Goal: Task Accomplishment & Management: Complete application form

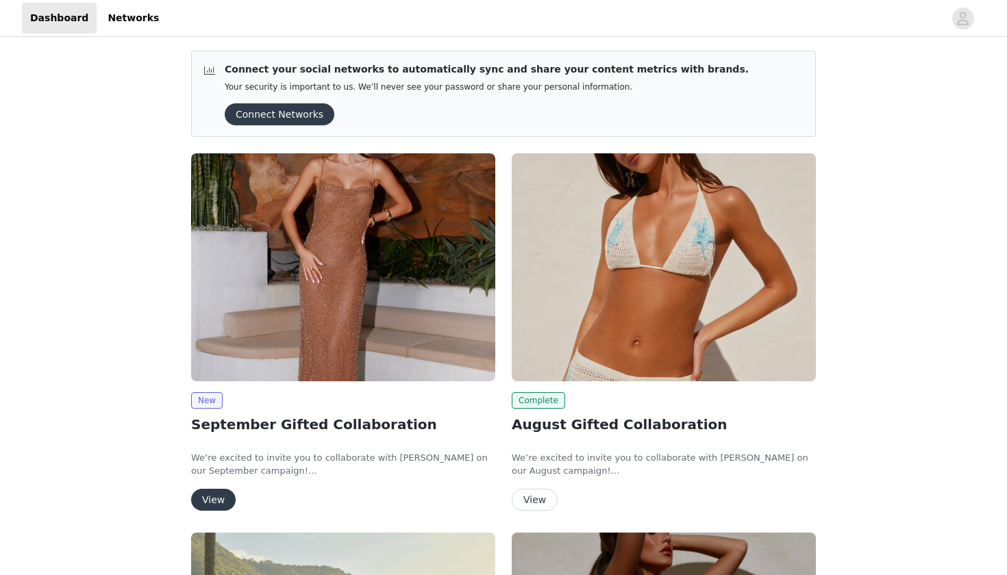
click at [202, 497] on button "View" at bounding box center [213, 500] width 45 height 22
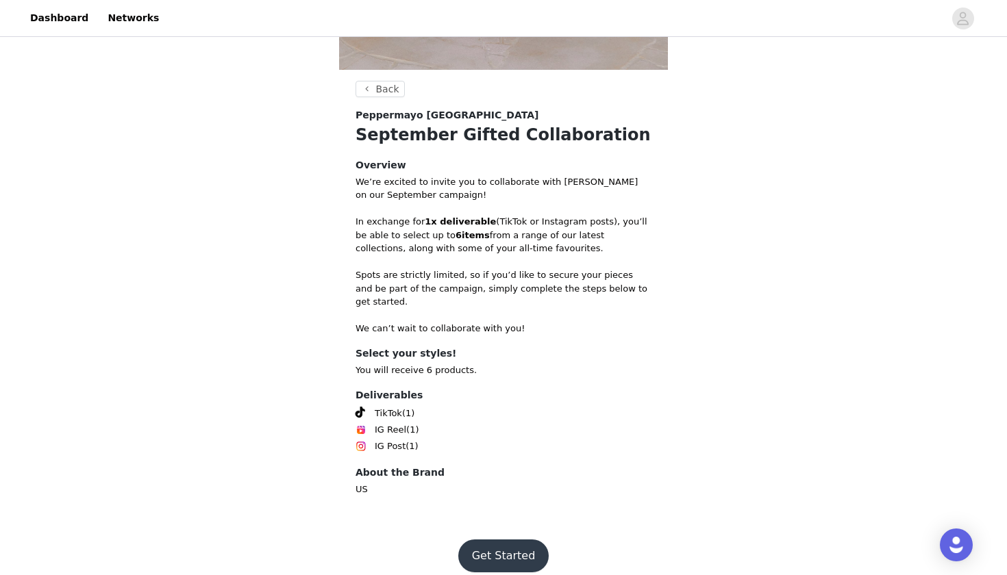
scroll to position [459, 0]
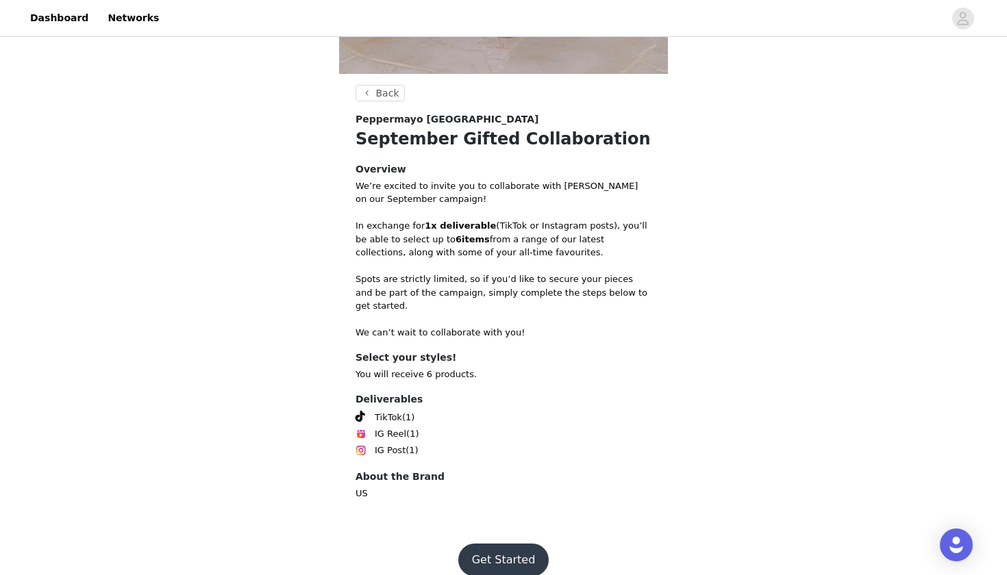
click at [494, 552] on button "Get Started" at bounding box center [503, 560] width 91 height 33
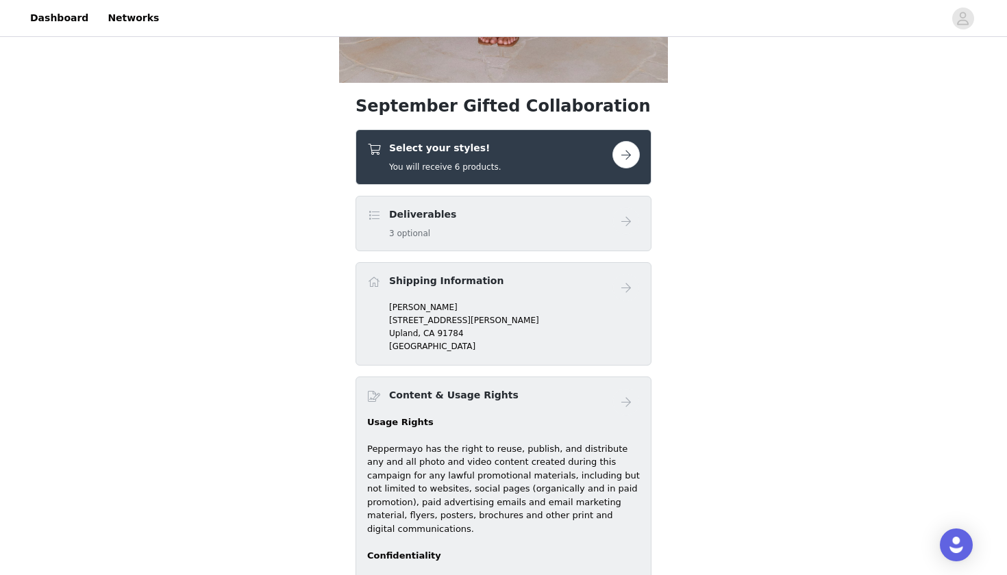
scroll to position [451, 0]
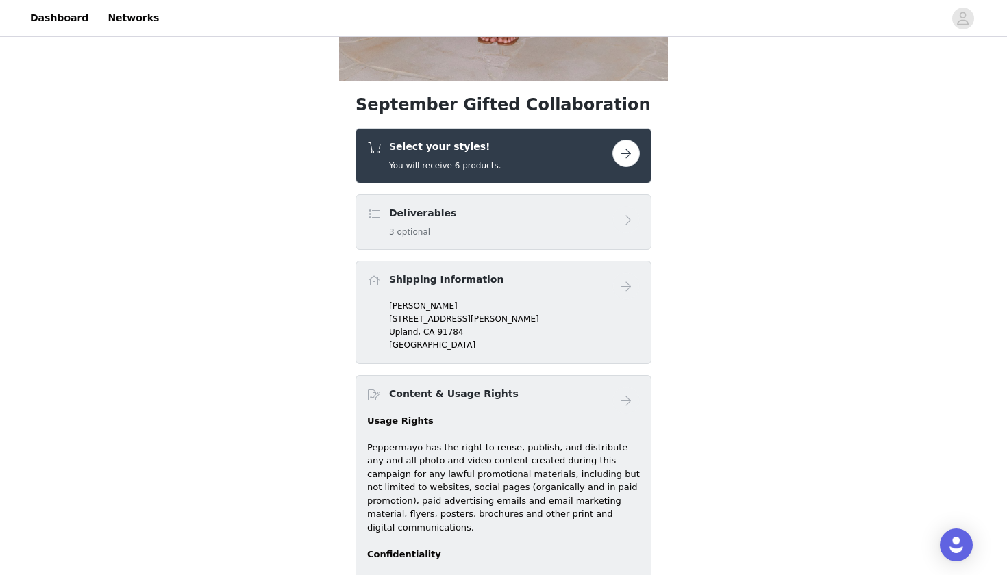
click at [634, 149] on button "button" at bounding box center [625, 153] width 27 height 27
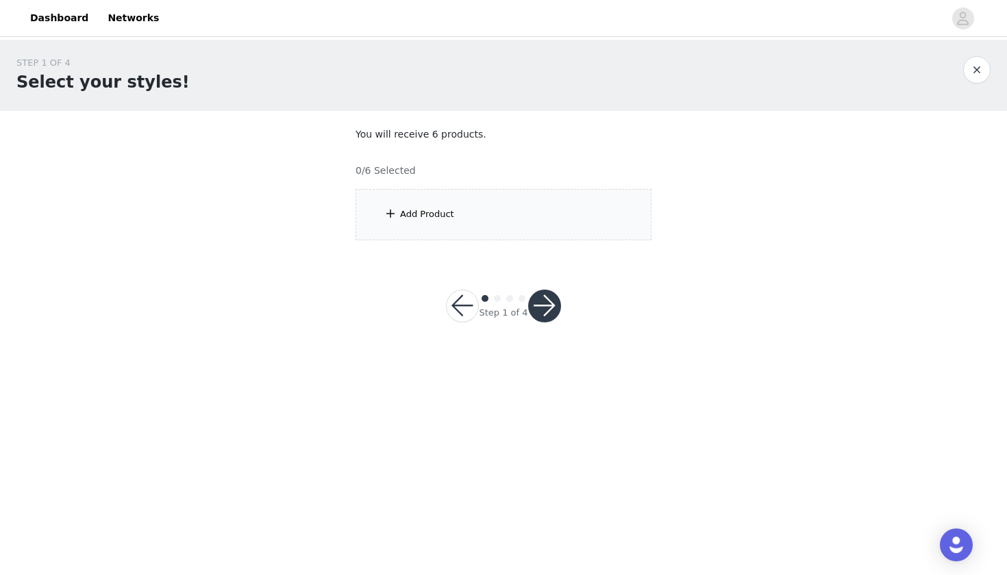
click at [551, 214] on div "Add Product" at bounding box center [504, 214] width 296 height 51
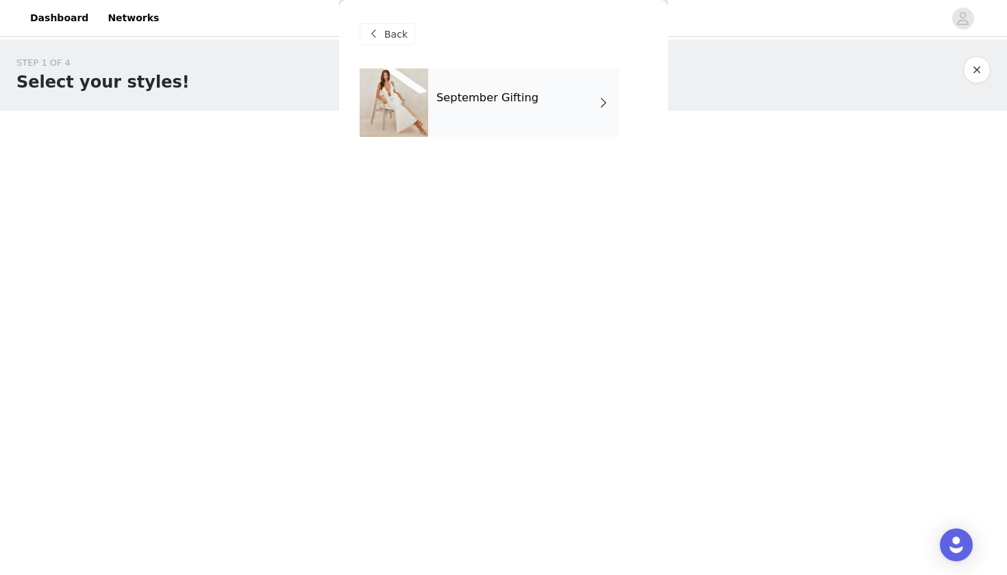
click at [545, 116] on div "September Gifting" at bounding box center [523, 103] width 190 height 69
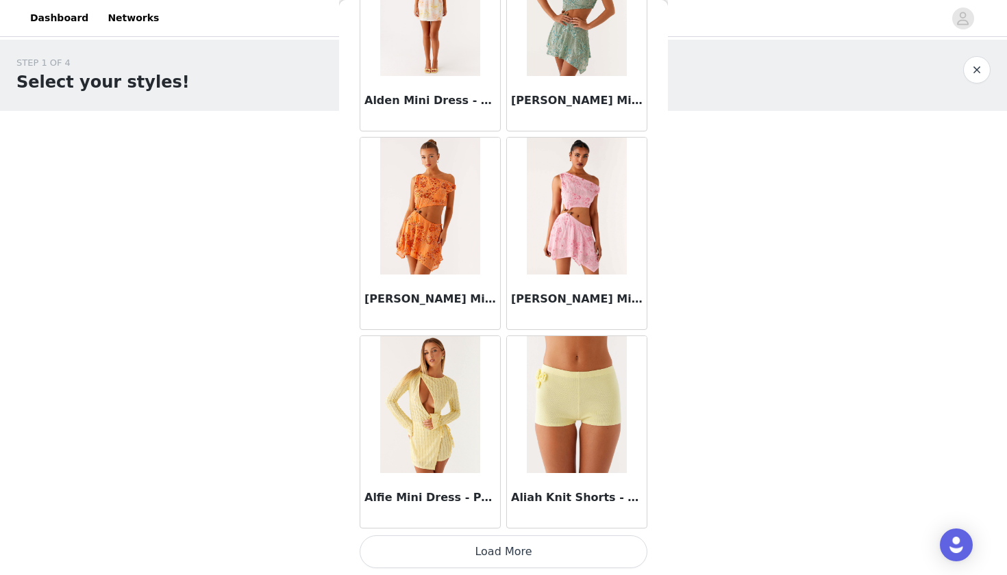
click at [390, 559] on button "Load More" at bounding box center [504, 552] width 288 height 33
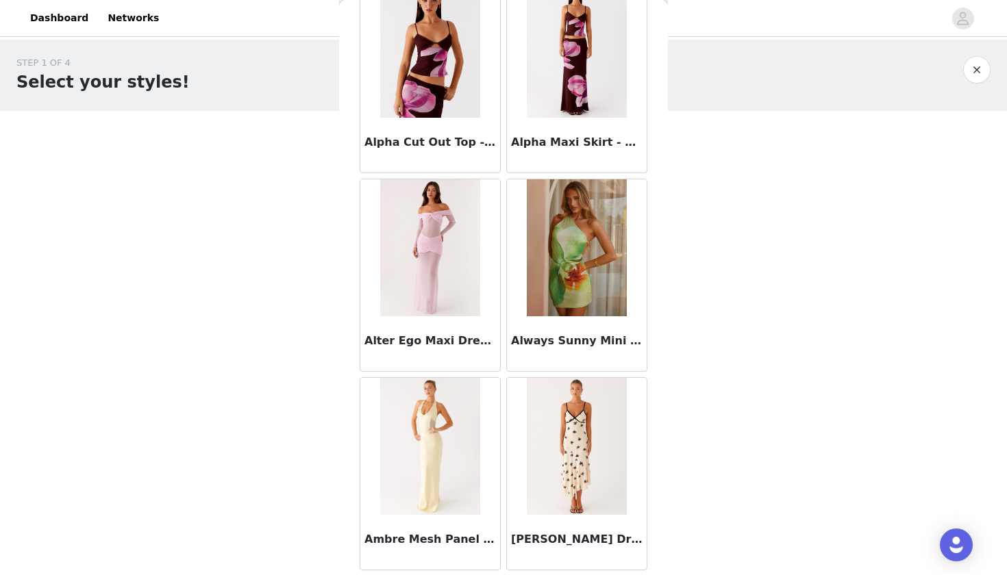
scroll to position [3268, 0]
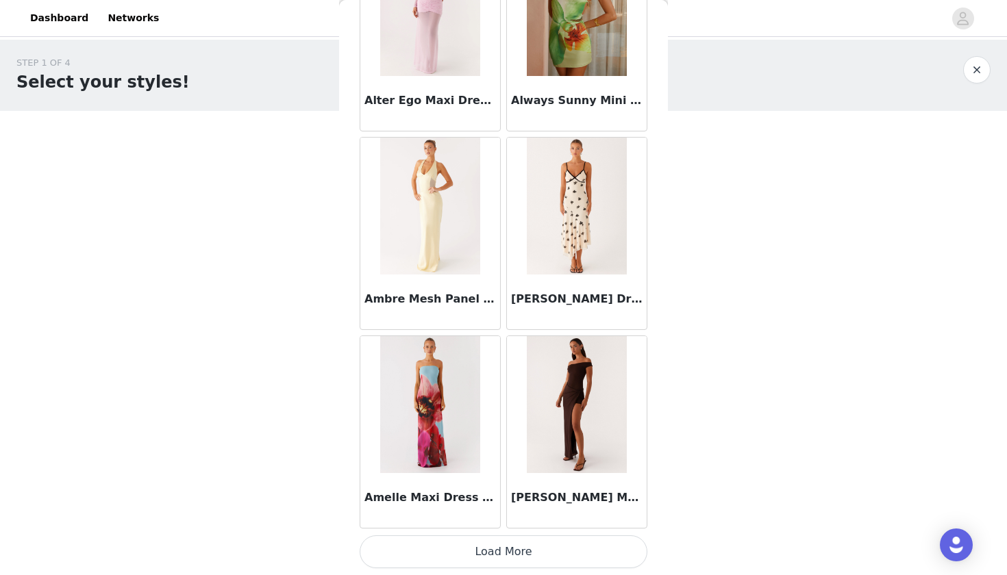
click at [410, 552] on button "Load More" at bounding box center [504, 552] width 288 height 33
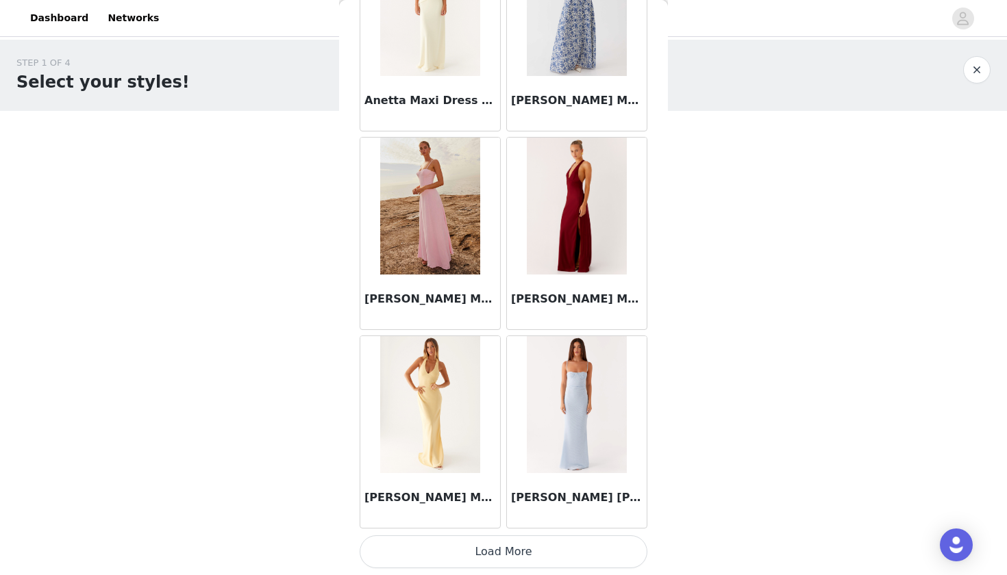
scroll to position [0, 0]
click at [422, 542] on button "Load More" at bounding box center [504, 552] width 288 height 33
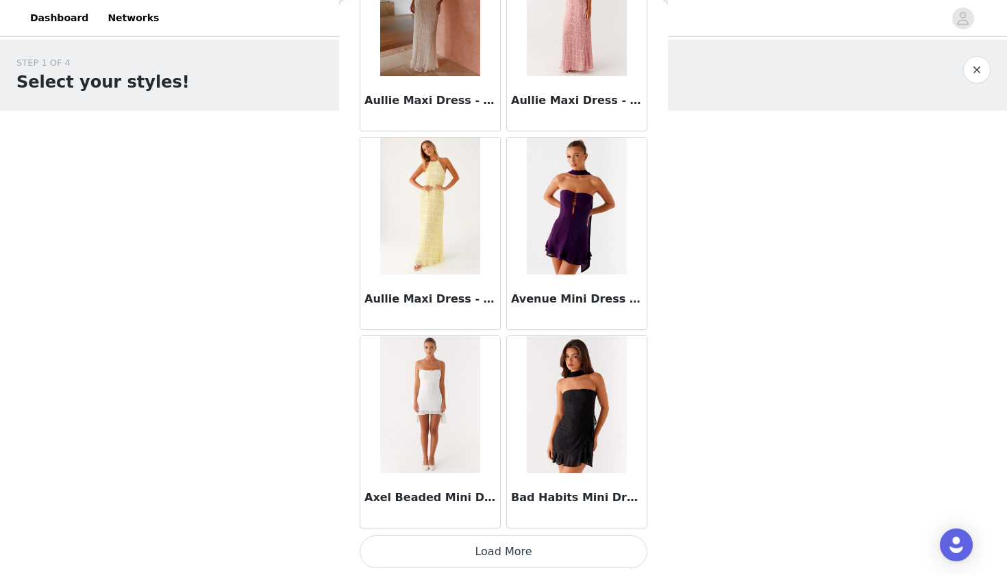
click at [384, 548] on button "Load More" at bounding box center [504, 552] width 288 height 33
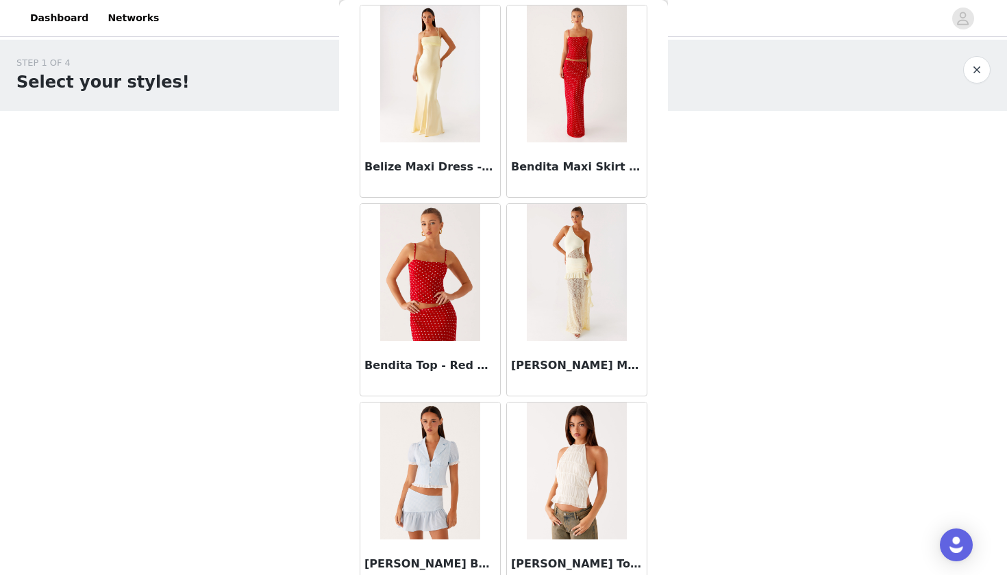
scroll to position [9192, 0]
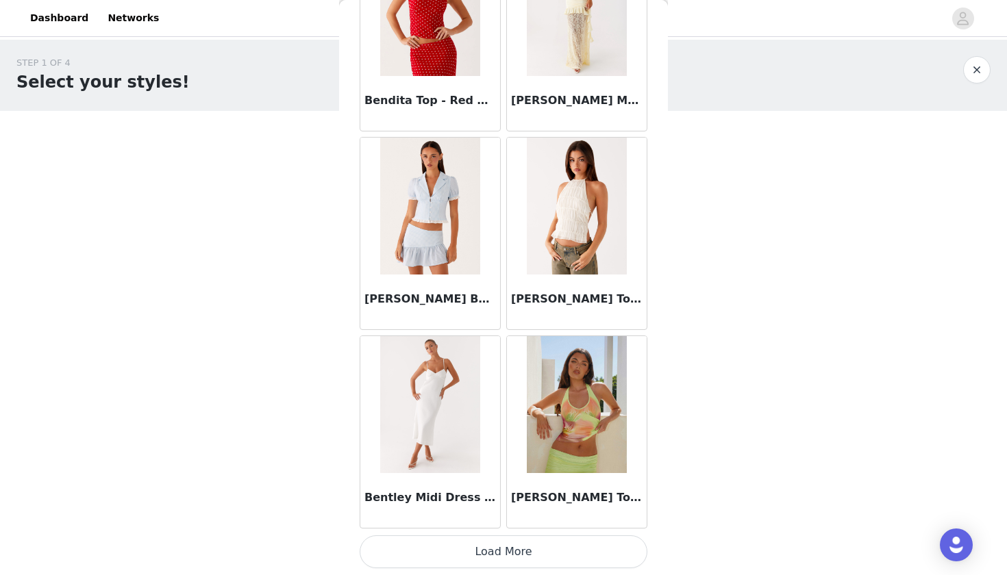
click at [400, 548] on button "Load More" at bounding box center [504, 552] width 288 height 33
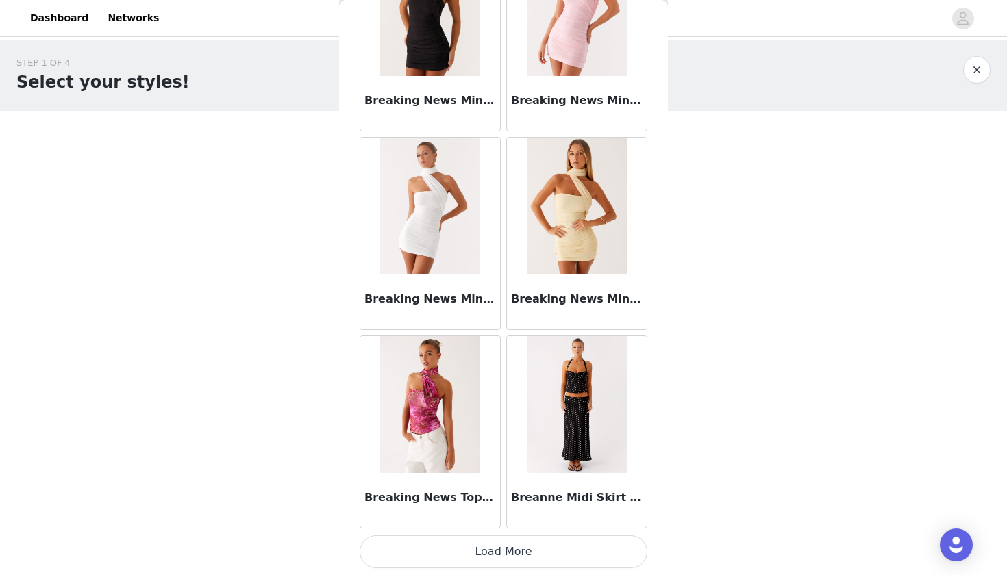
scroll to position [11454, 0]
click at [416, 549] on button "Load More" at bounding box center [504, 552] width 288 height 33
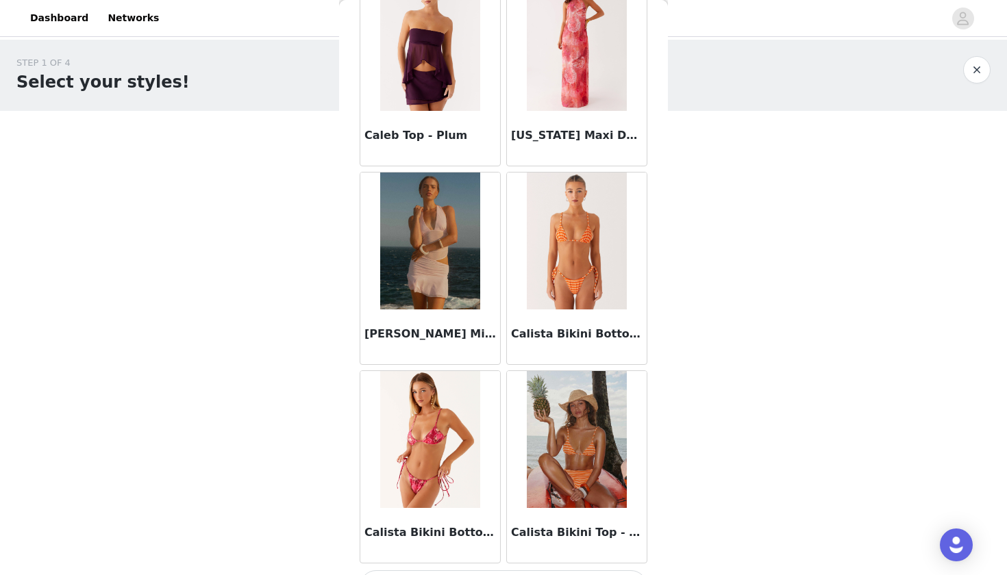
scroll to position [13406, 0]
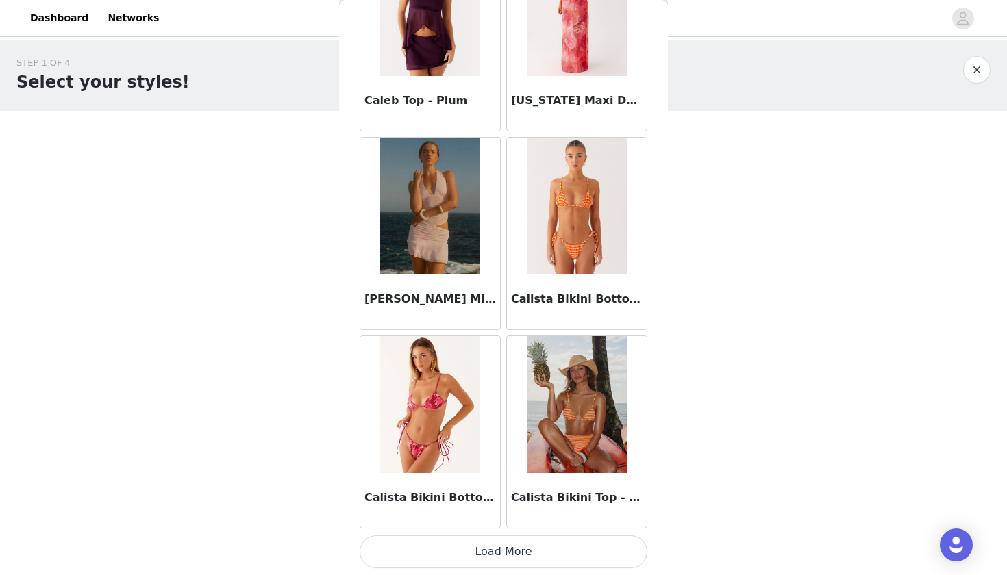
click at [438, 546] on button "Load More" at bounding box center [504, 552] width 288 height 33
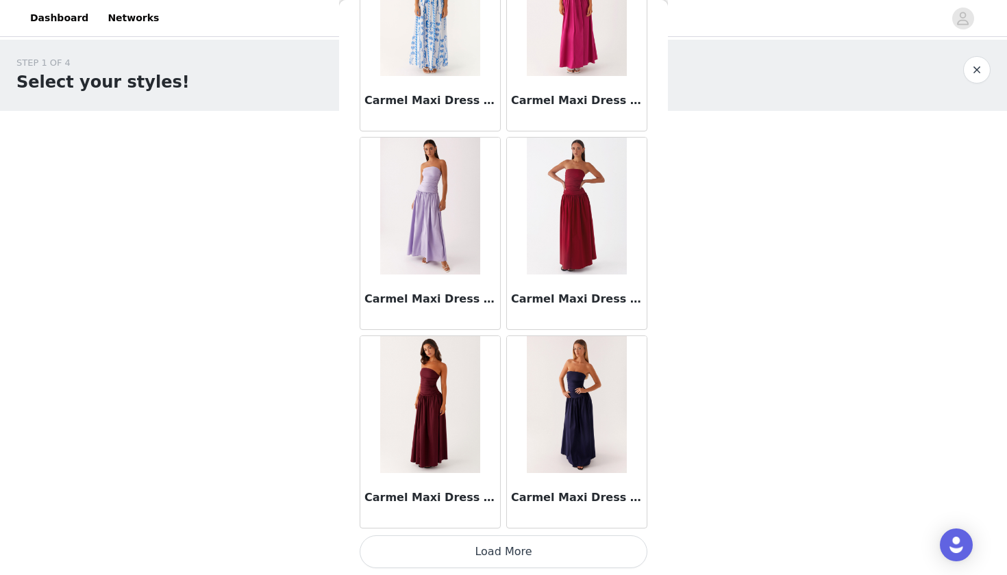
scroll to position [0, 0]
click at [432, 558] on button "Load More" at bounding box center [504, 552] width 288 height 33
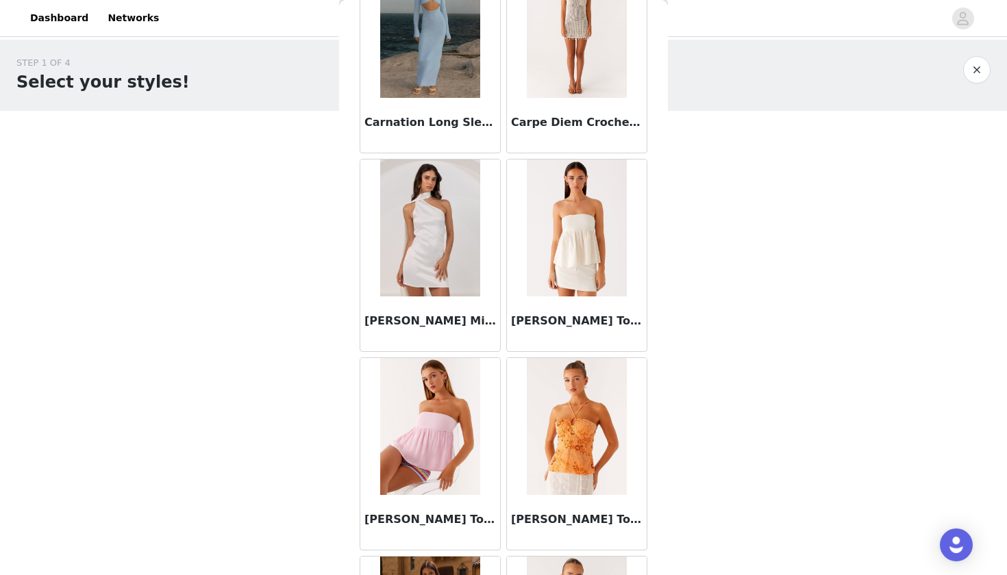
scroll to position [16995, 0]
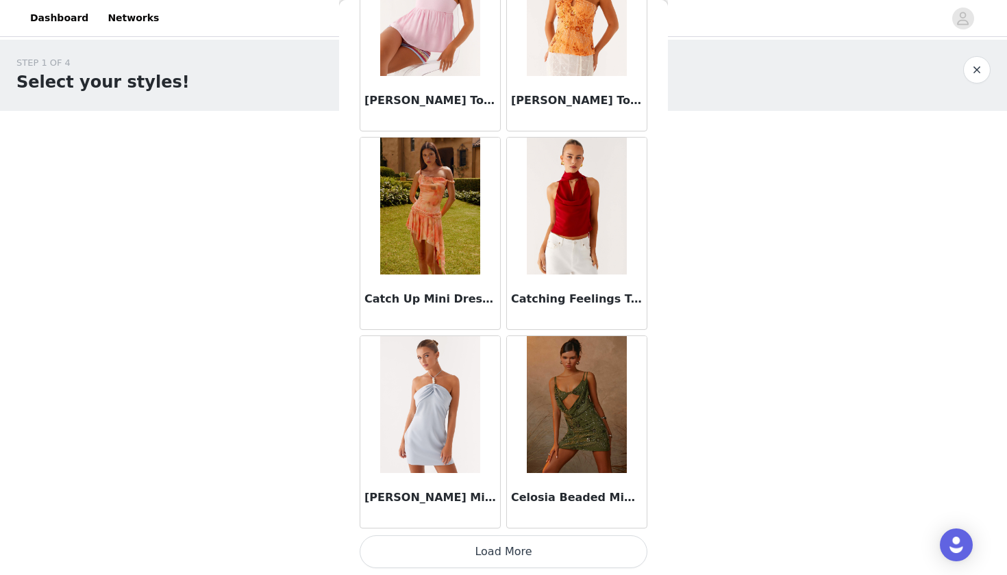
click at [464, 550] on button "Load More" at bounding box center [504, 552] width 288 height 33
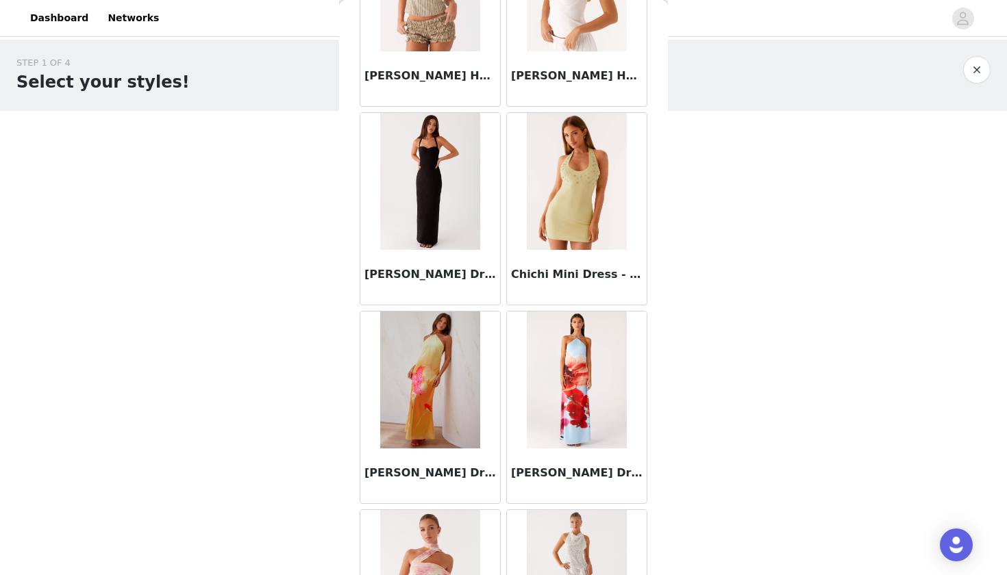
scroll to position [19229, 0]
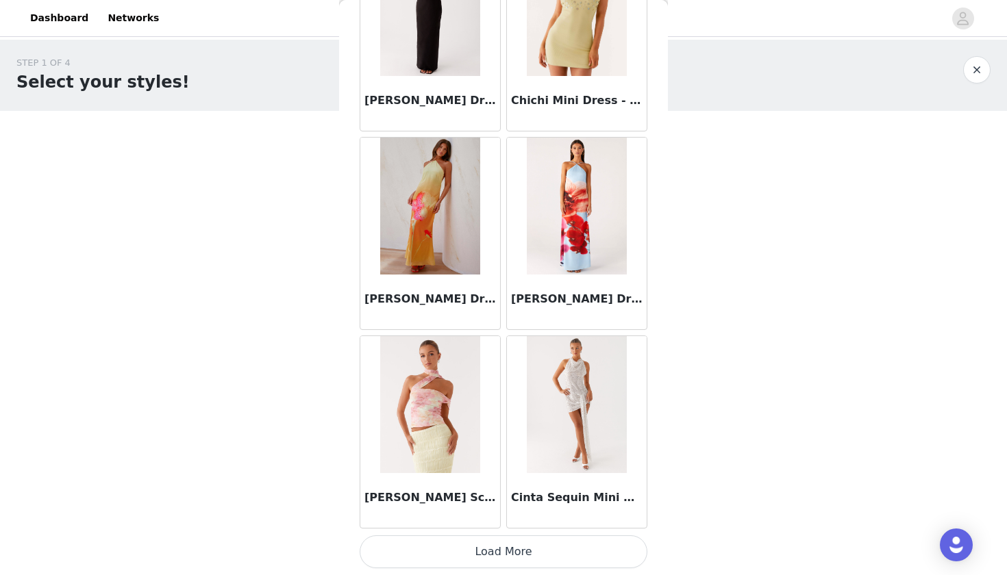
click at [467, 549] on button "Load More" at bounding box center [504, 552] width 288 height 33
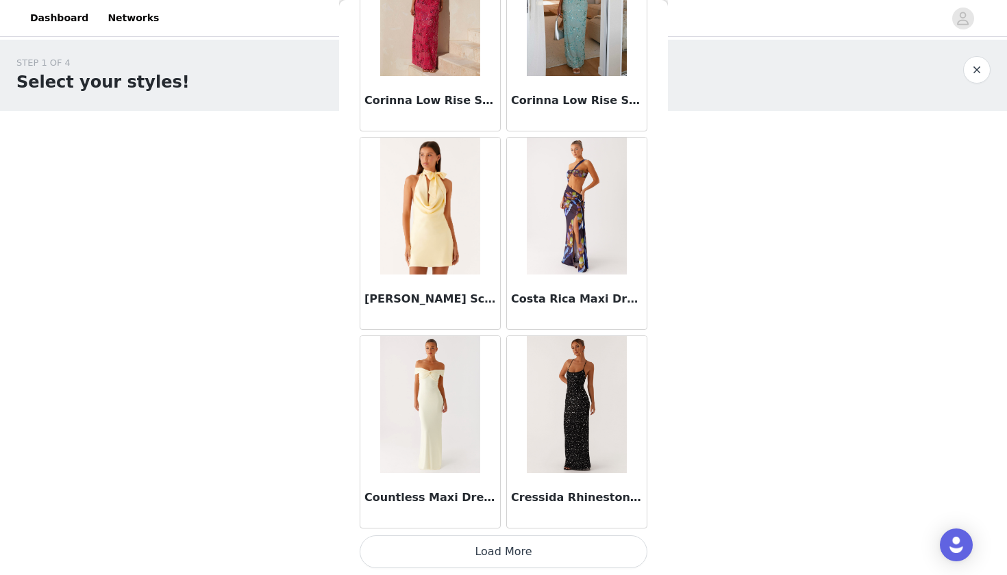
scroll to position [0, 0]
click at [525, 552] on button "Load More" at bounding box center [504, 552] width 288 height 33
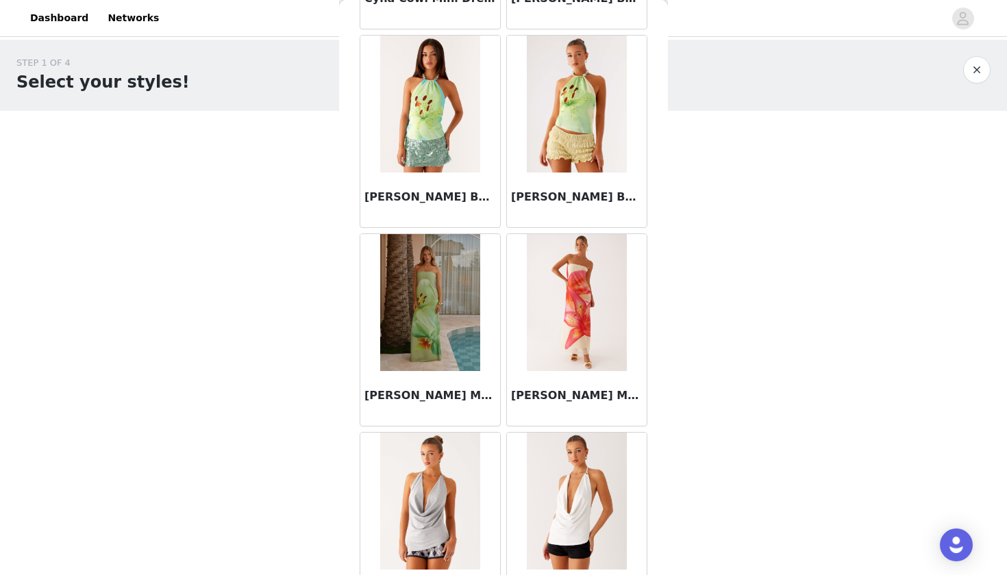
scroll to position [22483, 0]
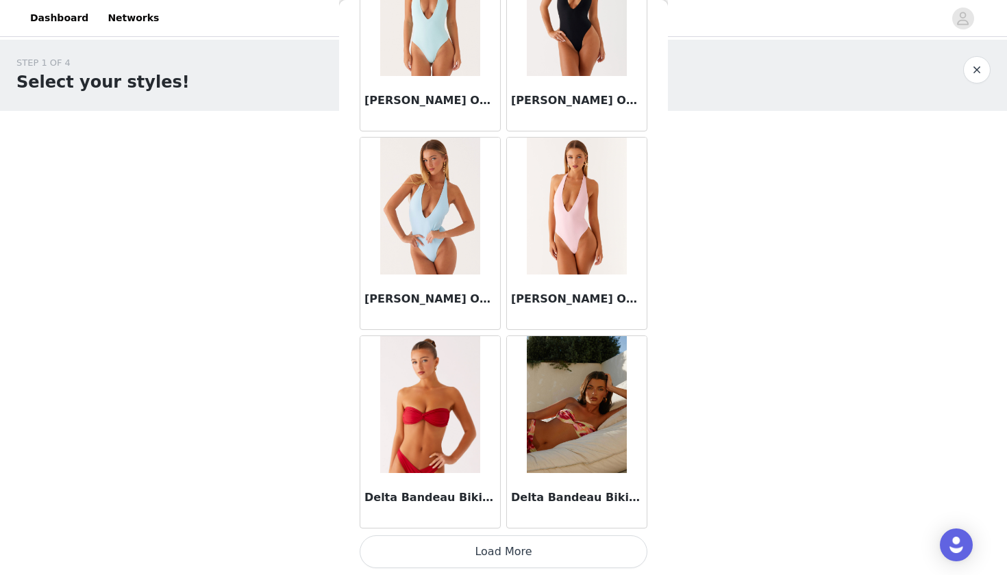
click at [525, 549] on button "Load More" at bounding box center [504, 552] width 288 height 33
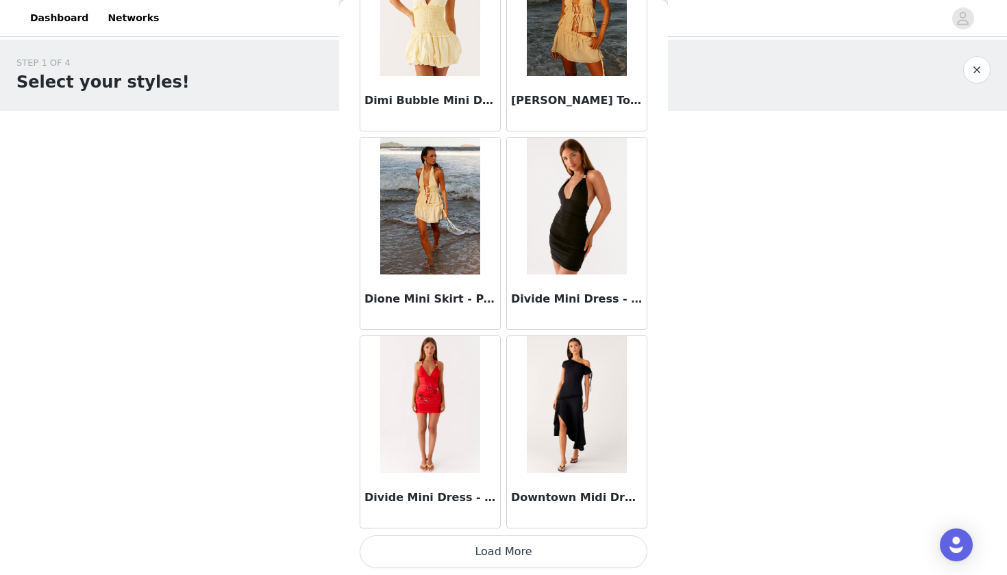
scroll to position [25352, 0]
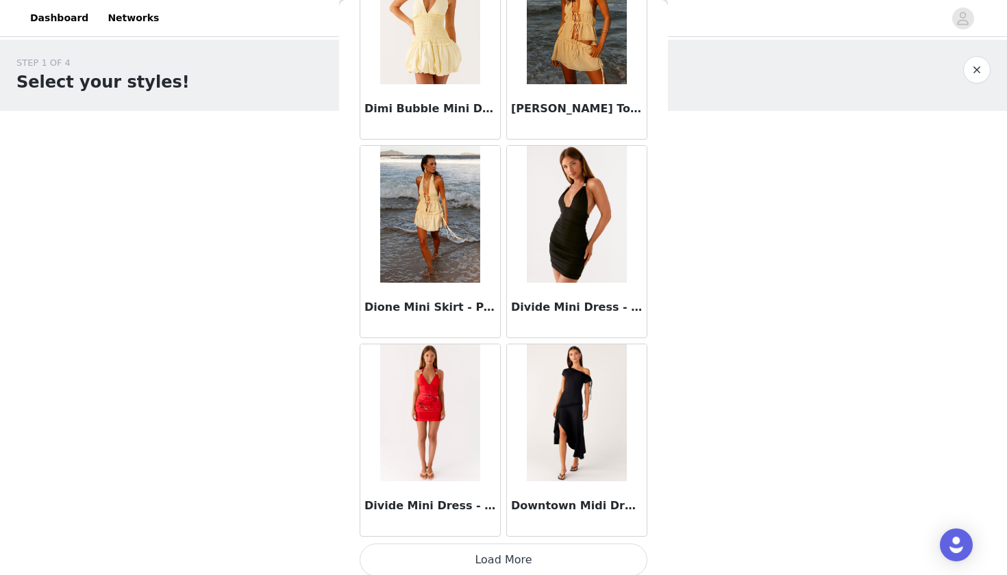
click at [519, 562] on button "Load More" at bounding box center [504, 560] width 288 height 33
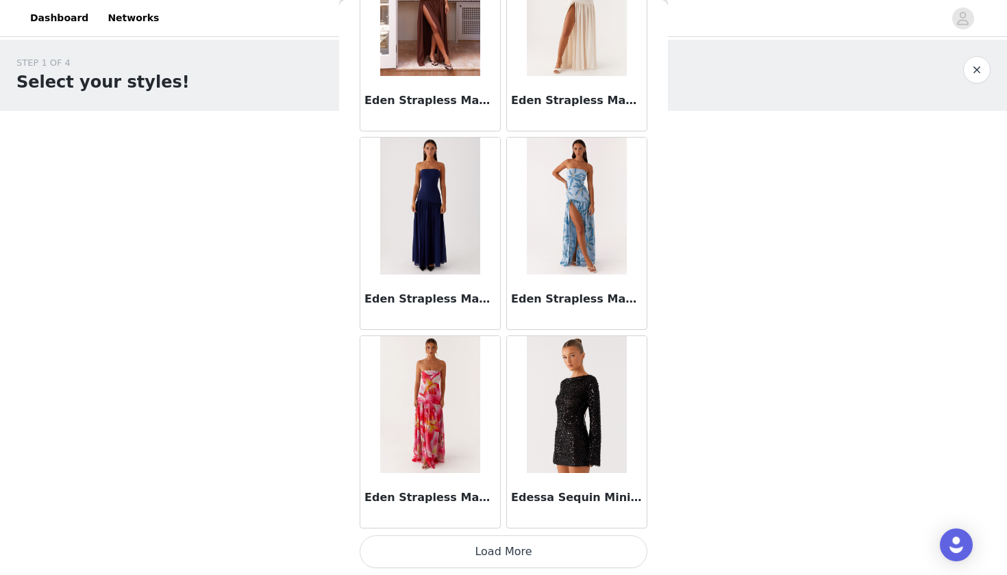
scroll to position [27347, 0]
click at [529, 540] on button "Load More" at bounding box center [504, 552] width 288 height 33
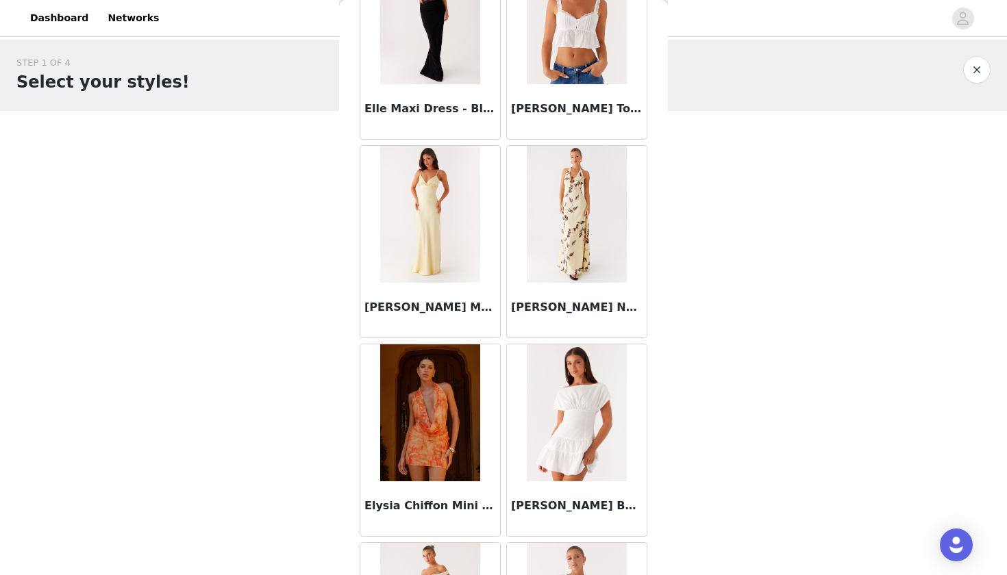
scroll to position [28730, 0]
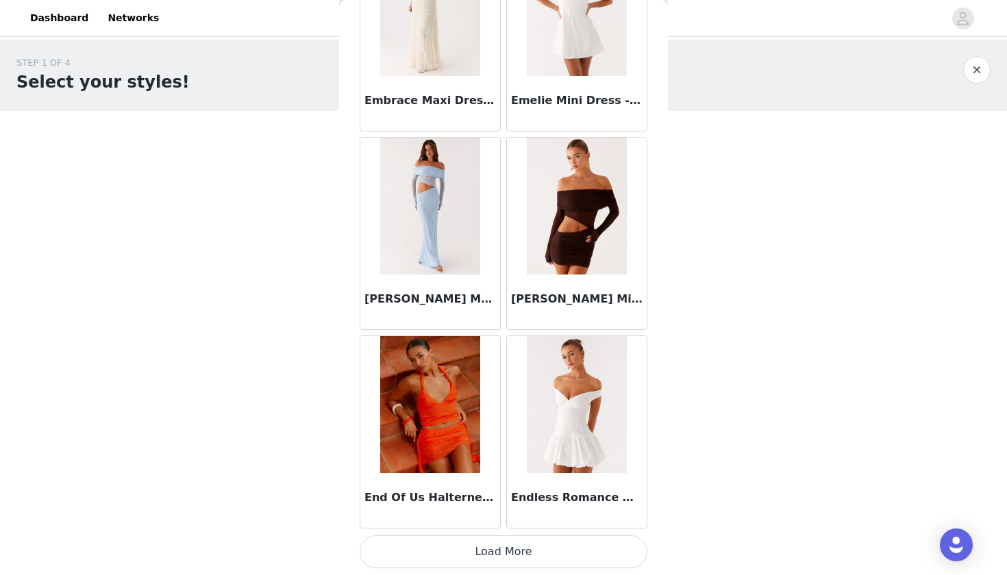
click at [535, 547] on button "Load More" at bounding box center [504, 552] width 288 height 33
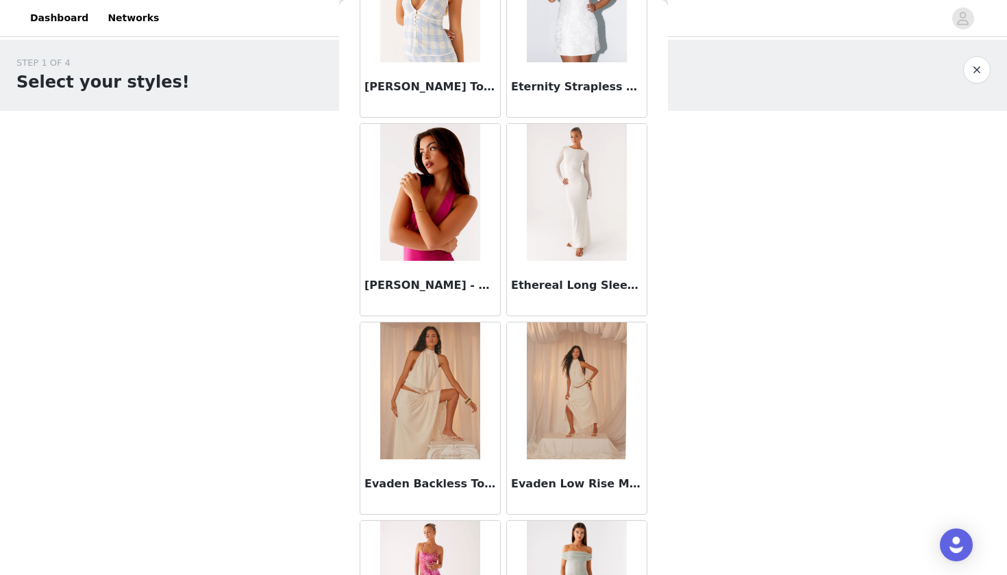
scroll to position [30736, 0]
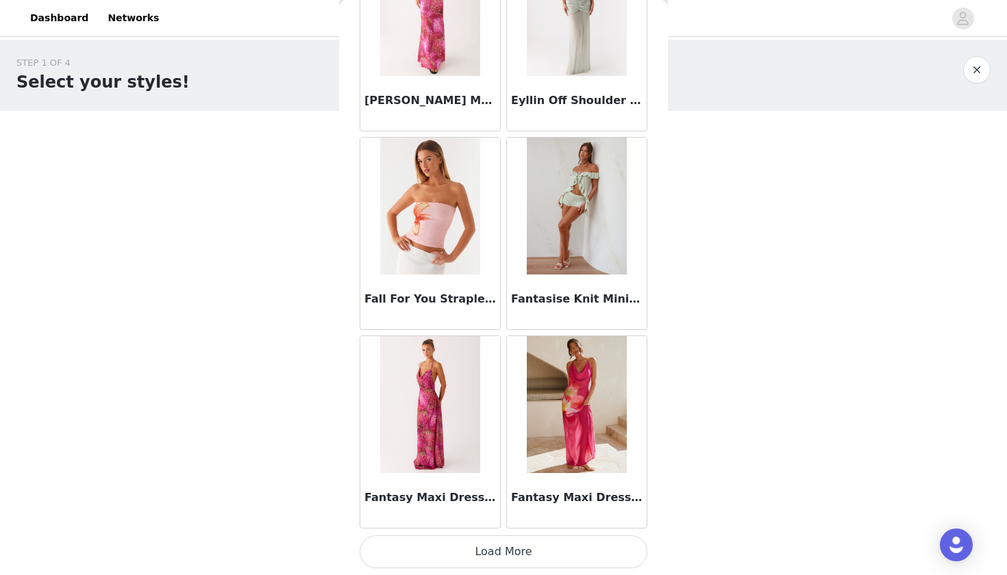
click at [527, 549] on button "Load More" at bounding box center [504, 552] width 288 height 33
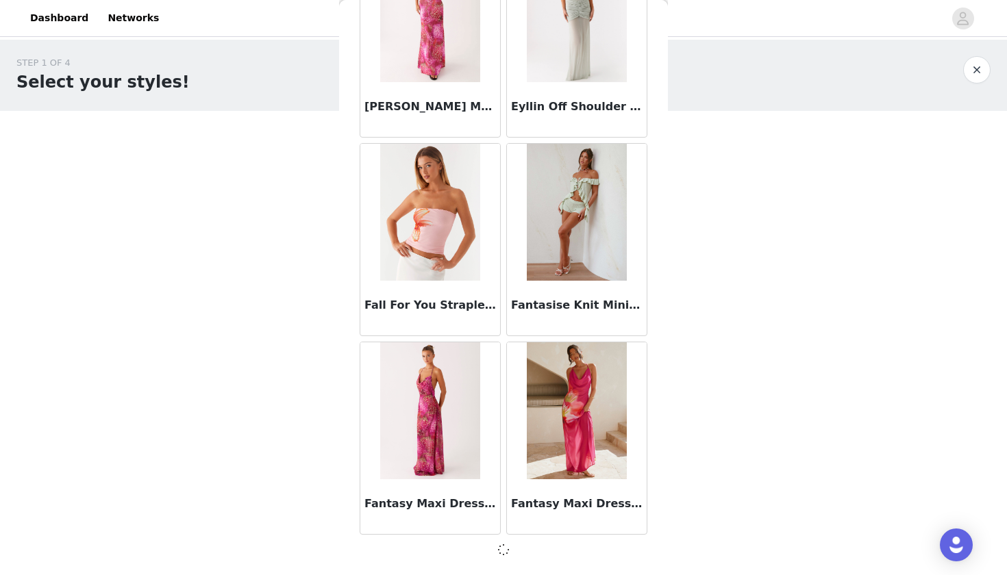
scroll to position [31314, 0]
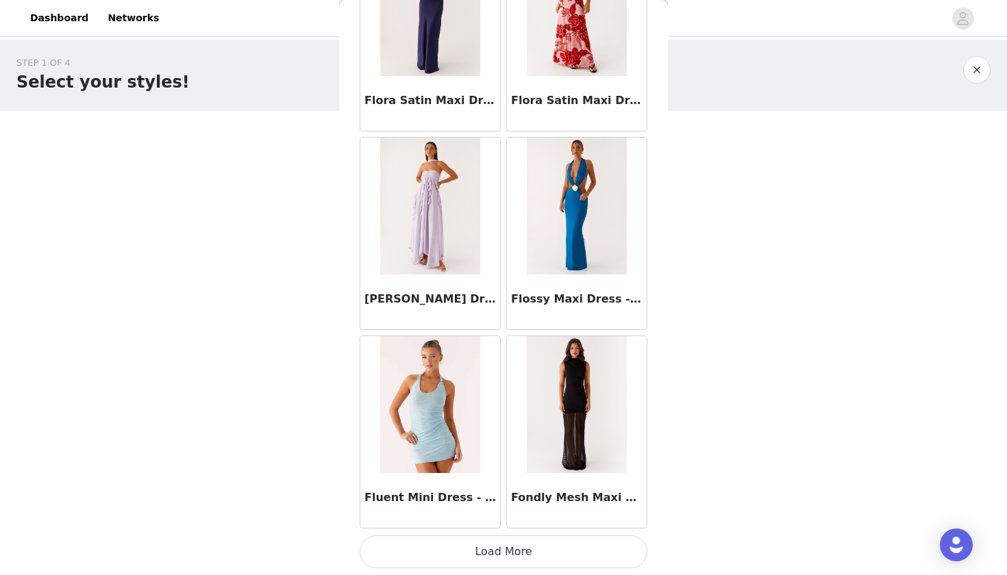
click at [519, 551] on button "Load More" at bounding box center [504, 552] width 288 height 33
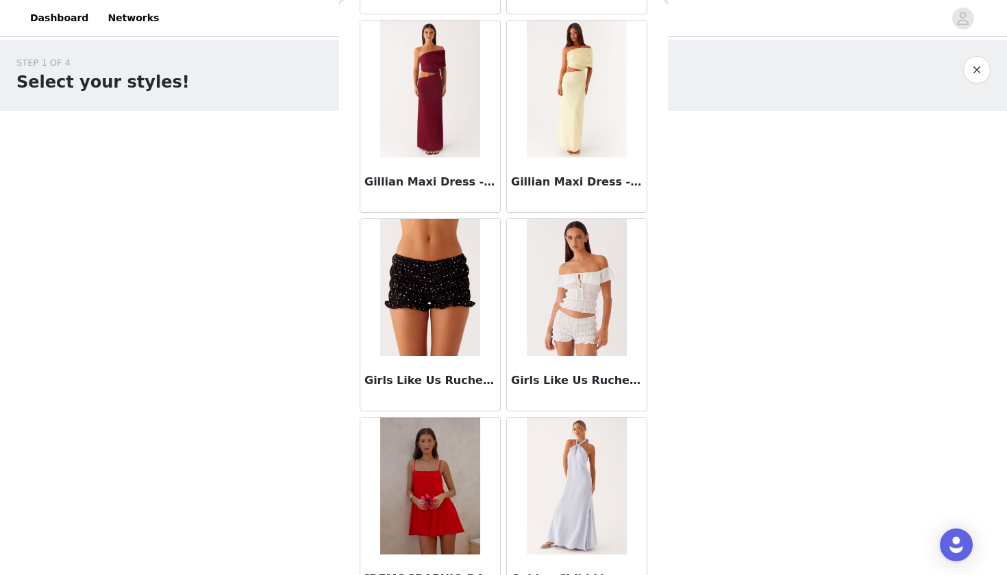
scroll to position [34816, 0]
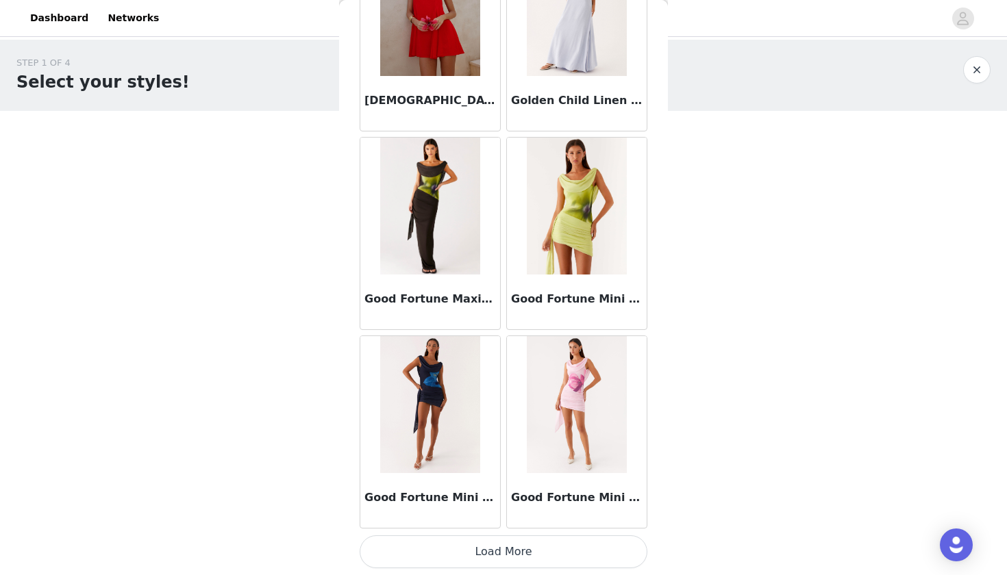
click at [432, 551] on button "Load More" at bounding box center [504, 552] width 288 height 33
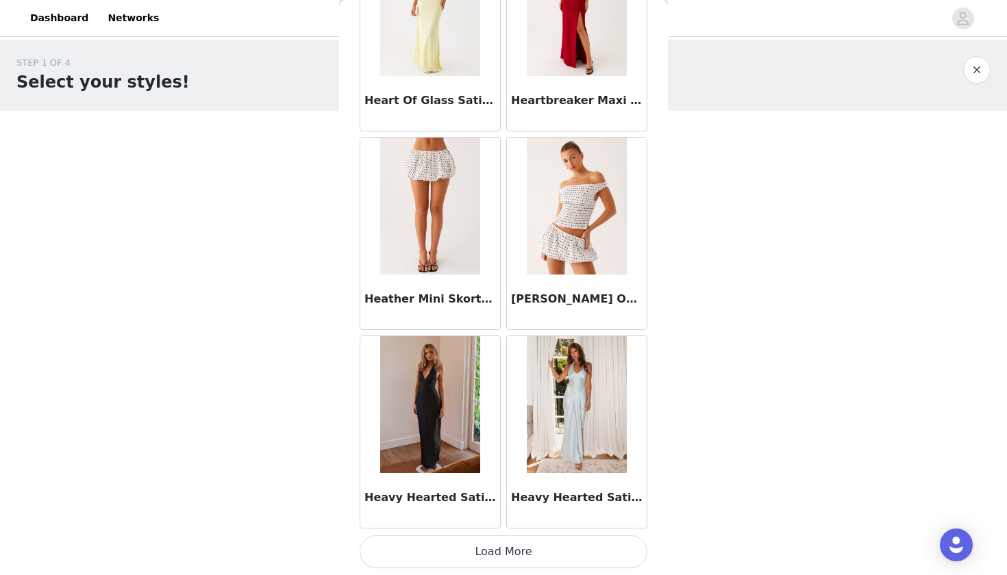
click at [438, 552] on button "Load More" at bounding box center [504, 552] width 288 height 33
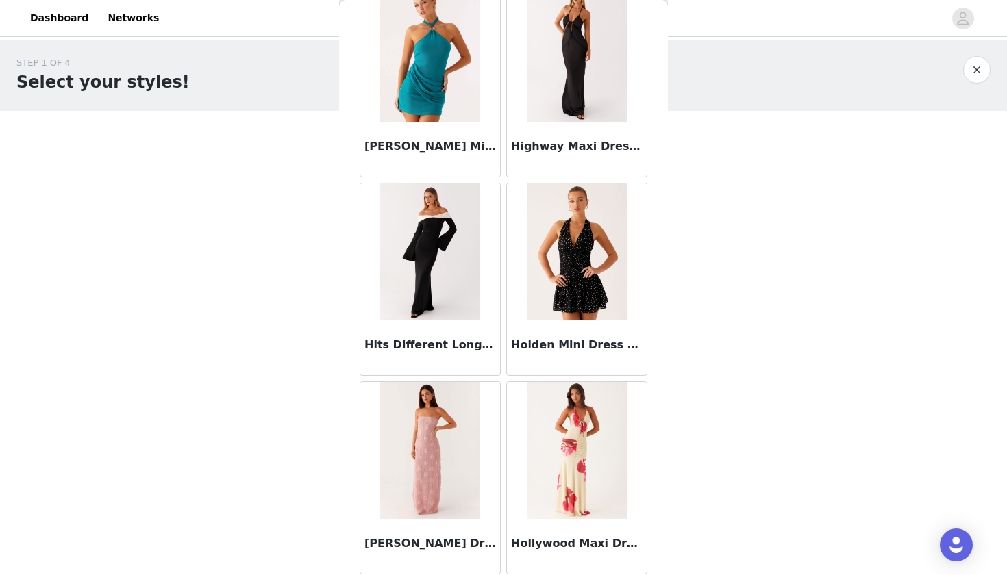
scroll to position [38434, 0]
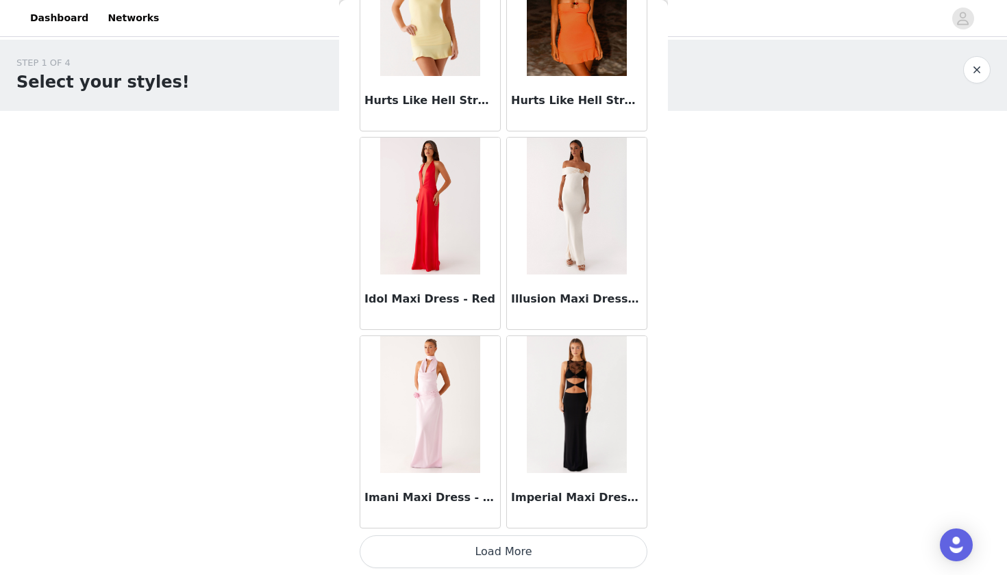
click at [443, 549] on button "Load More" at bounding box center [504, 552] width 288 height 33
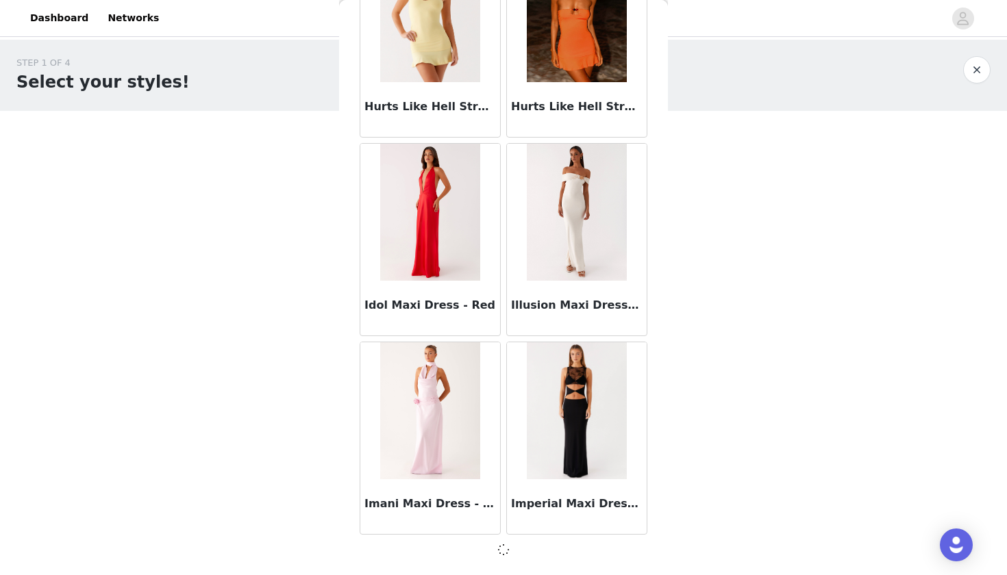
scroll to position [39261, 0]
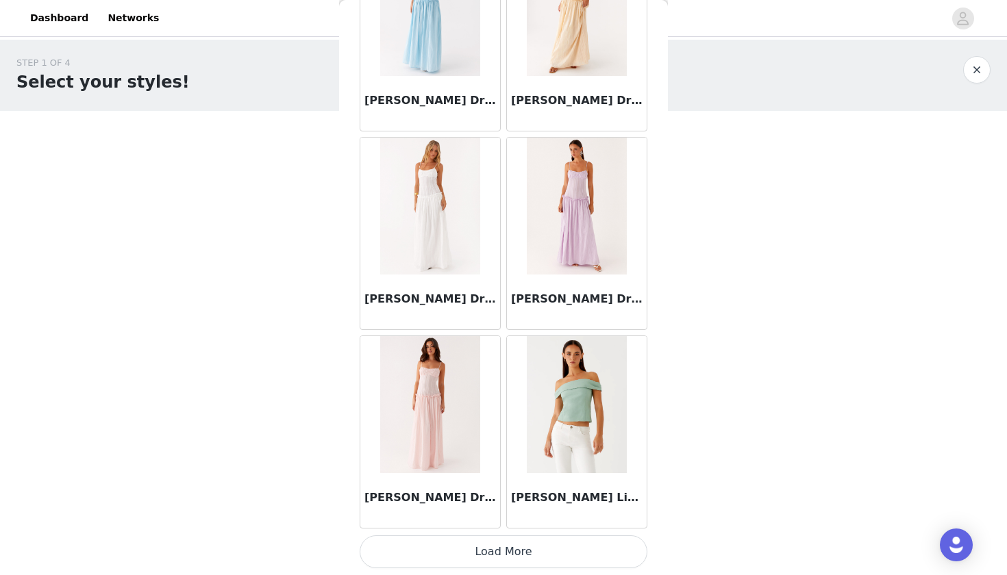
click at [438, 558] on button "Load More" at bounding box center [504, 552] width 288 height 33
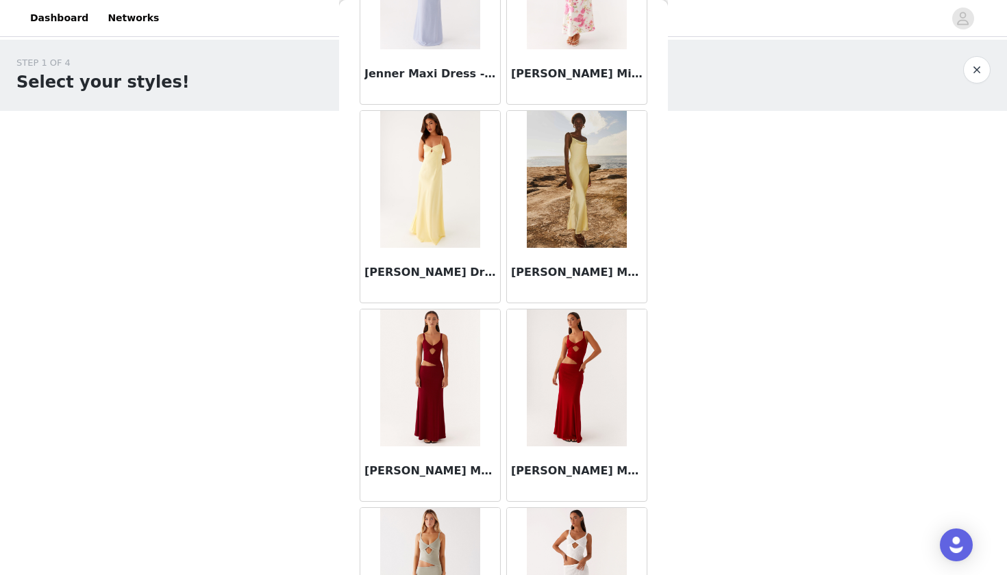
scroll to position [42491, 0]
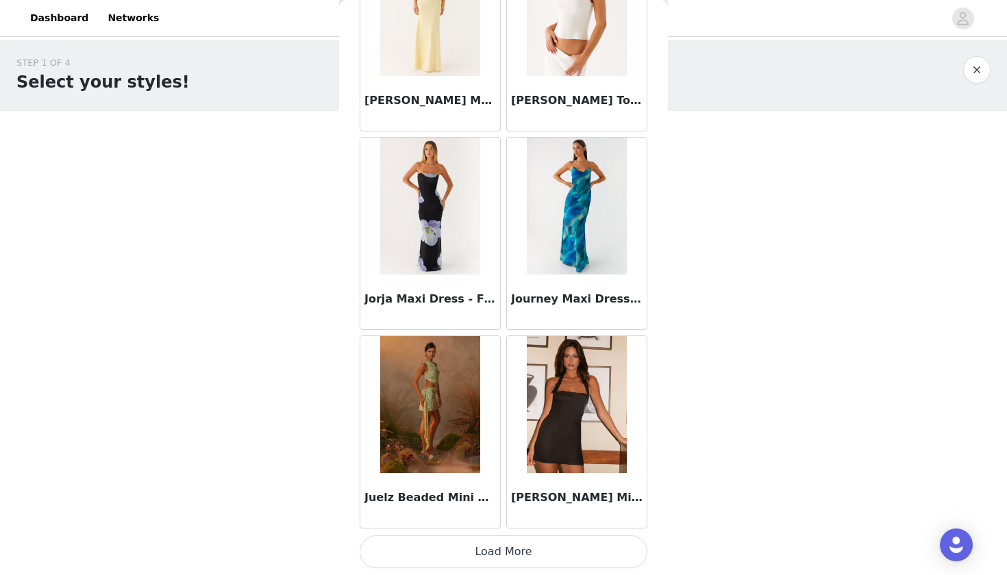
click at [441, 548] on button "Load More" at bounding box center [504, 552] width 288 height 33
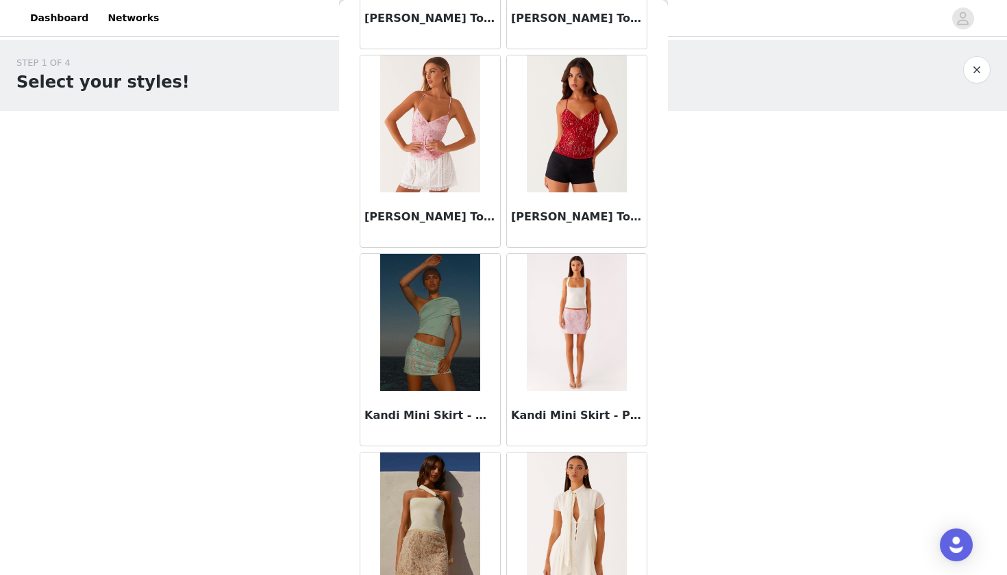
scroll to position [44714, 0]
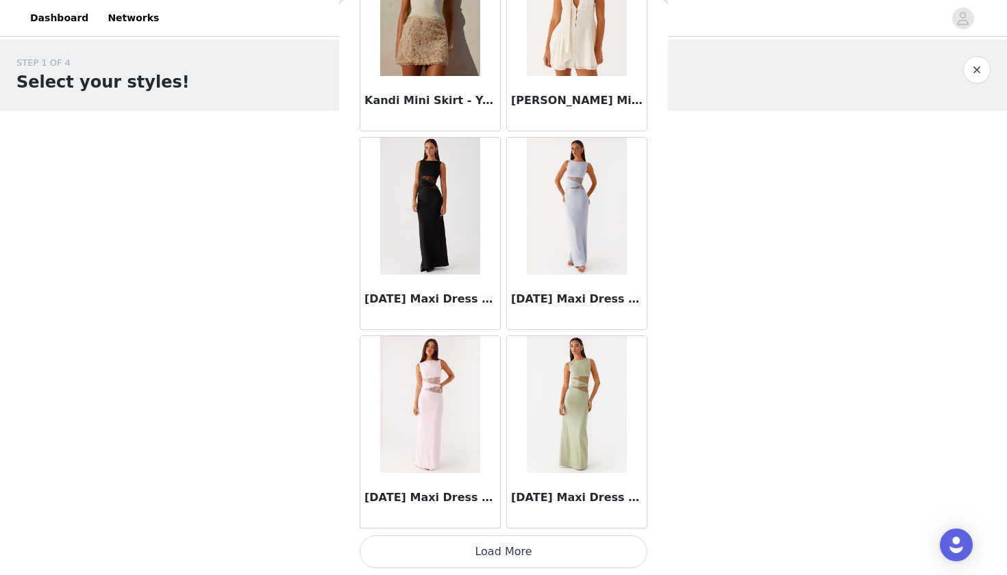
click at [438, 551] on button "Load More" at bounding box center [504, 552] width 288 height 33
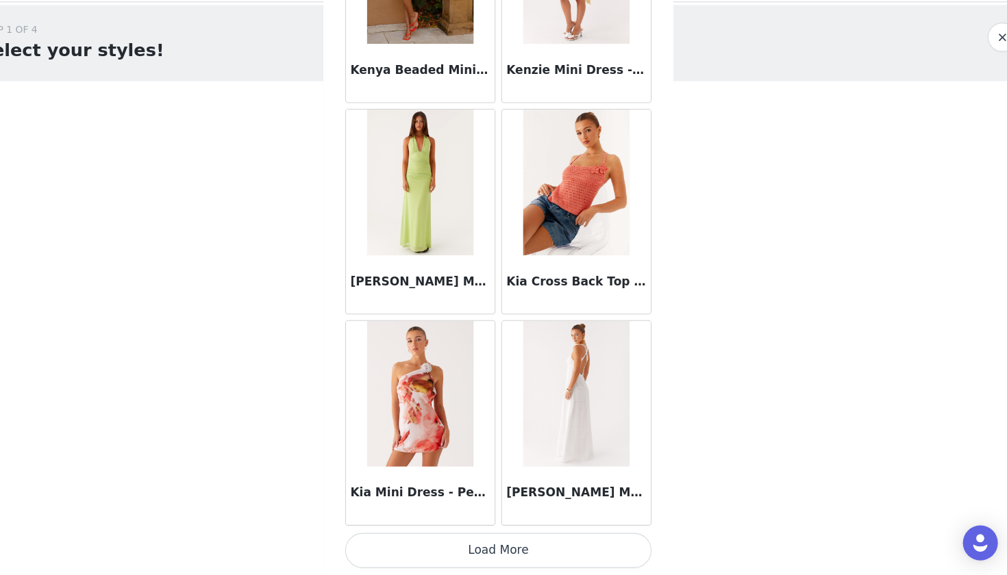
scroll to position [0, 0]
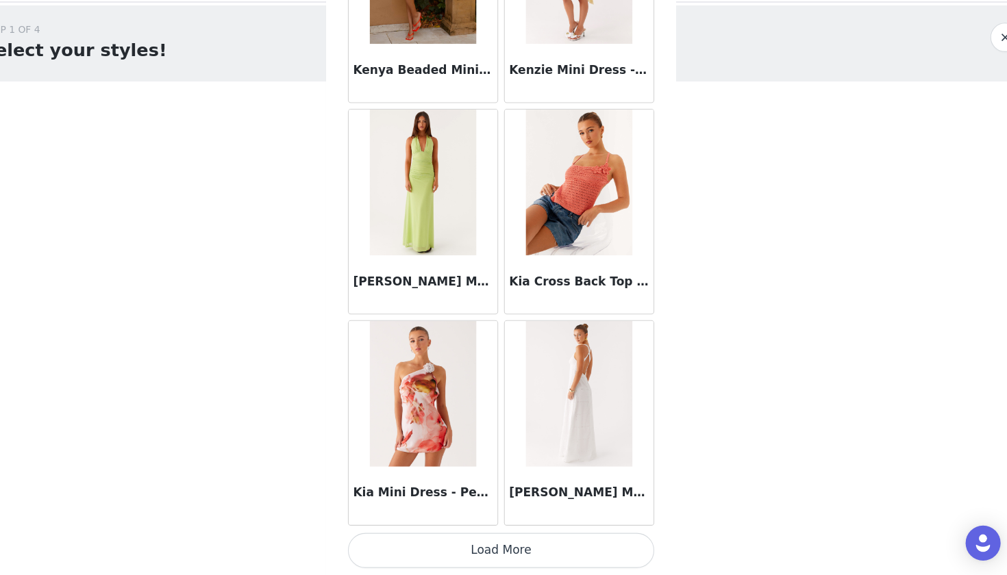
click at [408, 536] on button "Load More" at bounding box center [504, 552] width 288 height 33
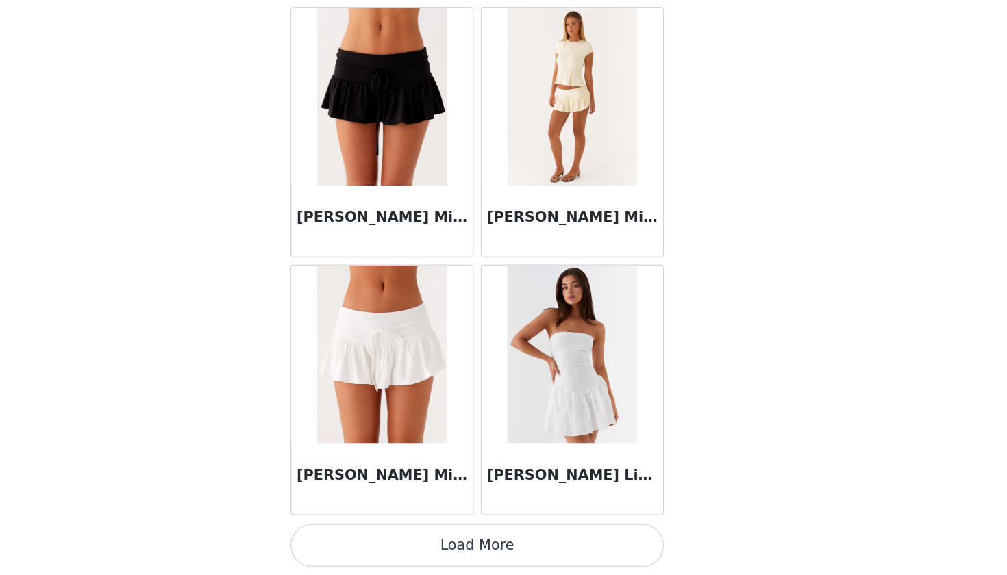
click at [360, 536] on button "Load More" at bounding box center [504, 552] width 288 height 33
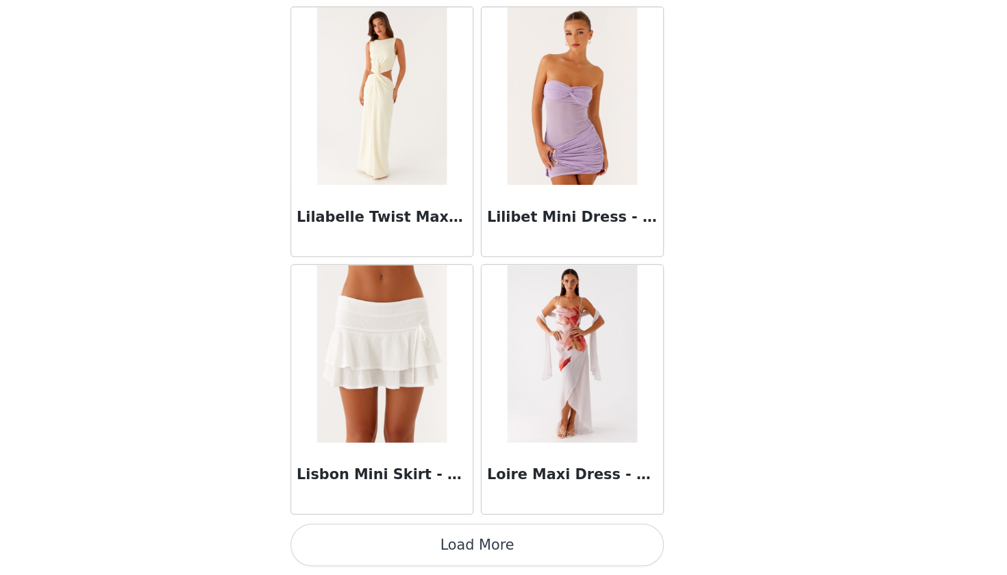
scroll to position [51187, 0]
click at [360, 536] on button "Load More" at bounding box center [504, 552] width 288 height 33
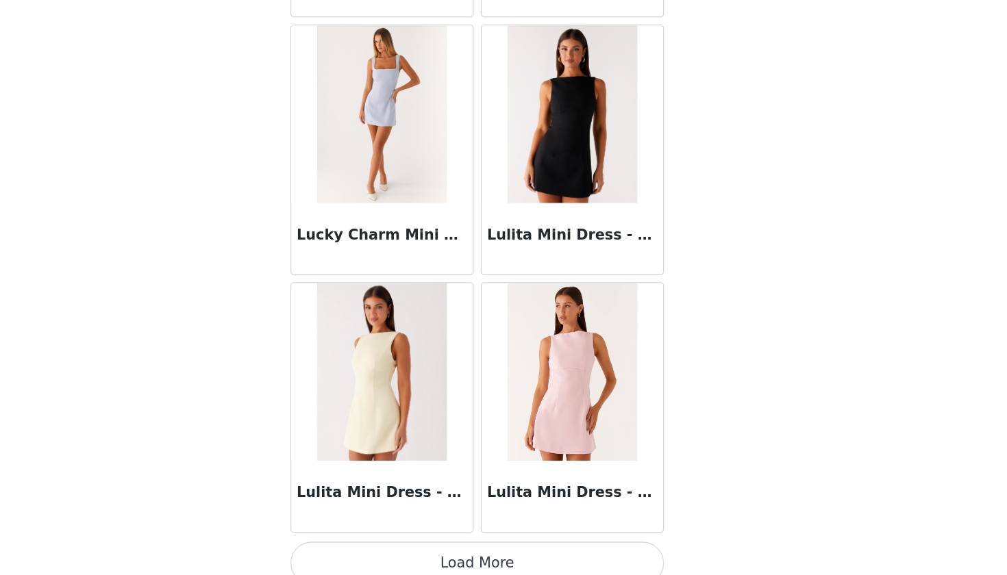
scroll to position [53162, 0]
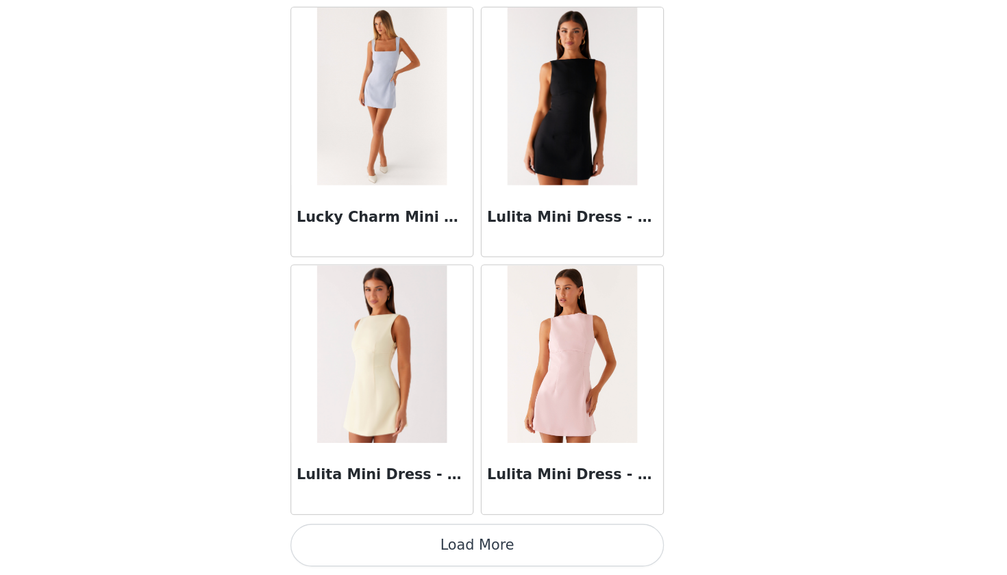
click at [360, 536] on button "Load More" at bounding box center [504, 552] width 288 height 33
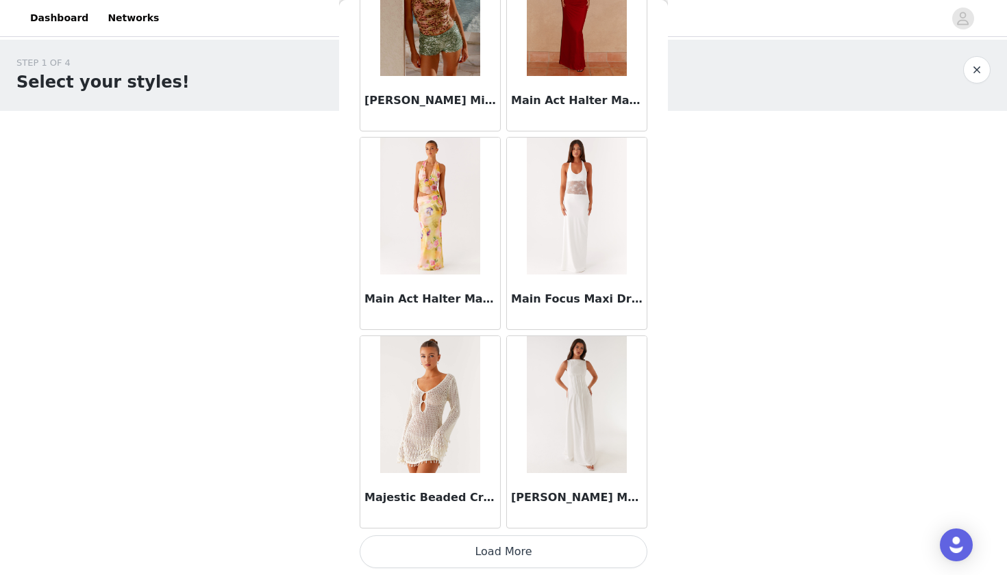
scroll to position [55160, 0]
click at [408, 542] on button "Load More" at bounding box center [504, 552] width 288 height 33
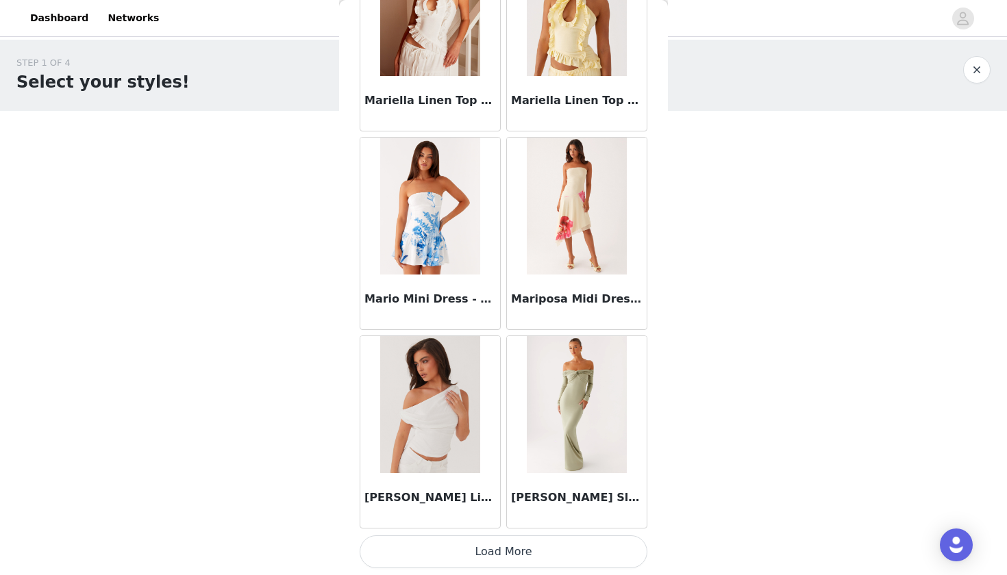
scroll to position [57147, 0]
click at [399, 546] on button "Load More" at bounding box center [504, 552] width 288 height 33
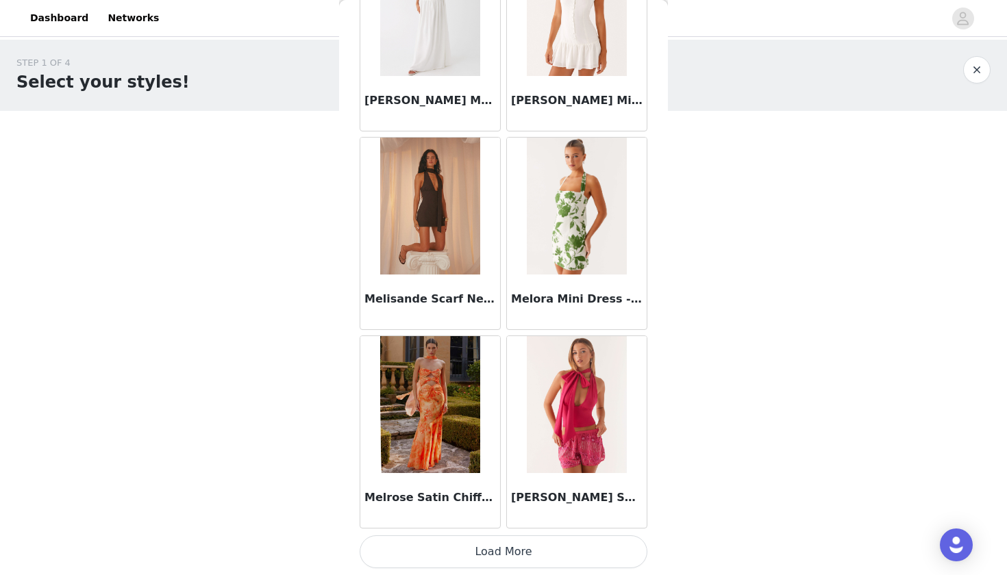
scroll to position [59134, 0]
click at [410, 542] on button "Load More" at bounding box center [504, 552] width 288 height 33
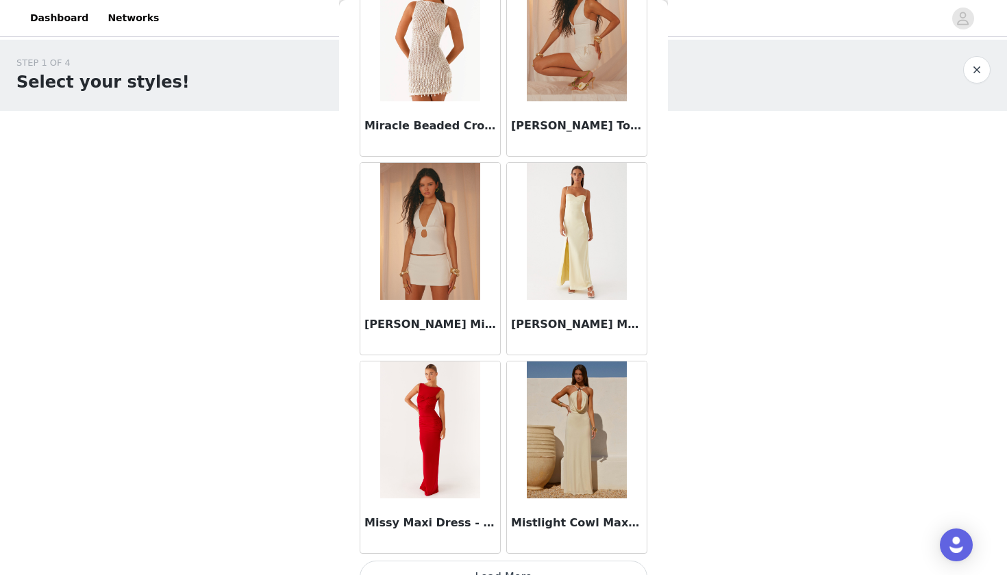
scroll to position [61099, 0]
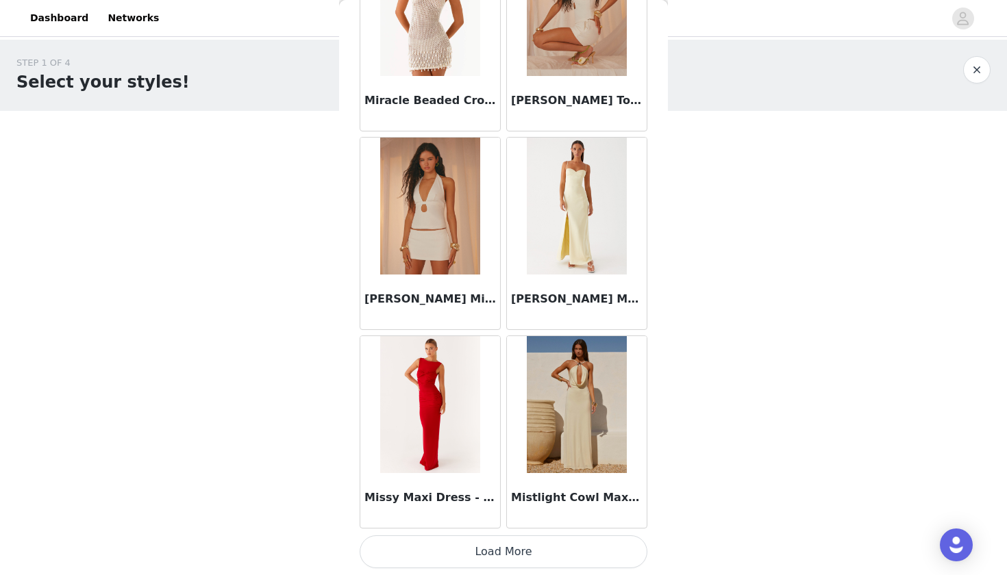
click at [416, 551] on button "Load More" at bounding box center [504, 552] width 288 height 33
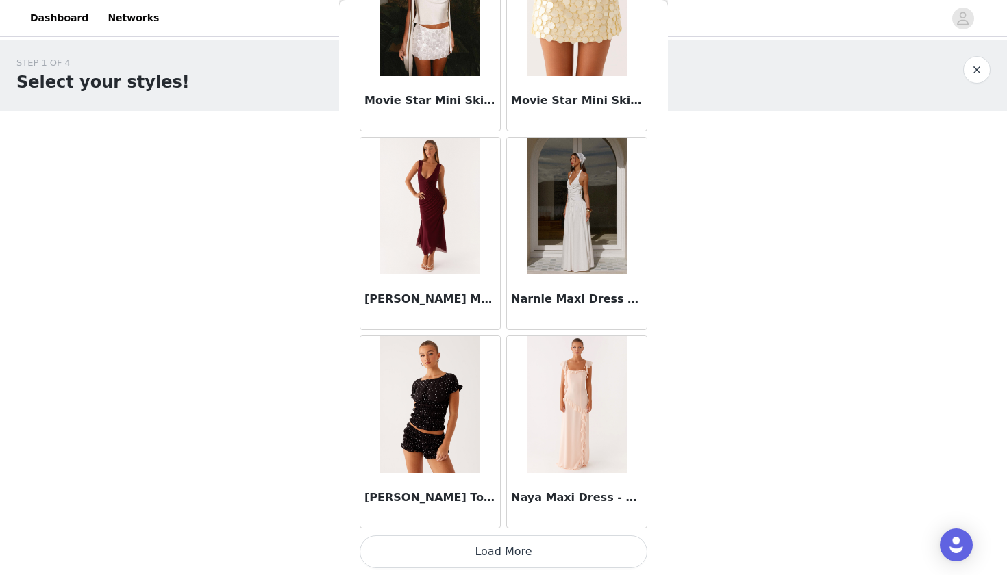
scroll to position [63107, 0]
click at [406, 544] on button "Load More" at bounding box center [504, 552] width 288 height 33
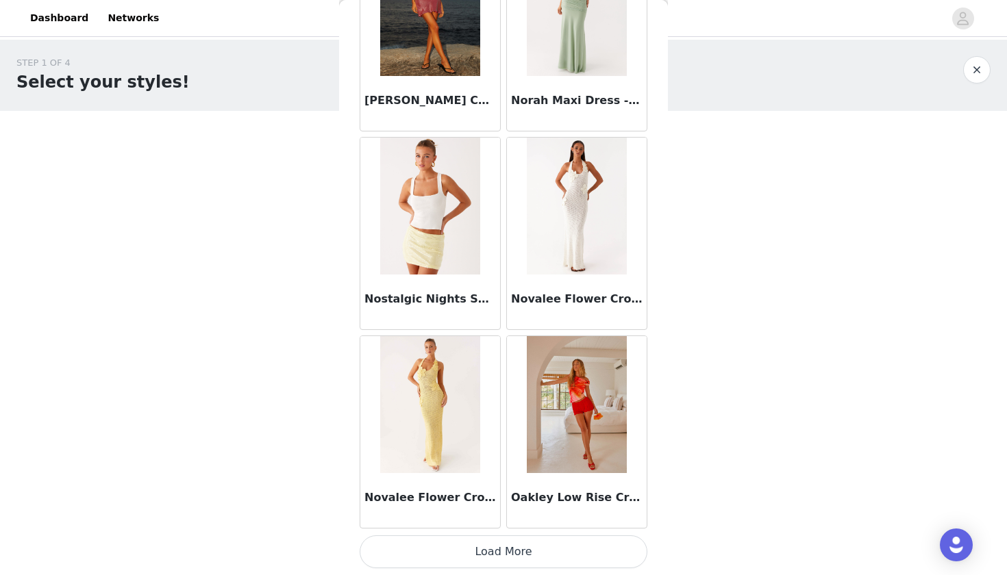
scroll to position [65094, 0]
click at [419, 549] on button "Load More" at bounding box center [504, 552] width 288 height 33
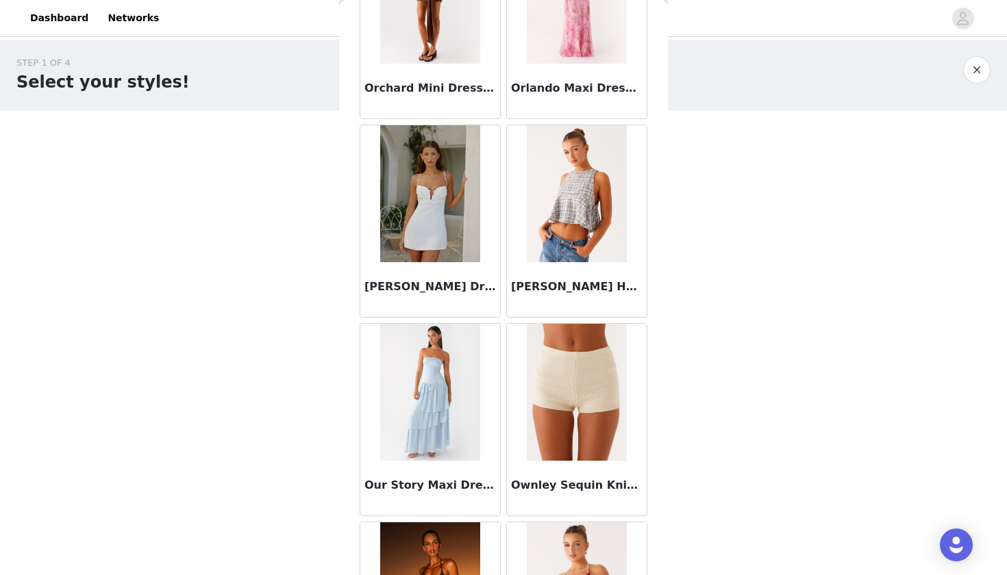
scroll to position [66896, 0]
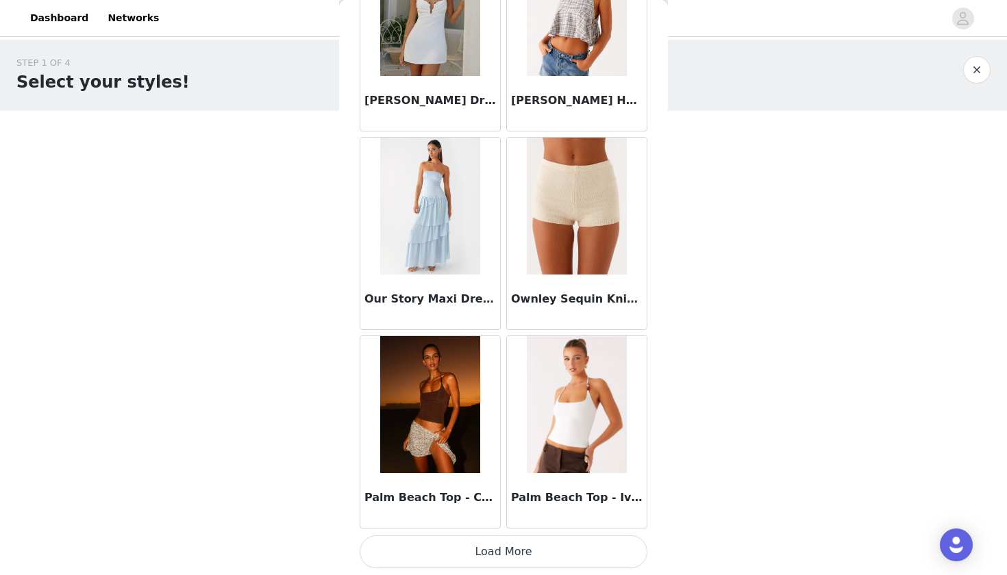
click at [416, 544] on button "Load More" at bounding box center [504, 552] width 288 height 33
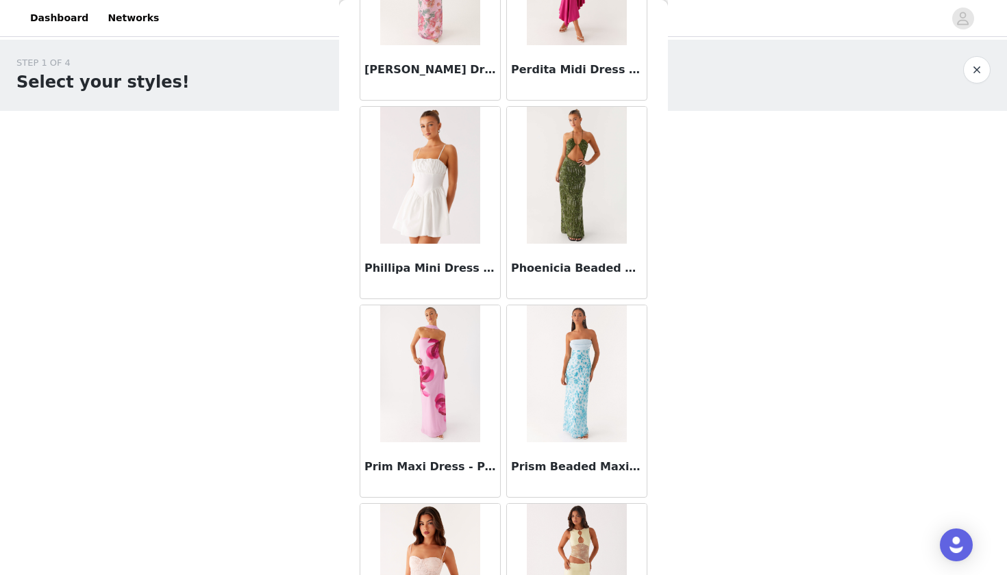
scroll to position [68702, 0]
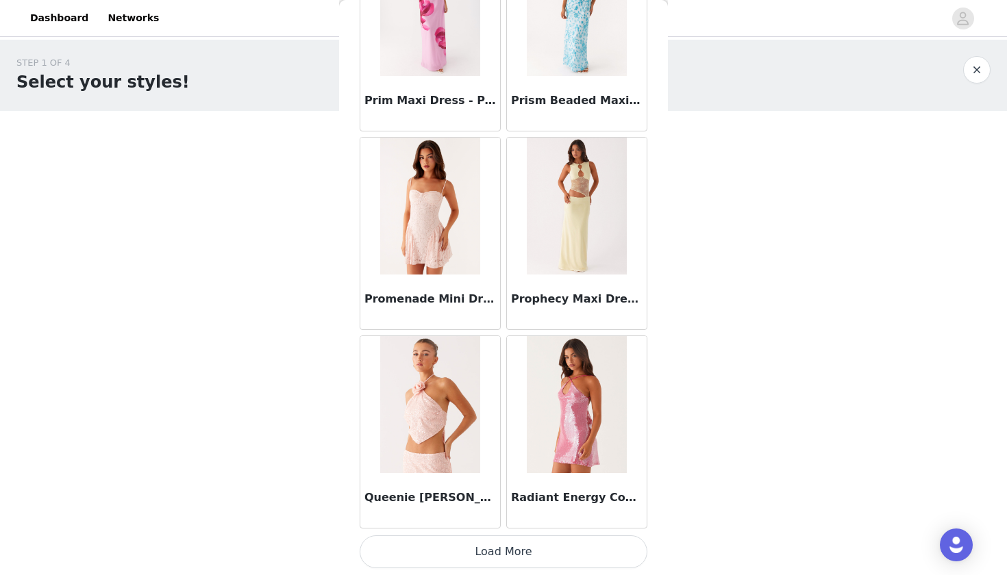
click at [423, 547] on button "Load More" at bounding box center [504, 552] width 288 height 33
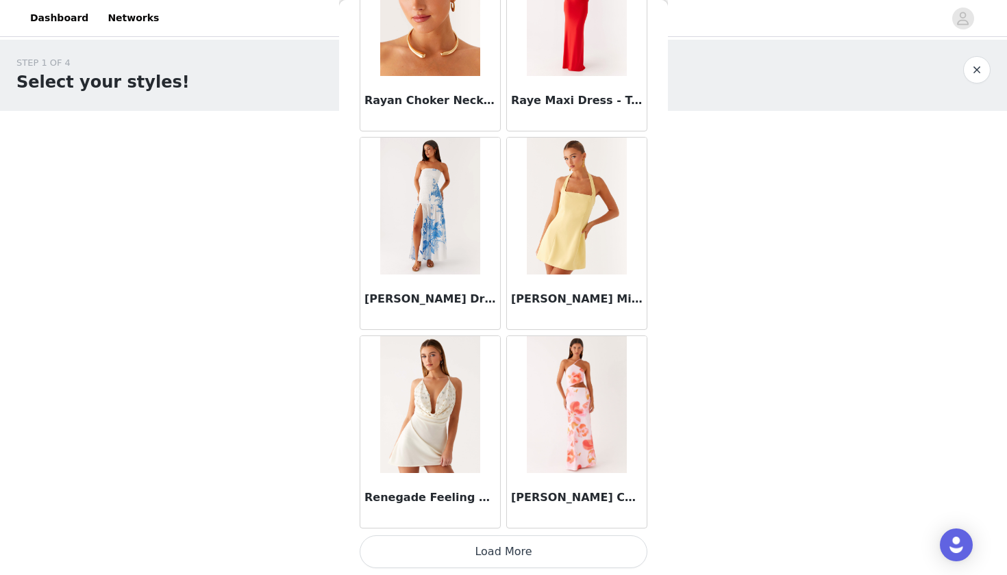
scroll to position [71047, 0]
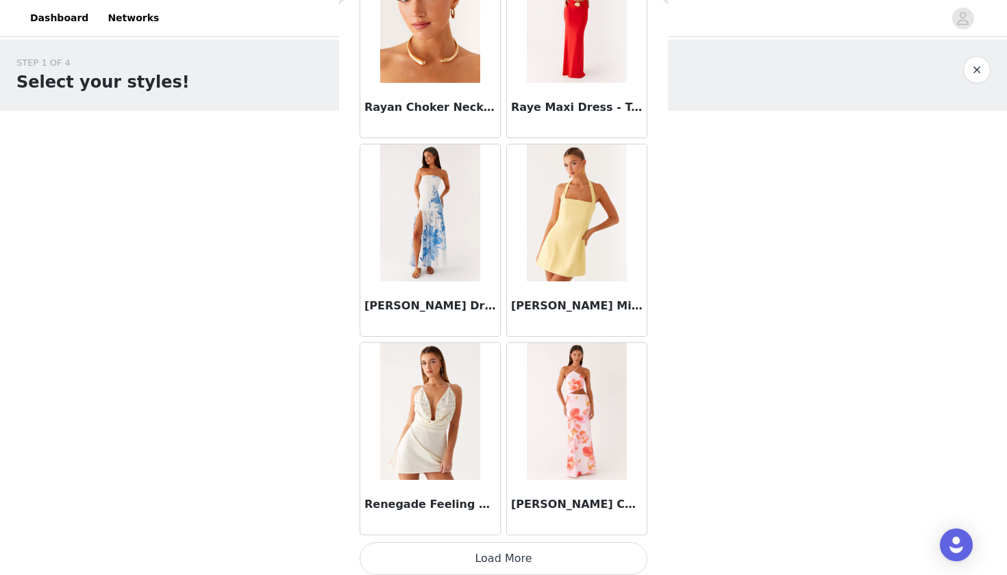
click at [421, 549] on button "Load More" at bounding box center [504, 559] width 288 height 33
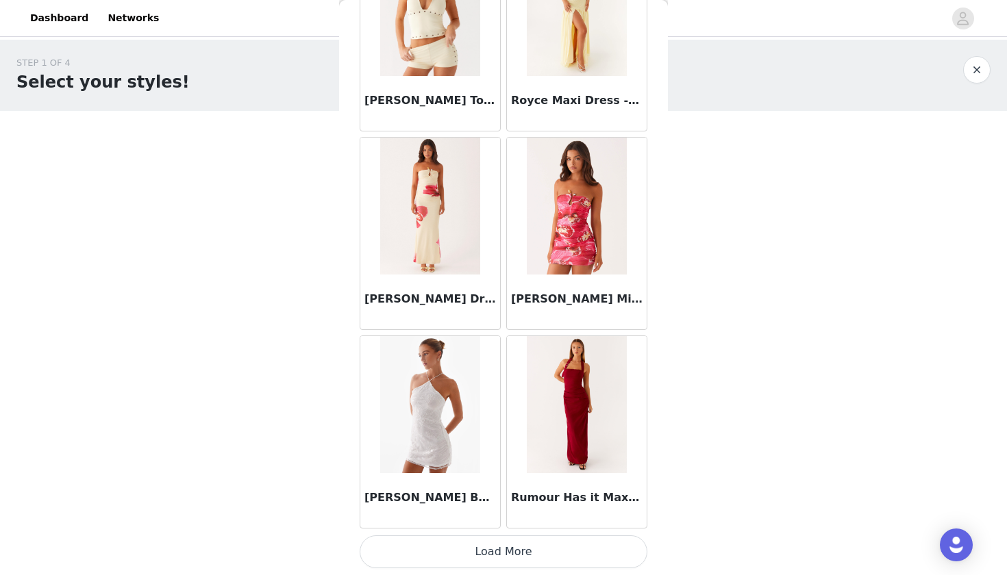
scroll to position [73040, 0]
click at [434, 547] on button "Load More" at bounding box center [504, 552] width 288 height 33
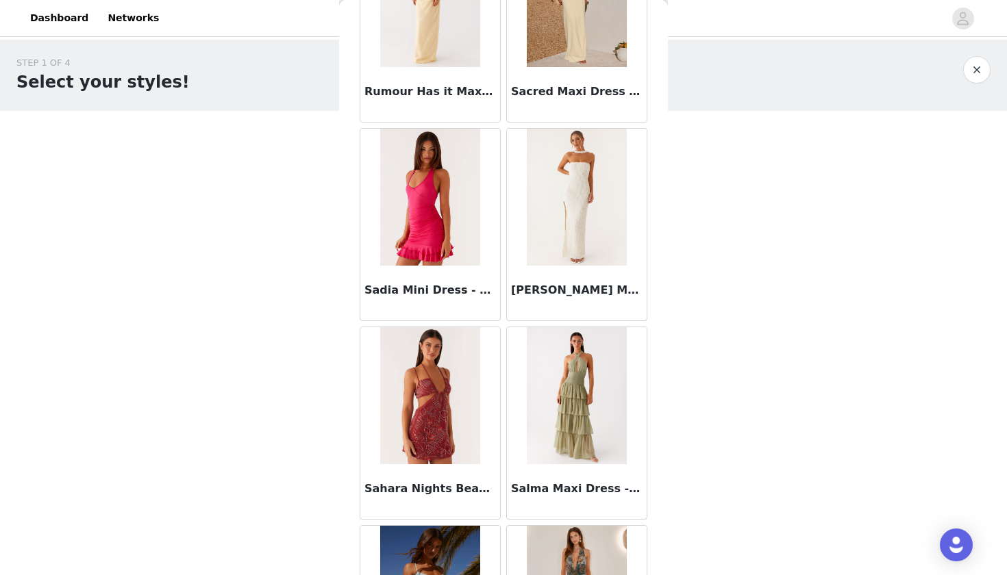
scroll to position [73646, 0]
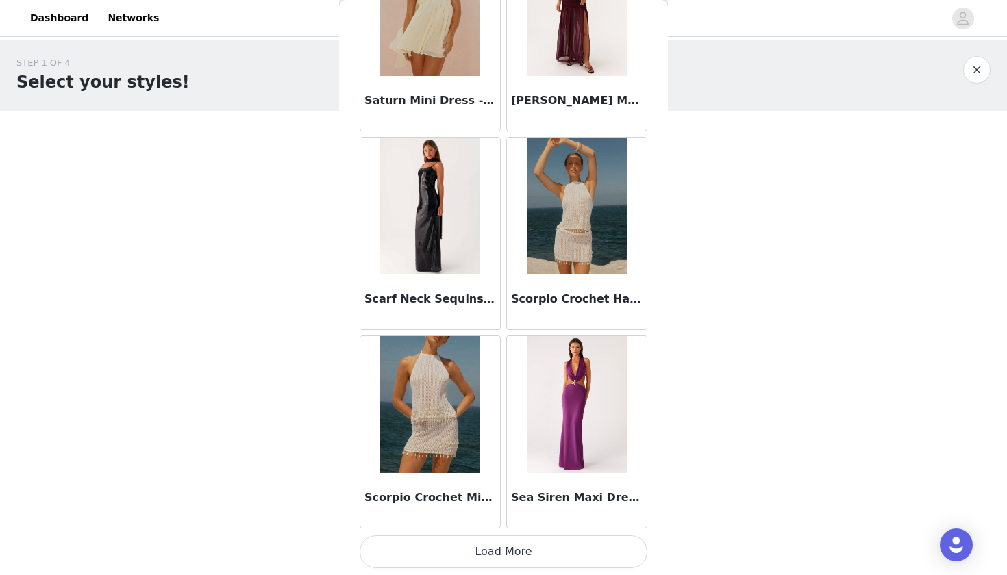
click at [425, 547] on button "Load More" at bounding box center [504, 552] width 288 height 33
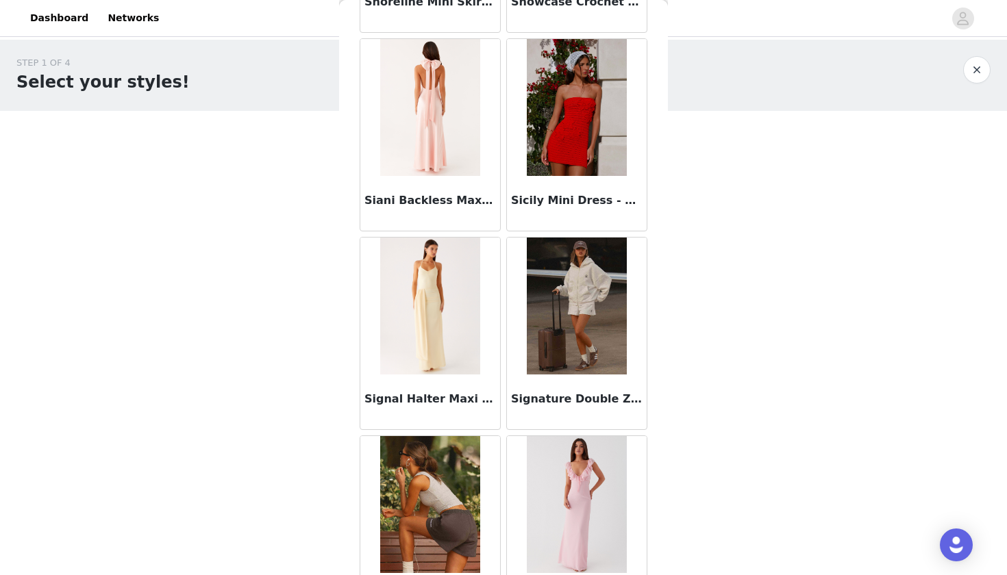
scroll to position [76915, 0]
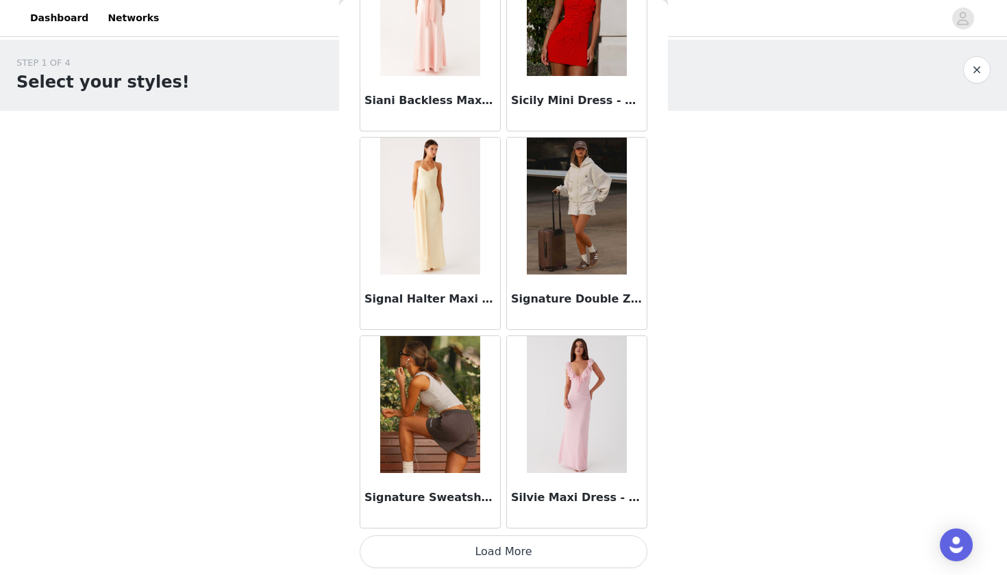
click at [420, 550] on button "Load More" at bounding box center [504, 552] width 288 height 33
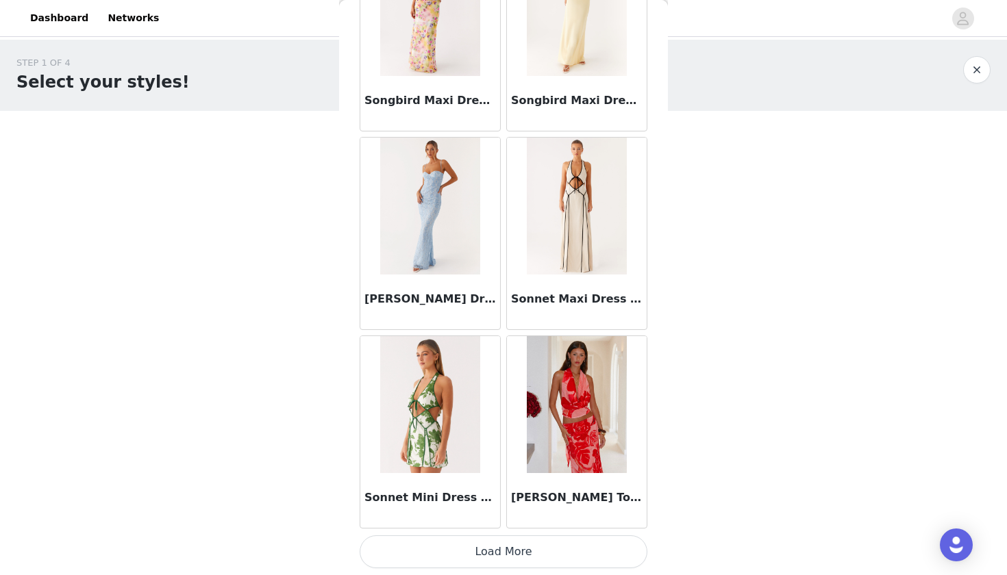
scroll to position [0, 0]
click at [432, 549] on button "Load More" at bounding box center [504, 552] width 288 height 33
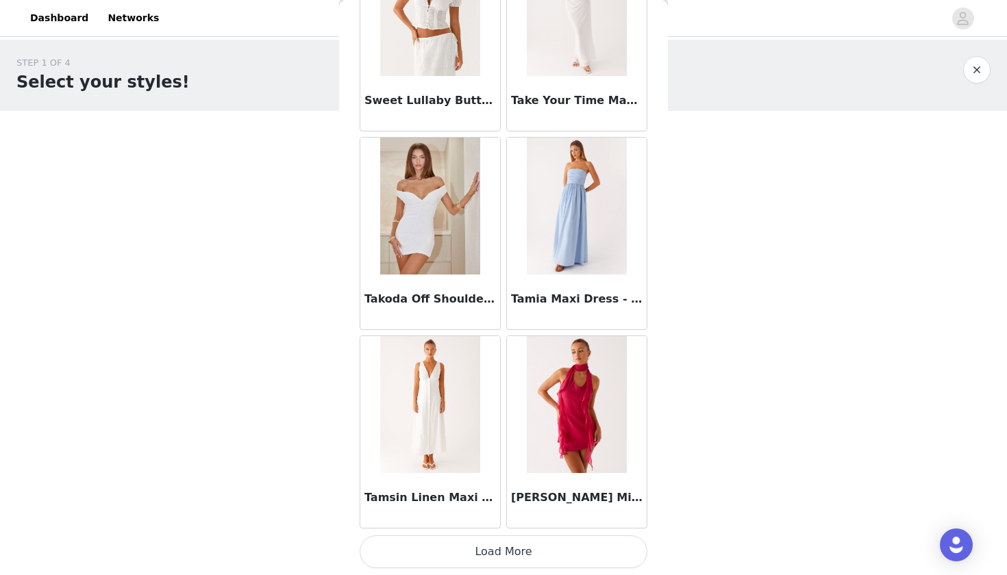
scroll to position [80987, 0]
click at [434, 536] on button "Load More" at bounding box center [504, 552] width 288 height 33
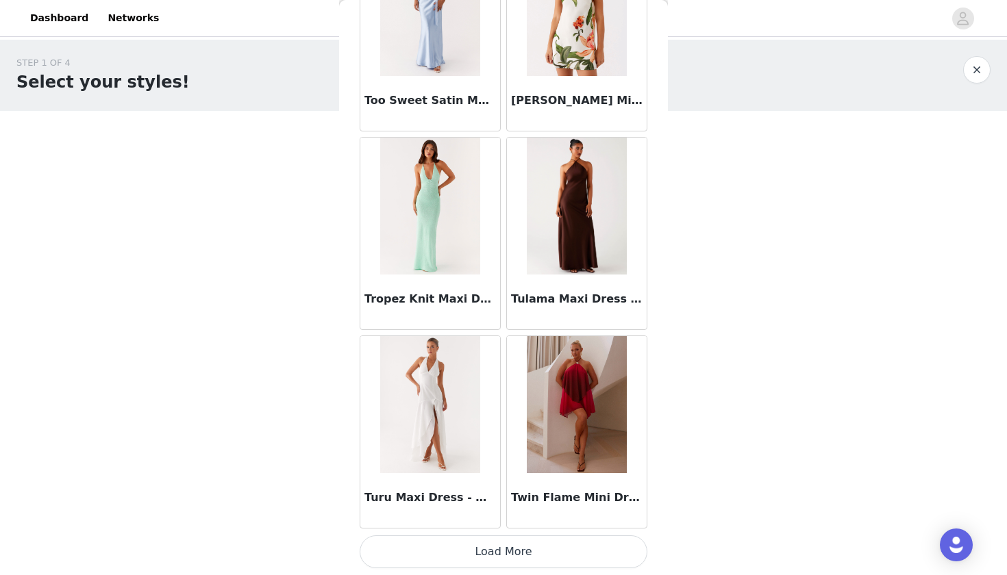
scroll to position [82974, 0]
click at [434, 549] on button "Load More" at bounding box center [504, 552] width 288 height 33
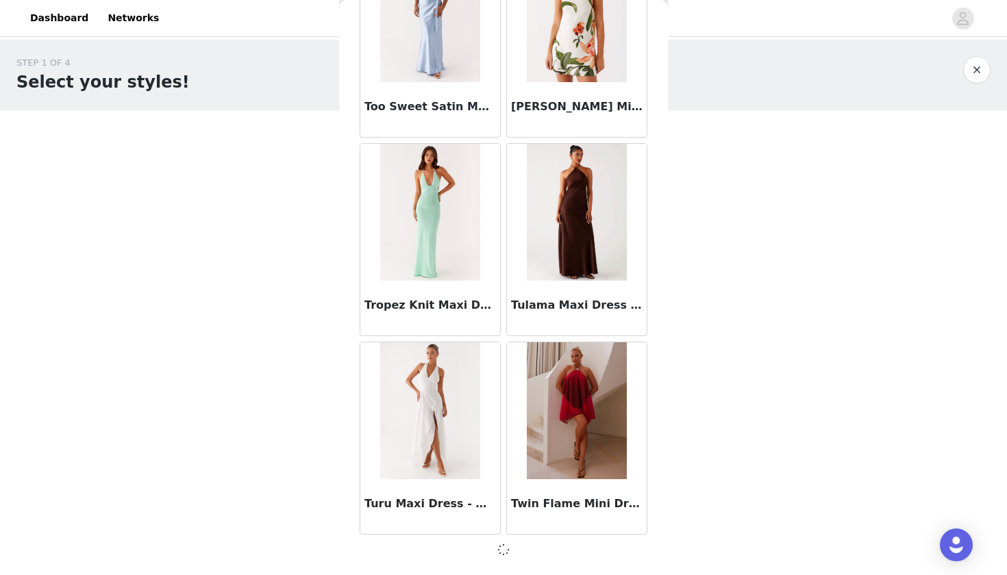
scroll to position [82967, 0]
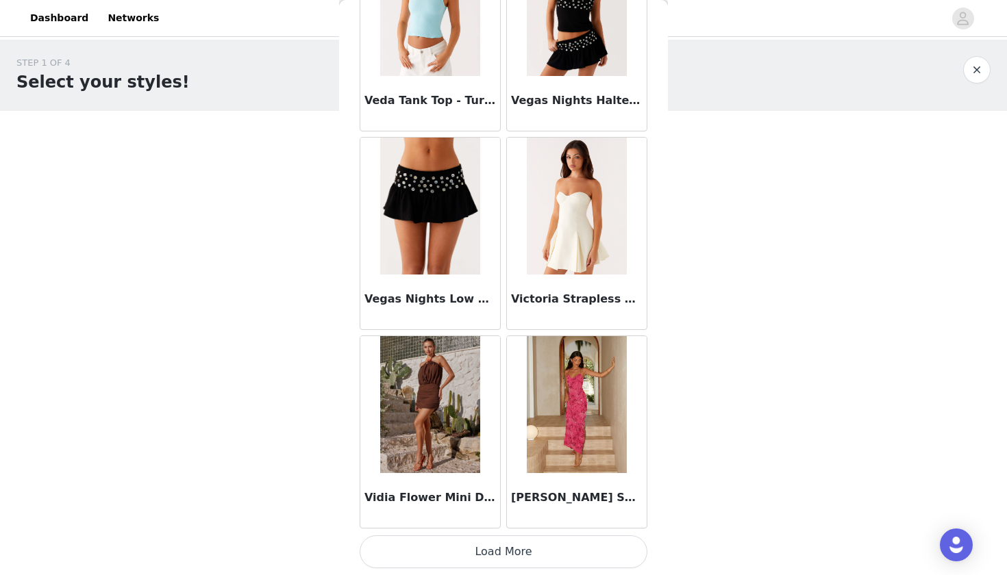
click at [432, 551] on button "Load More" at bounding box center [504, 552] width 288 height 33
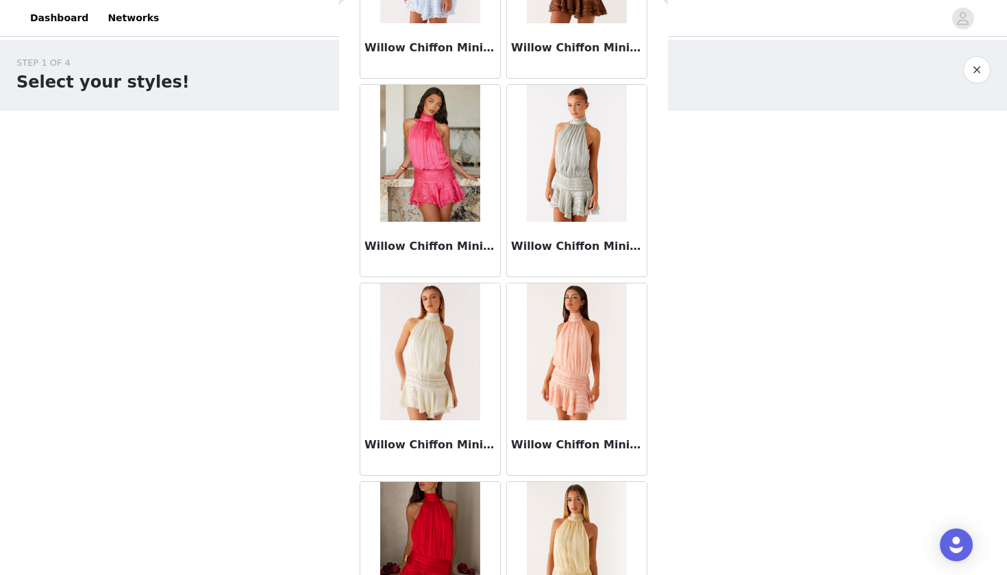
scroll to position [86404, 0]
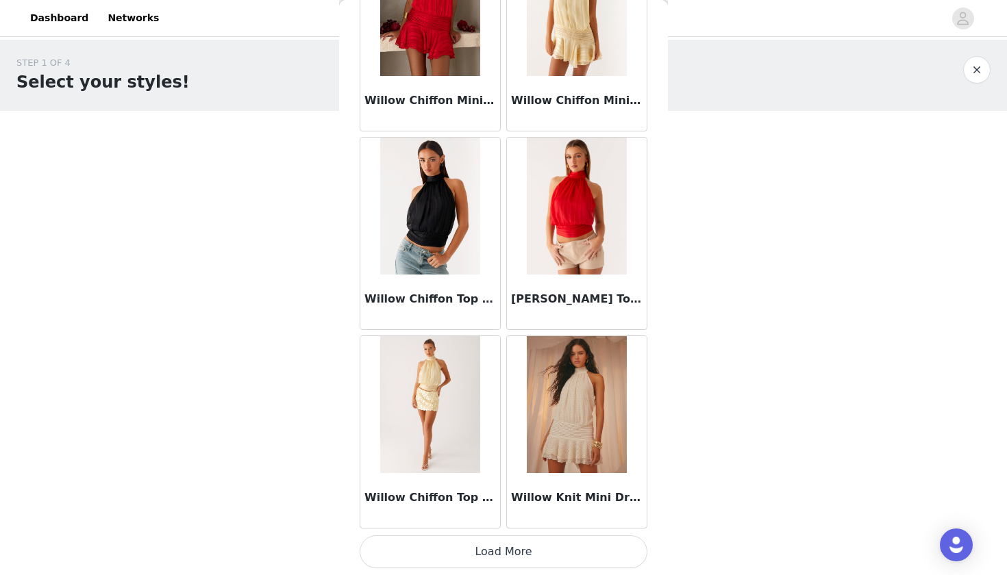
click at [434, 545] on button "Load More" at bounding box center [504, 552] width 288 height 33
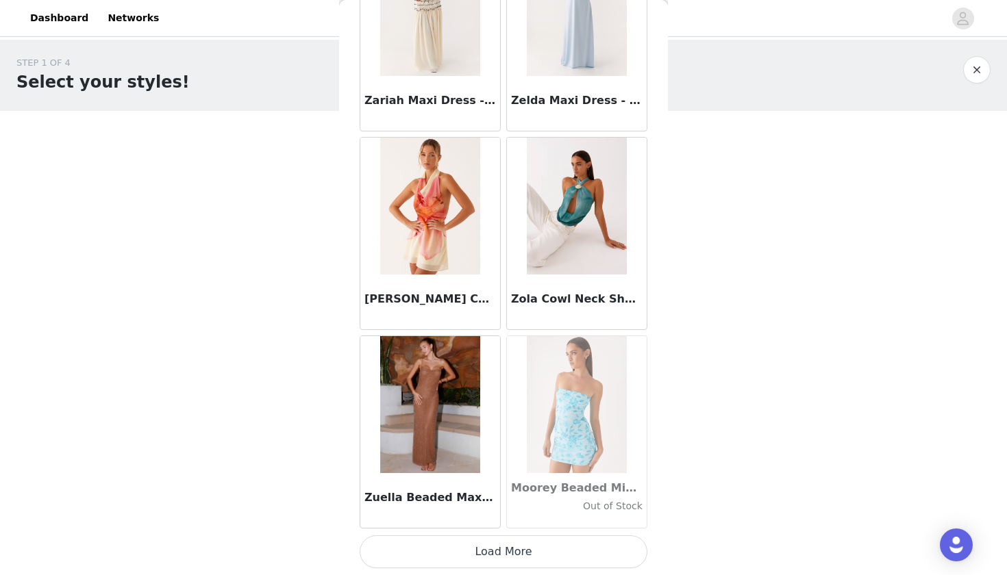
scroll to position [88934, 0]
click at [436, 557] on button "Load More" at bounding box center [504, 552] width 288 height 33
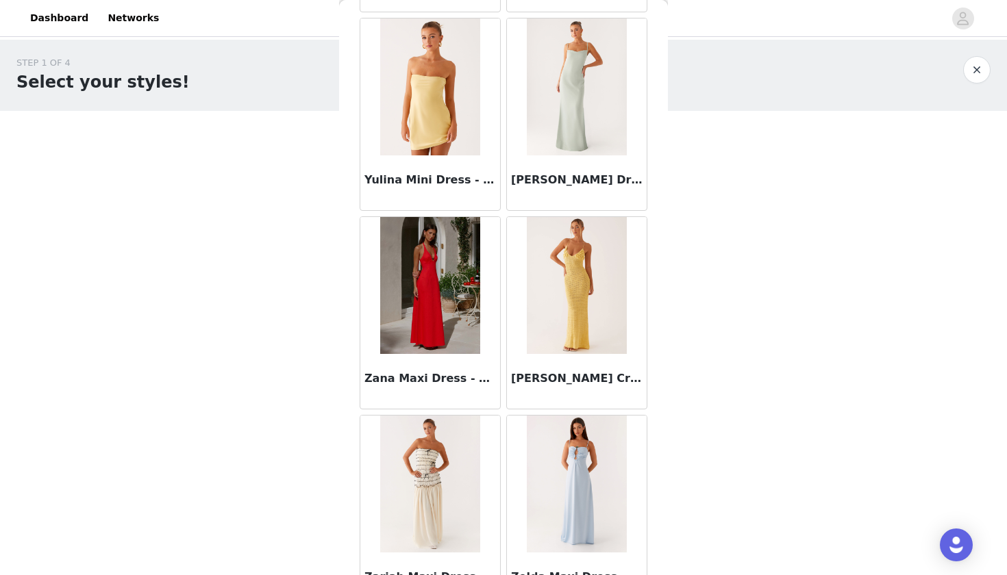
scroll to position [88455, 0]
click at [427, 490] on img at bounding box center [429, 485] width 99 height 137
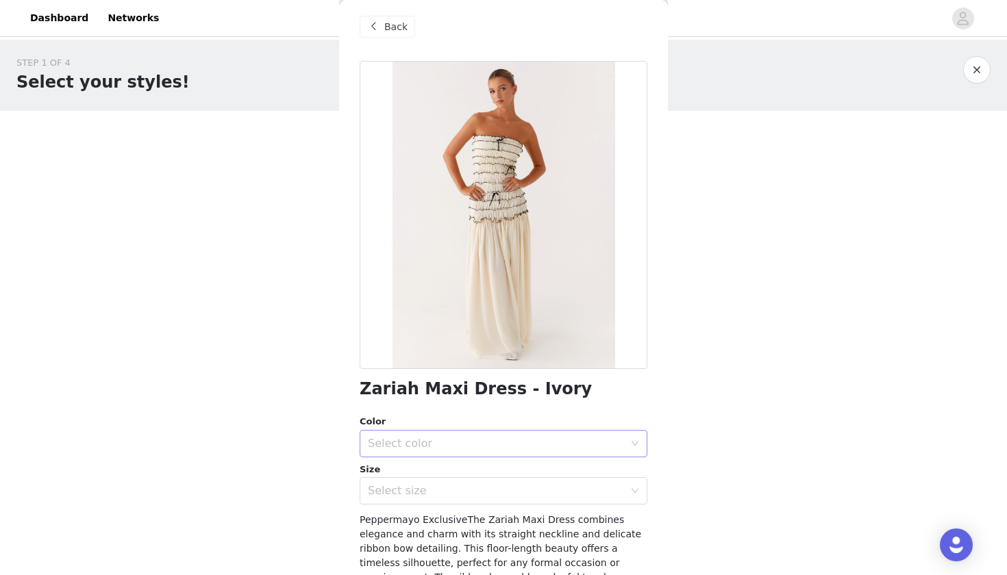
scroll to position [0, 0]
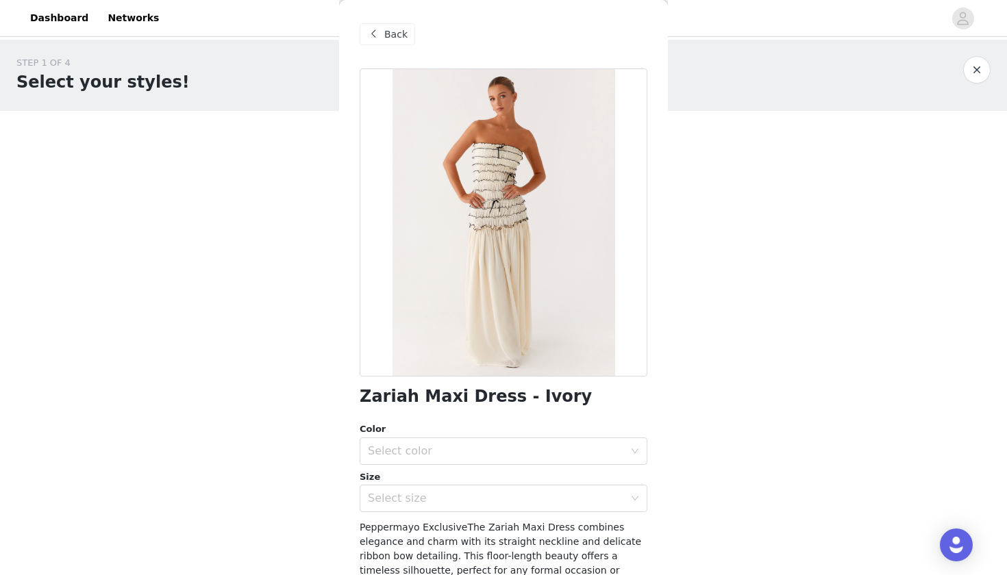
click at [394, 38] on span "Back" at bounding box center [395, 34] width 23 height 14
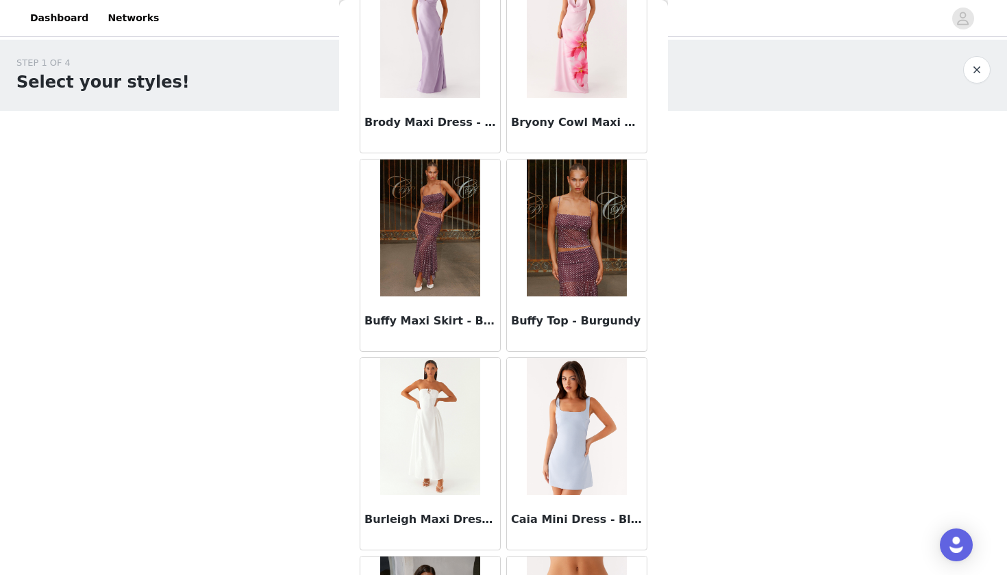
scroll to position [12625, 0]
click at [404, 309] on div "Buffy Maxi Skirt - Burgundy" at bounding box center [430, 323] width 140 height 55
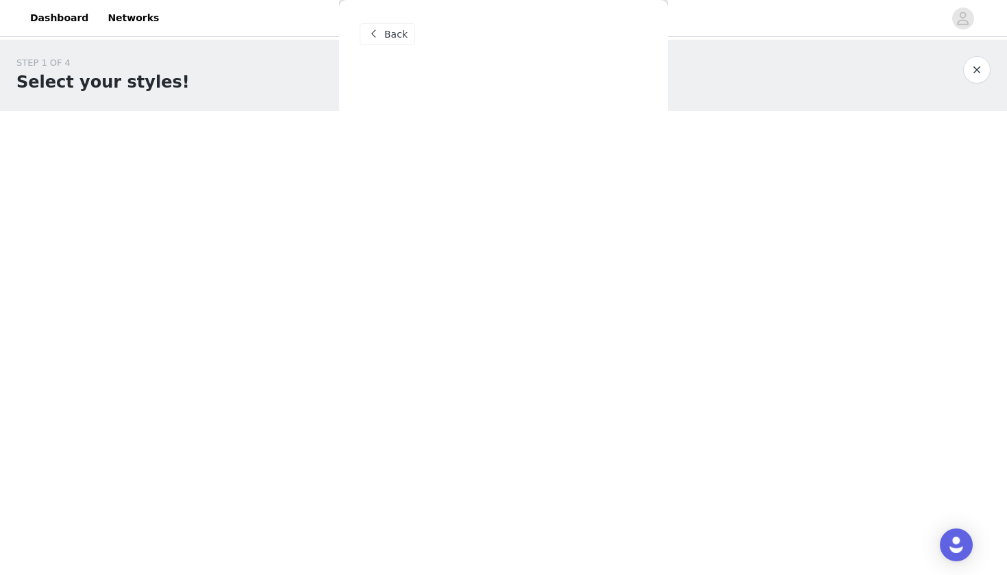
scroll to position [0, 0]
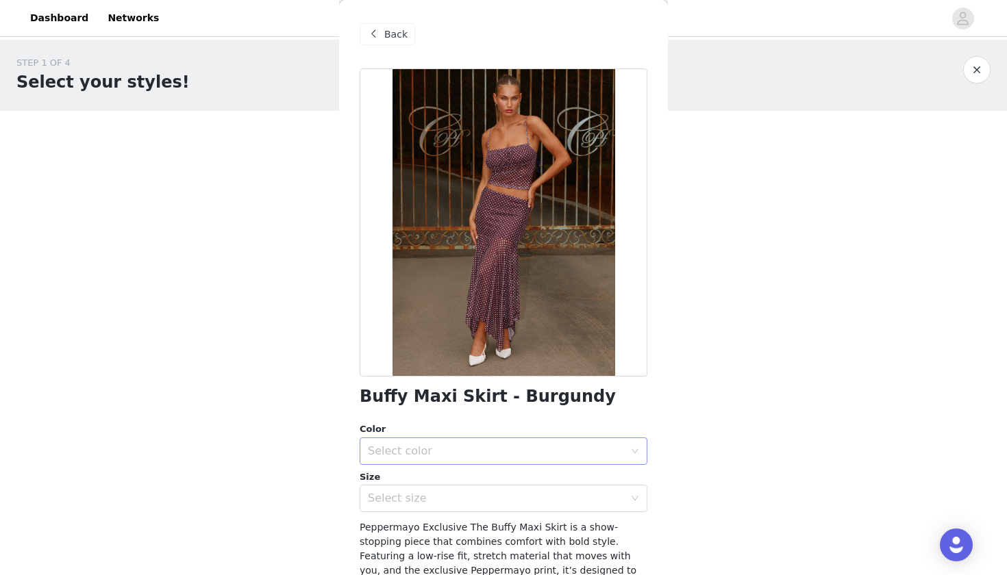
click at [382, 445] on div "Select color" at bounding box center [496, 452] width 256 height 14
click at [384, 475] on li "Burgundy" at bounding box center [504, 481] width 288 height 22
click at [388, 499] on div "Select size" at bounding box center [496, 499] width 256 height 14
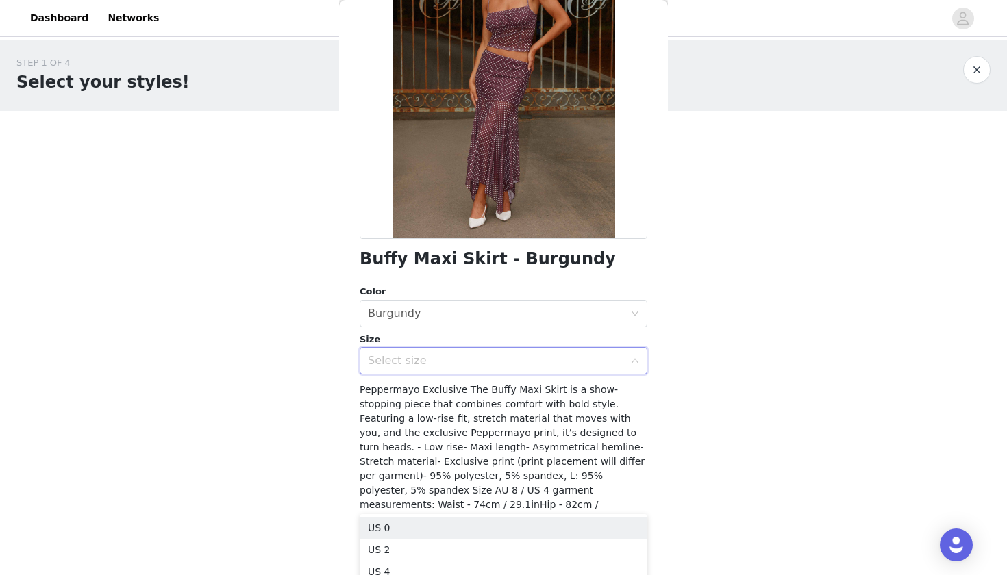
scroll to position [142, 0]
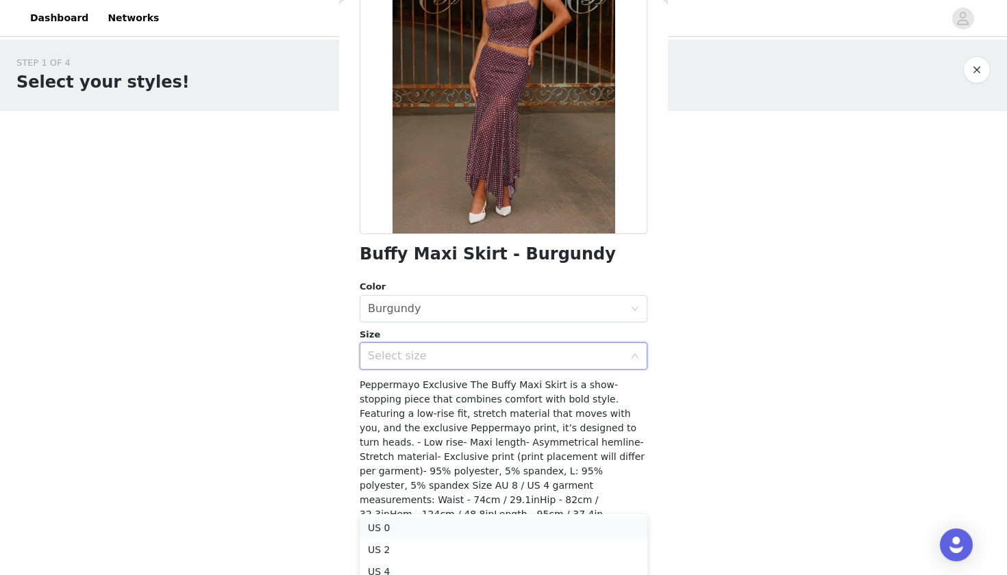
click at [382, 531] on li "US 0" at bounding box center [504, 528] width 288 height 22
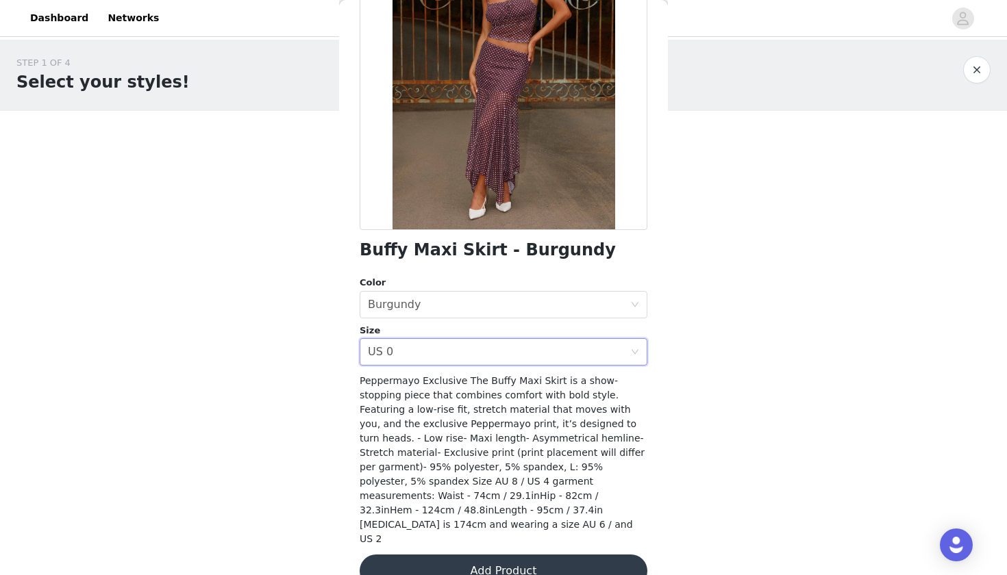
scroll to position [146, 0]
click at [395, 556] on button "Add Product" at bounding box center [504, 572] width 288 height 33
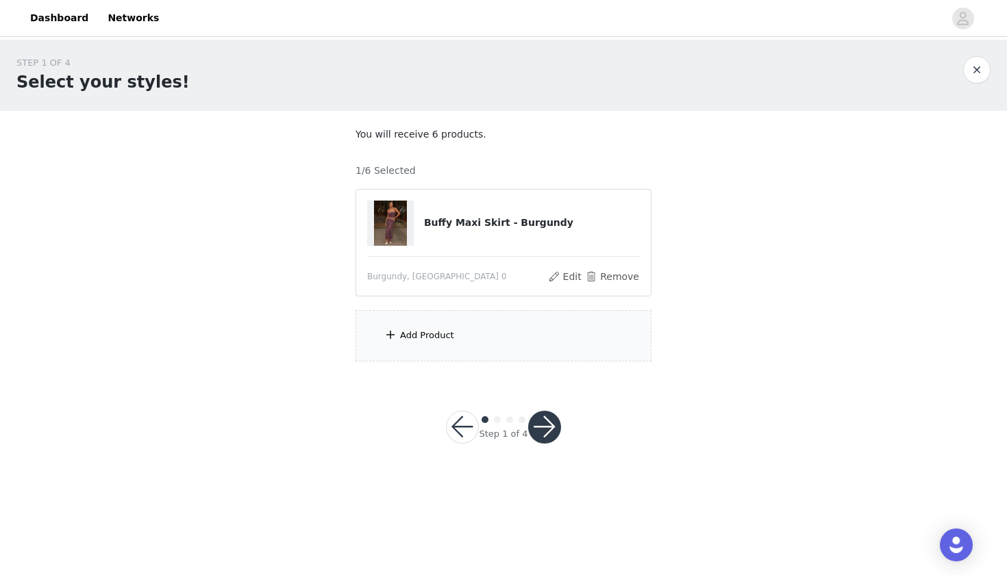
click at [501, 330] on div "Add Product" at bounding box center [504, 335] width 296 height 51
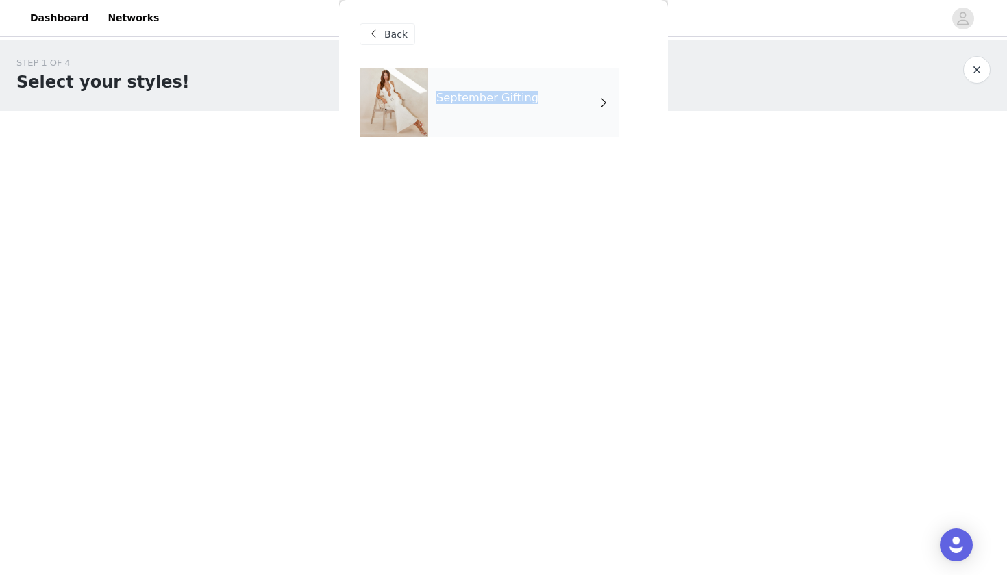
click at [564, 90] on div "September Gifting" at bounding box center [523, 103] width 190 height 69
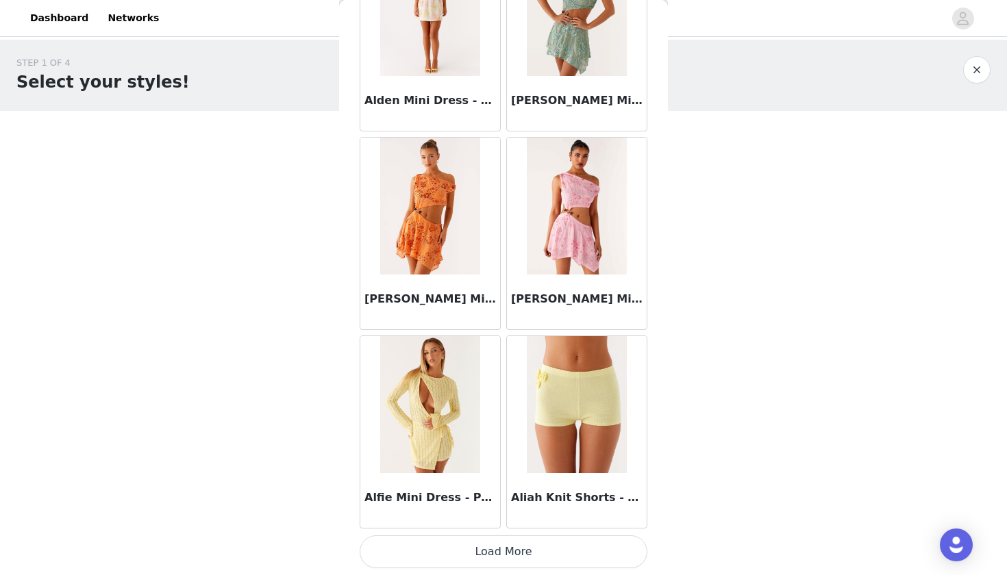
scroll to position [0, 0]
click at [426, 545] on button "Load More" at bounding box center [504, 552] width 288 height 33
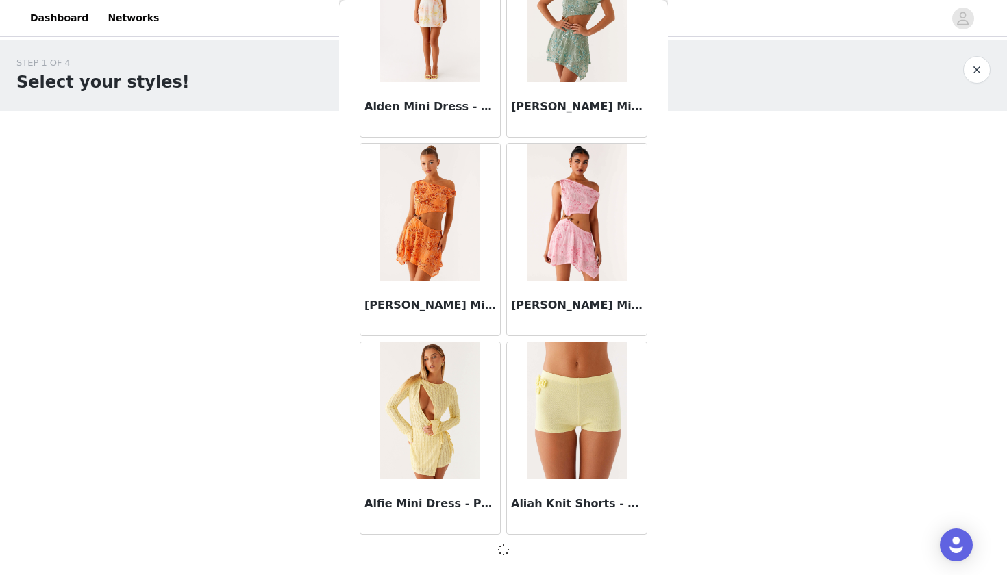
scroll to position [1515, 0]
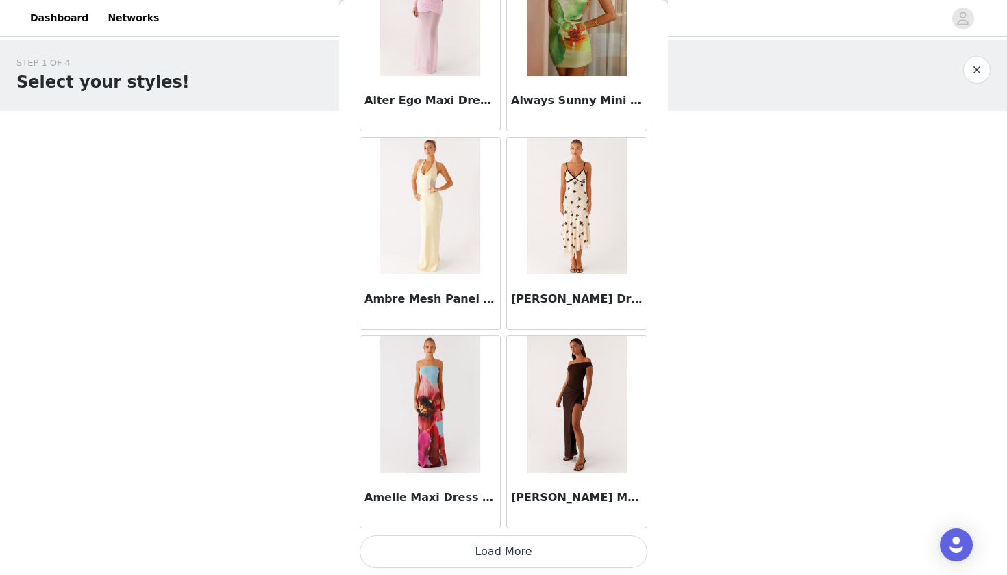
click at [447, 547] on button "Load More" at bounding box center [504, 552] width 288 height 33
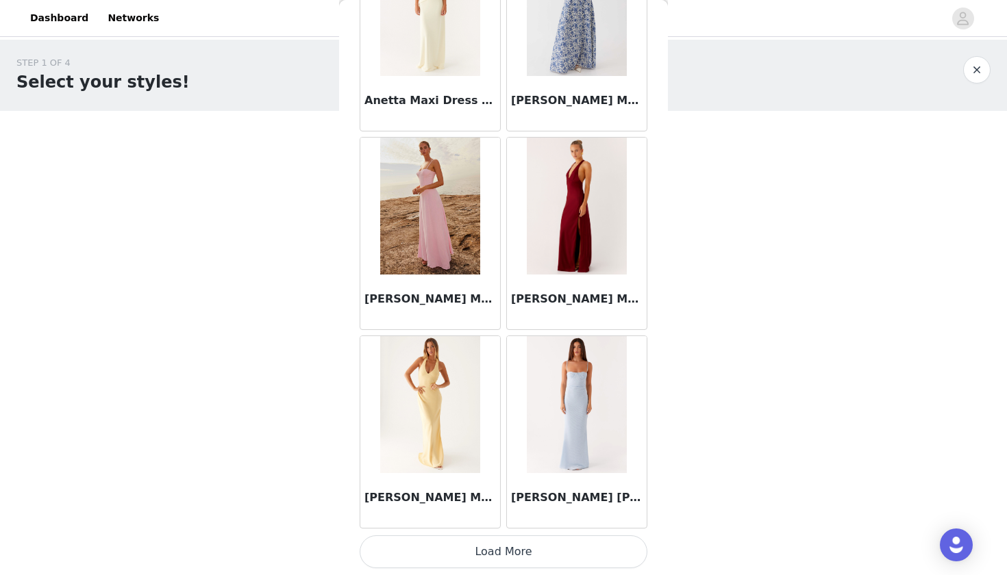
scroll to position [5494, 0]
click at [464, 547] on button "Load More" at bounding box center [504, 552] width 288 height 33
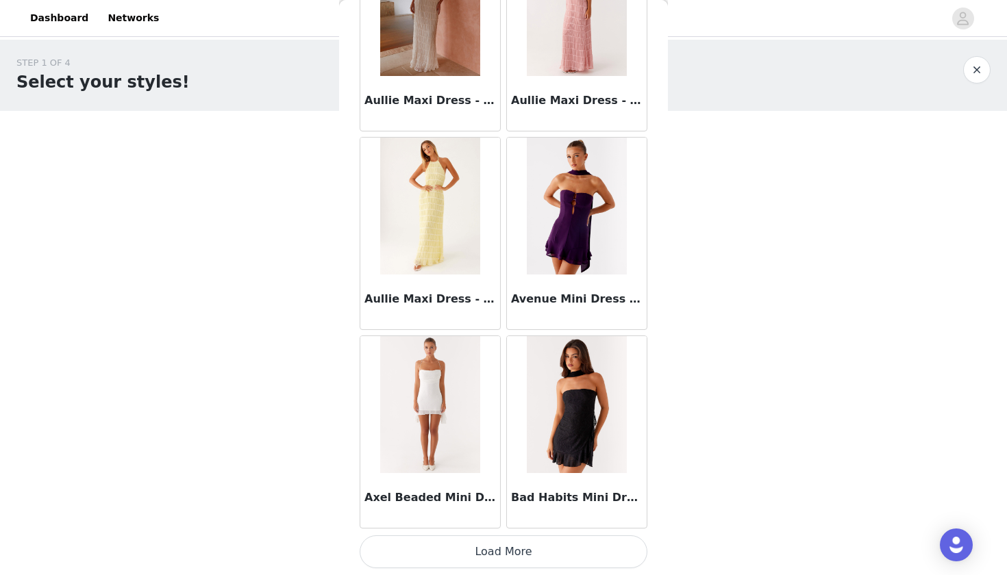
scroll to position [7481, 0]
click at [456, 543] on button "Load More" at bounding box center [504, 552] width 288 height 33
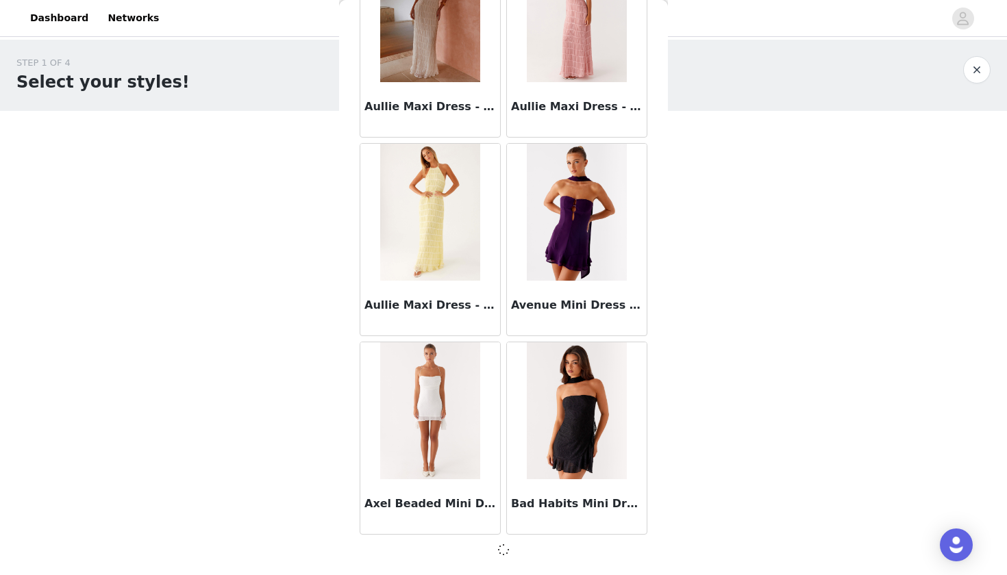
scroll to position [7475, 0]
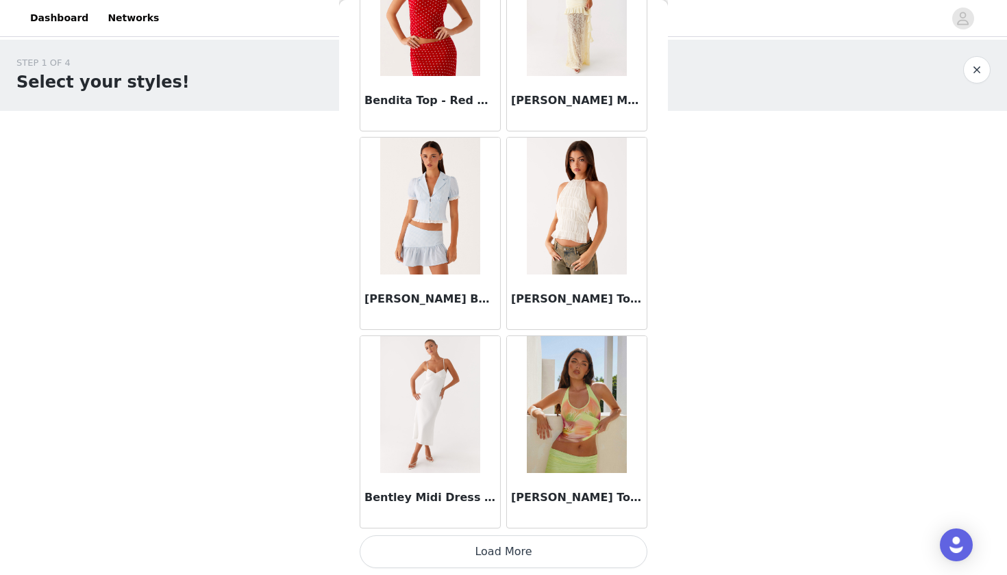
click at [447, 543] on button "Load More" at bounding box center [504, 552] width 288 height 33
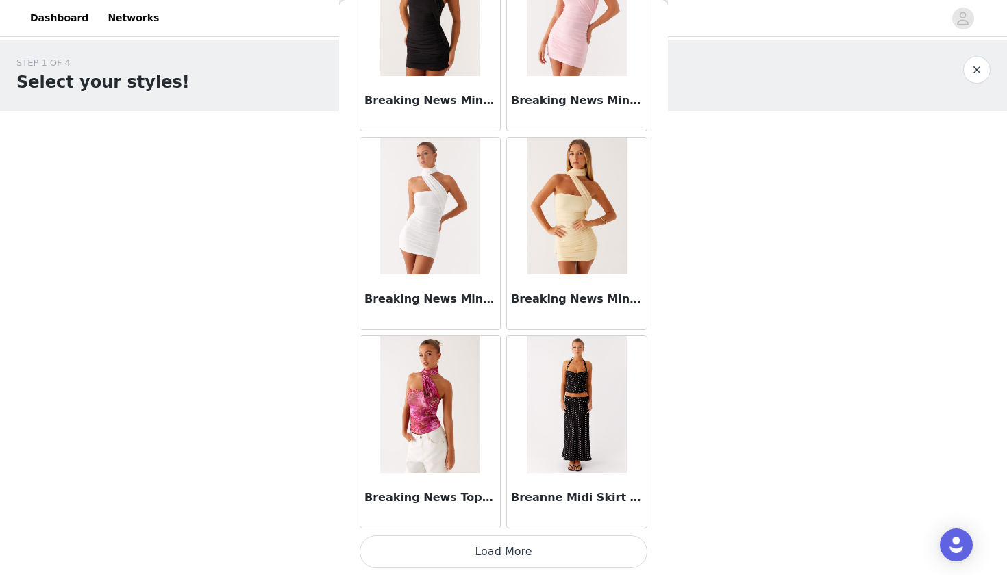
scroll to position [11454, 0]
click at [439, 556] on button "Load More" at bounding box center [504, 552] width 288 height 33
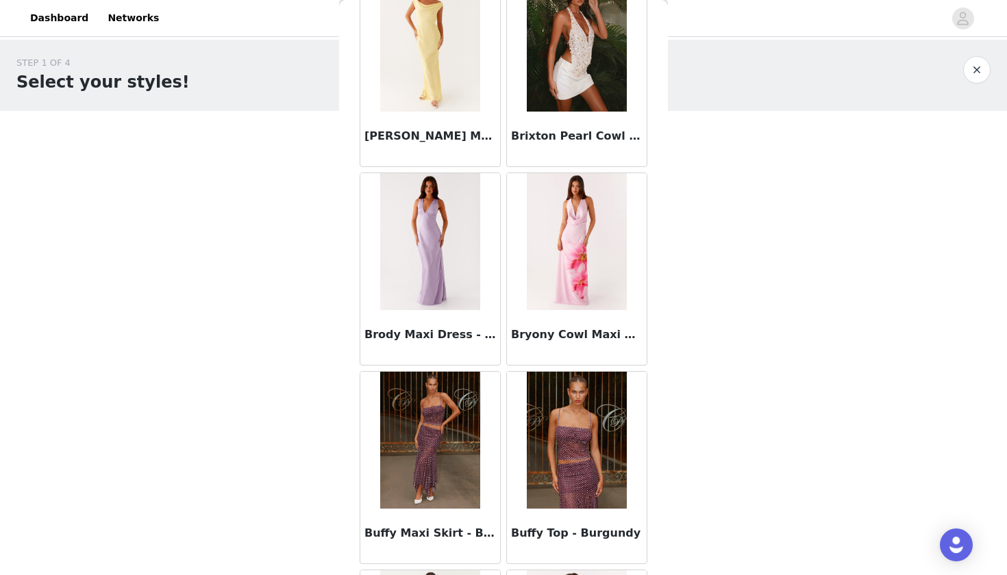
scroll to position [12415, 0]
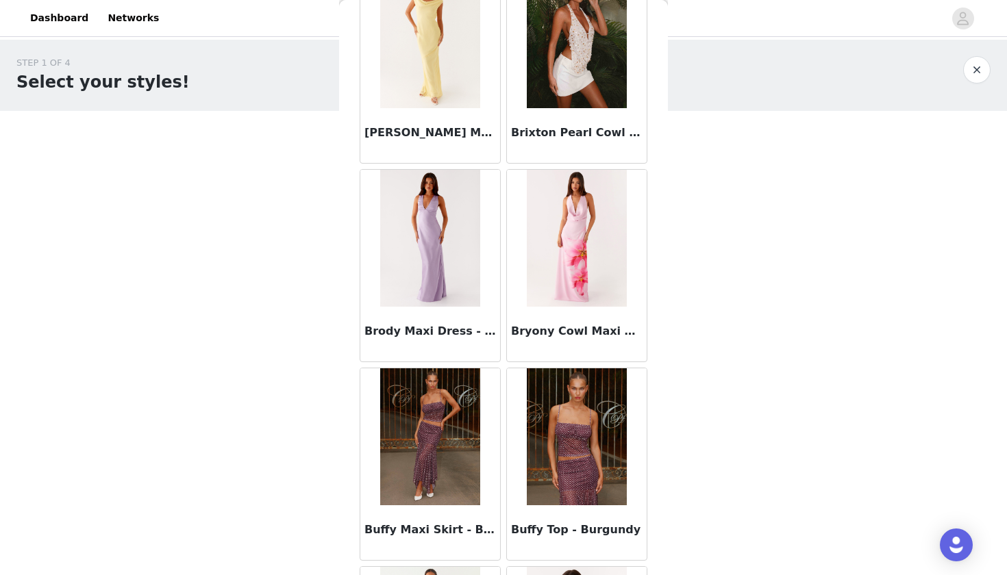
click at [525, 458] on div at bounding box center [577, 437] width 140 height 137
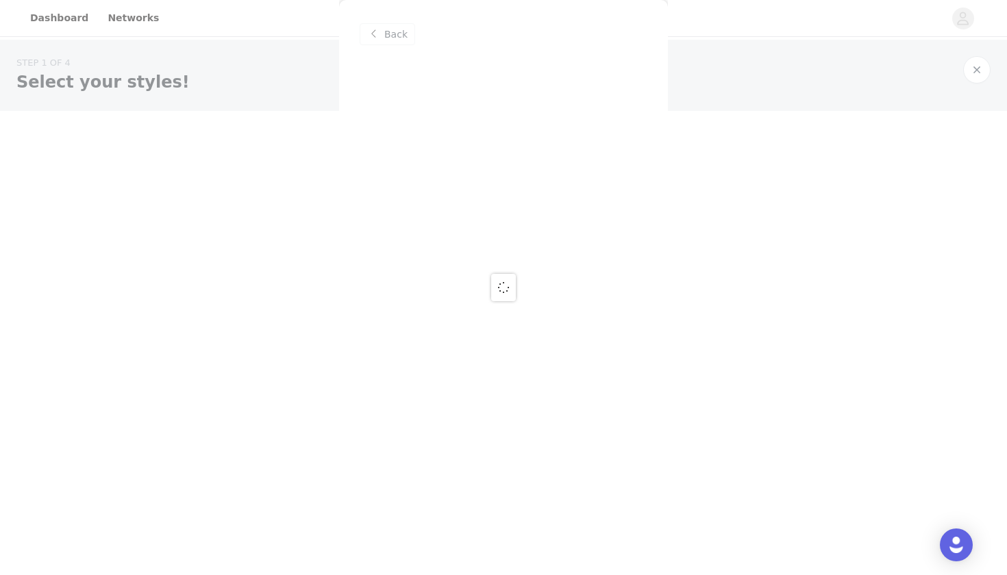
scroll to position [0, 0]
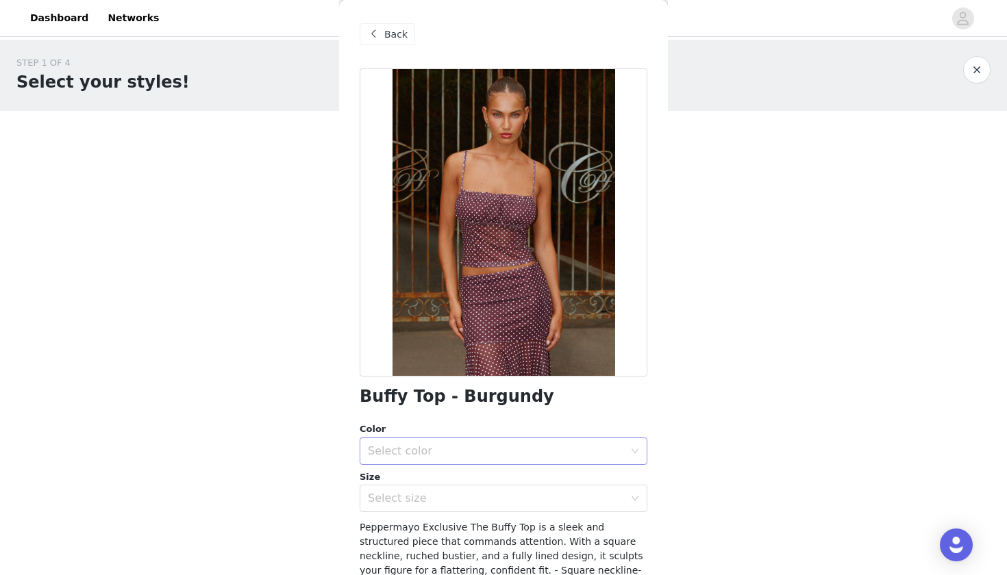
click at [468, 455] on div "Select color" at bounding box center [496, 452] width 256 height 14
click at [462, 477] on li "Burgundy" at bounding box center [504, 481] width 288 height 22
click at [449, 504] on div "Select size" at bounding box center [496, 499] width 256 height 14
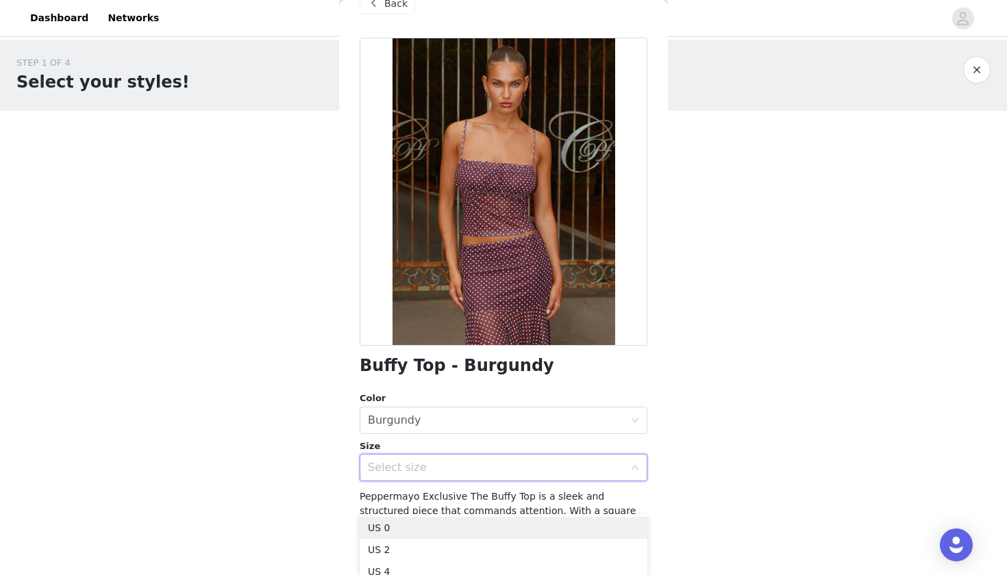
scroll to position [32, 0]
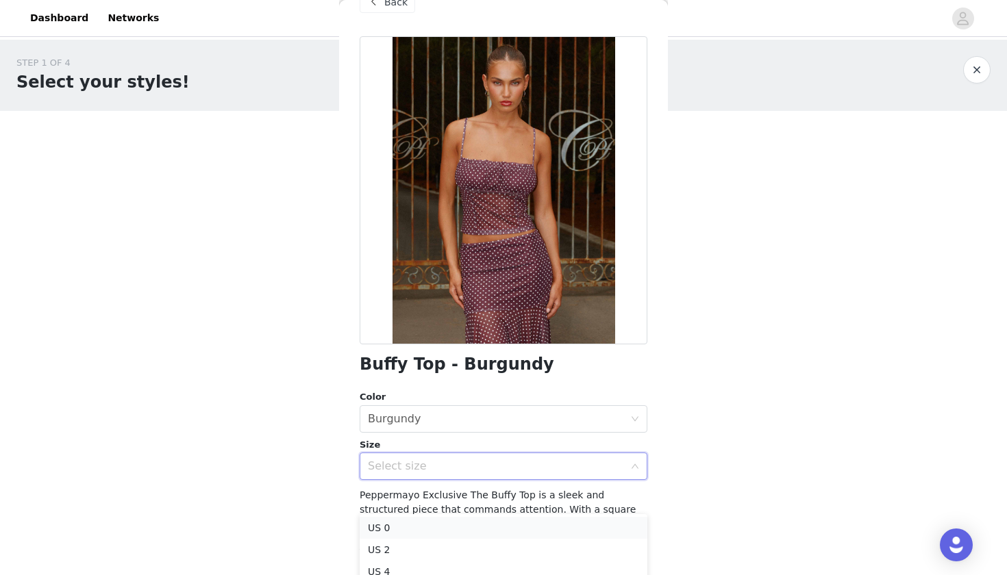
click at [419, 529] on li "US 0" at bounding box center [504, 528] width 288 height 22
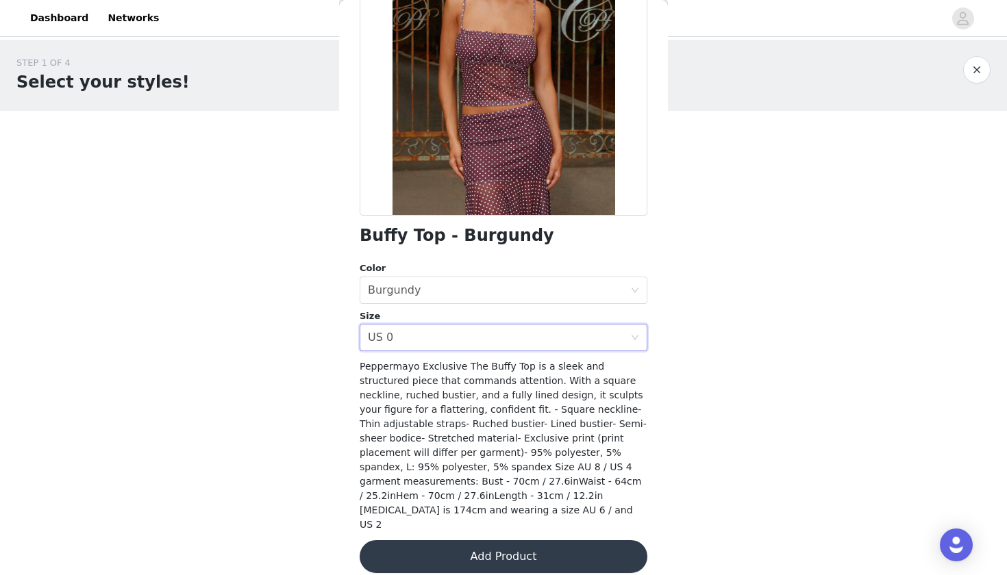
scroll to position [160, 0]
click at [425, 541] on button "Add Product" at bounding box center [504, 557] width 288 height 33
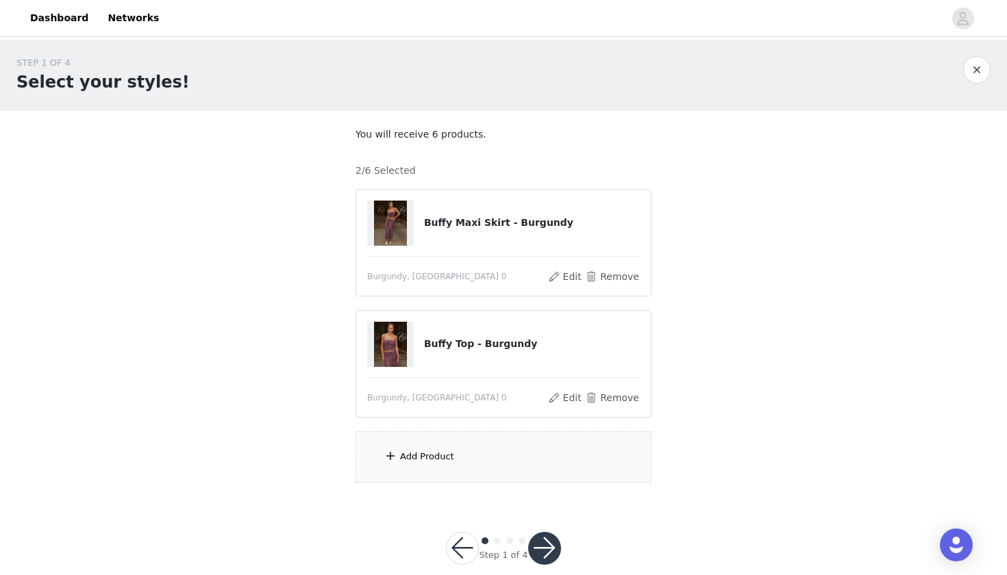
click at [458, 465] on div "Add Product" at bounding box center [504, 457] width 296 height 51
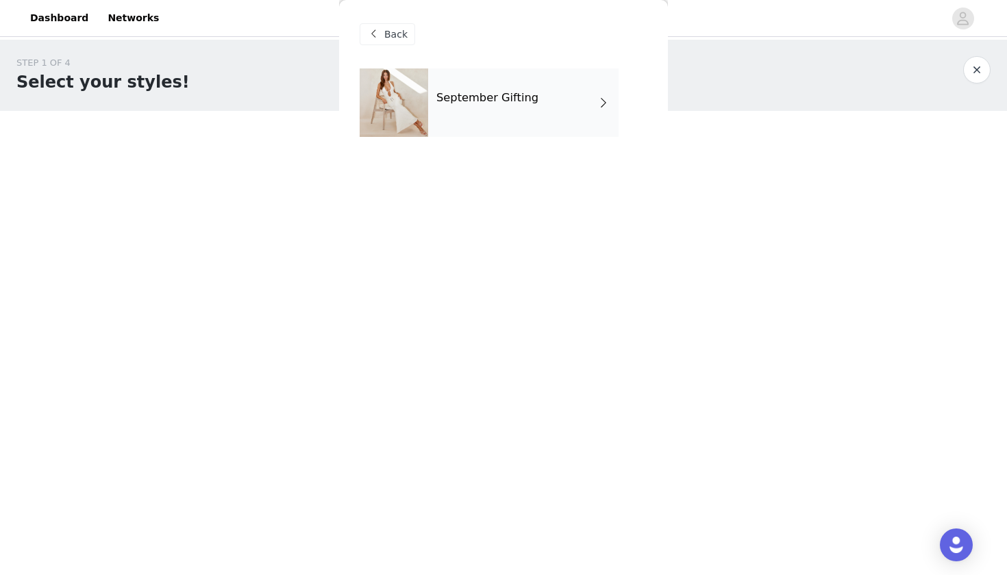
click at [580, 105] on div "September Gifting" at bounding box center [523, 103] width 190 height 69
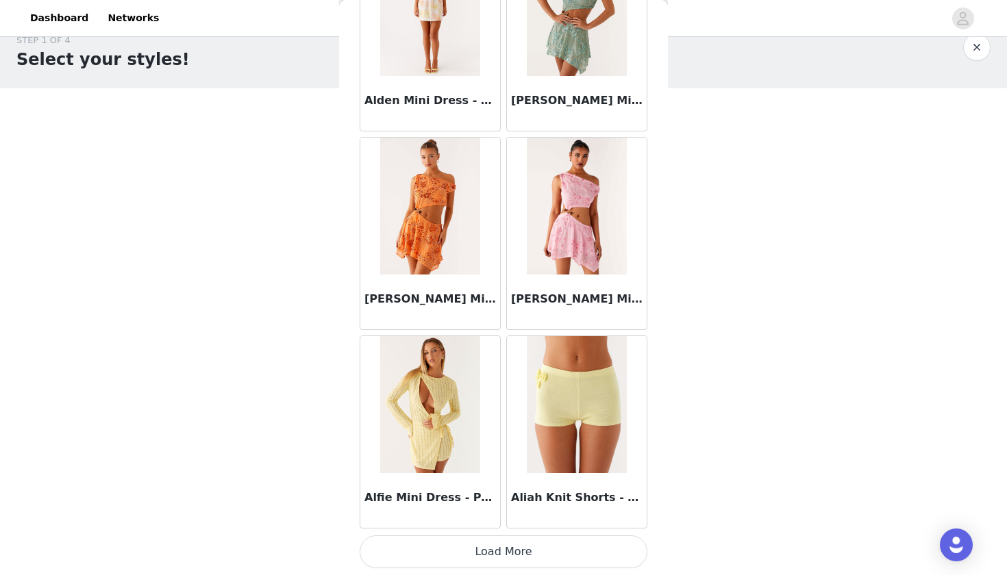
scroll to position [22, 0]
click at [414, 543] on button "Load More" at bounding box center [504, 552] width 288 height 33
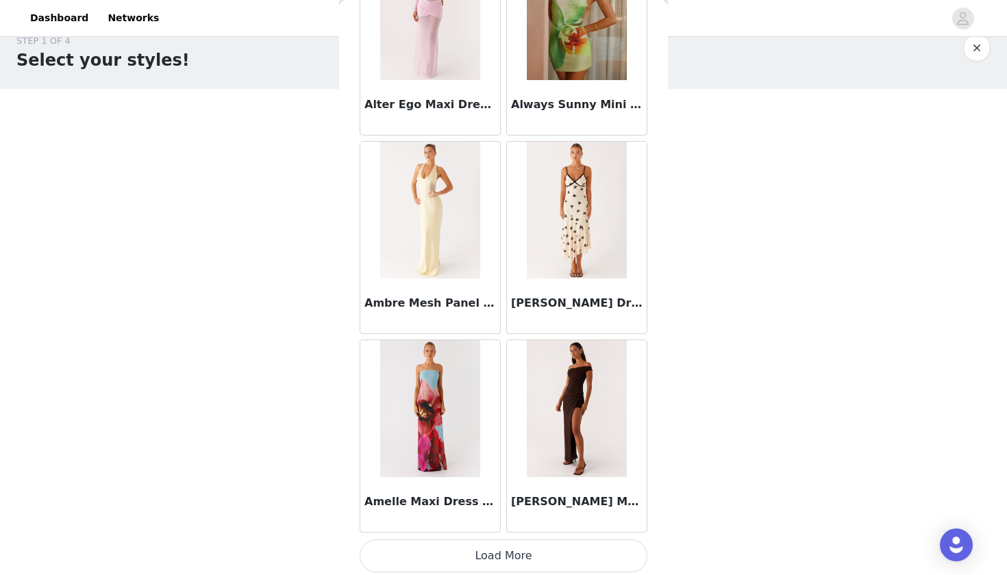
scroll to position [3507, 0]
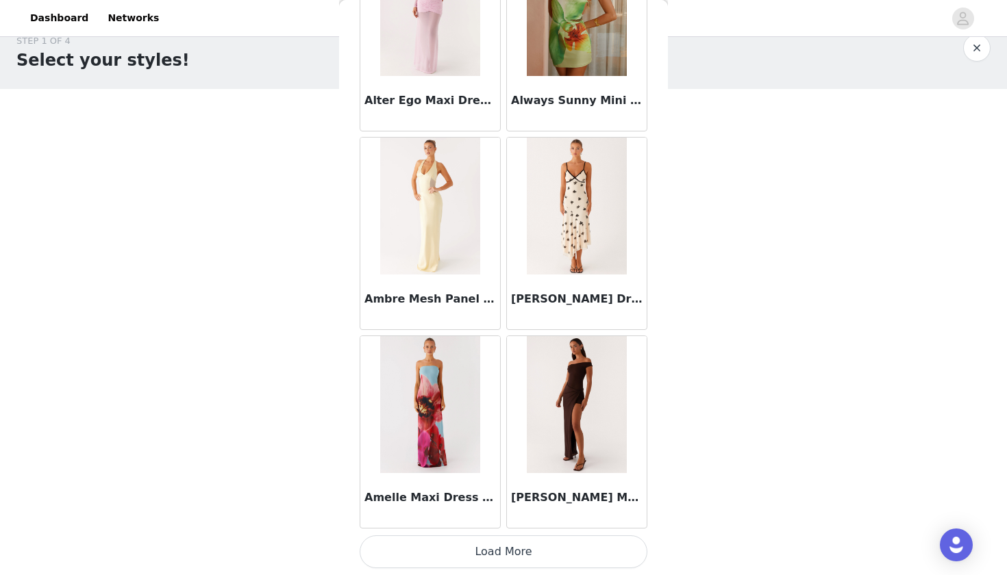
click at [414, 540] on button "Load More" at bounding box center [504, 552] width 288 height 33
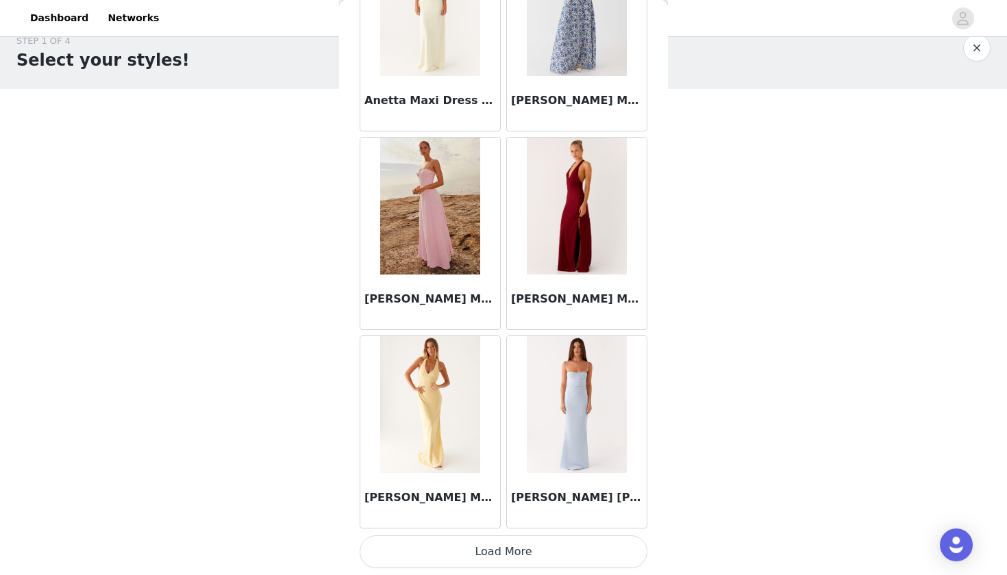
click at [423, 564] on button "Load More" at bounding box center [504, 552] width 288 height 33
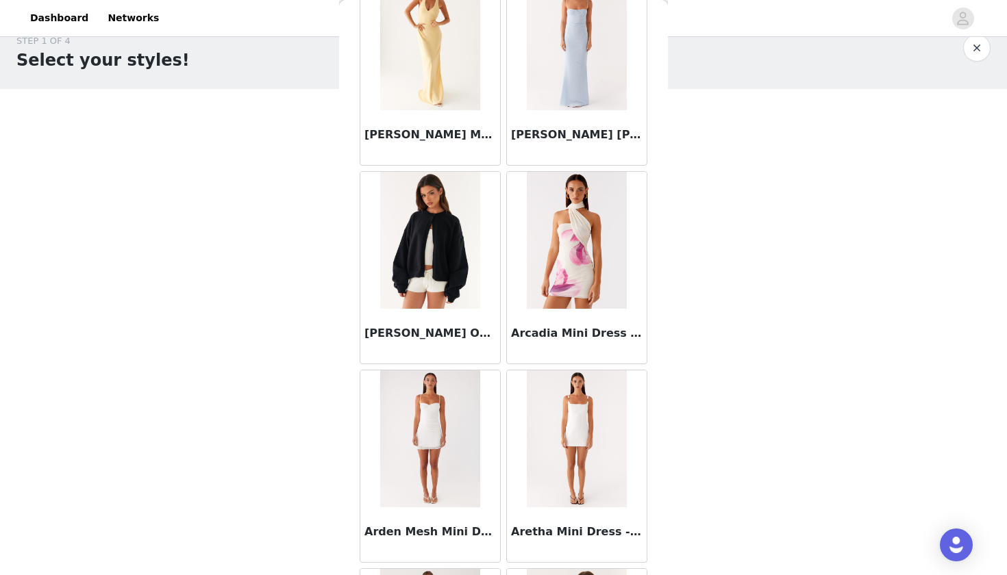
scroll to position [5867, 0]
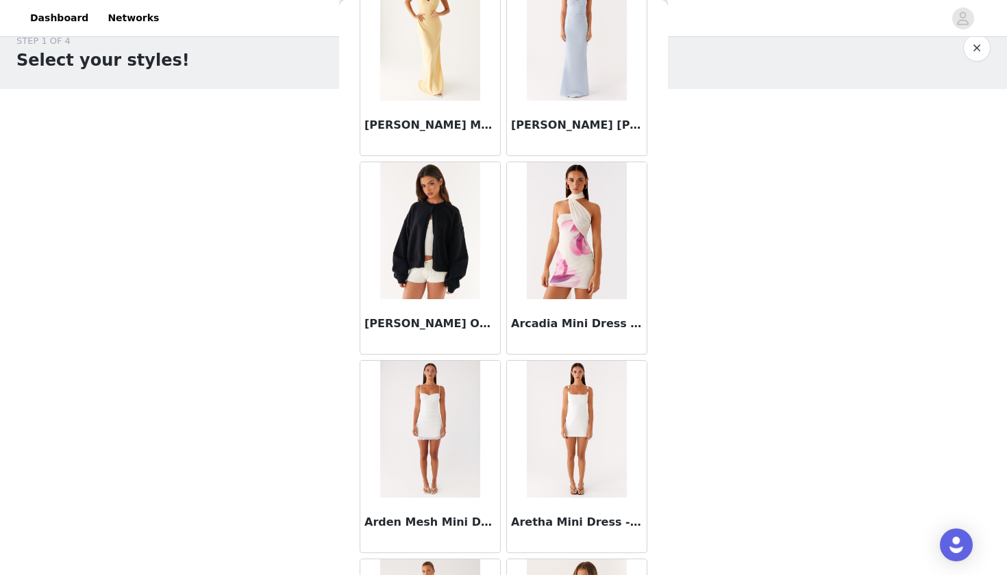
click at [455, 276] on img at bounding box center [429, 230] width 99 height 137
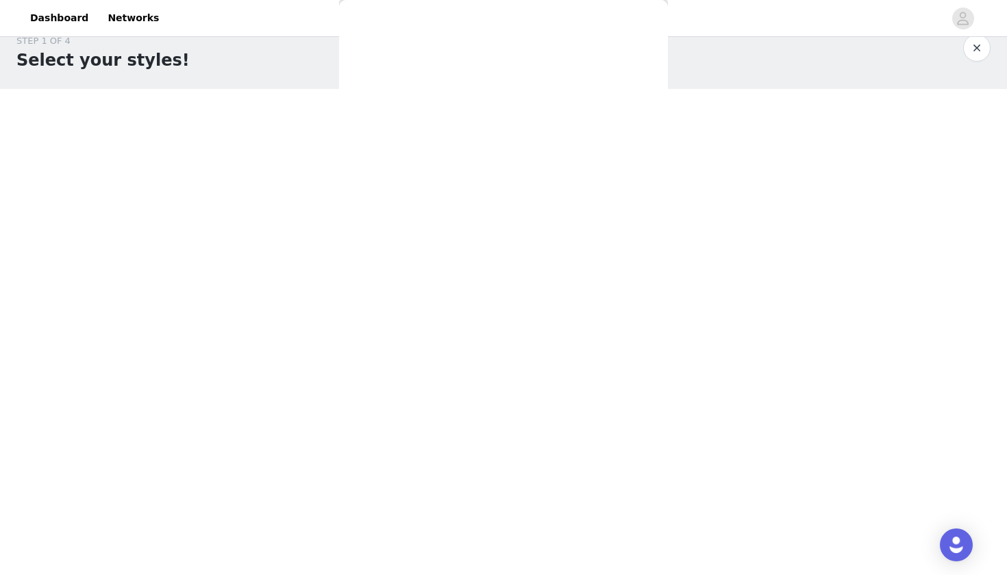
scroll to position [0, 0]
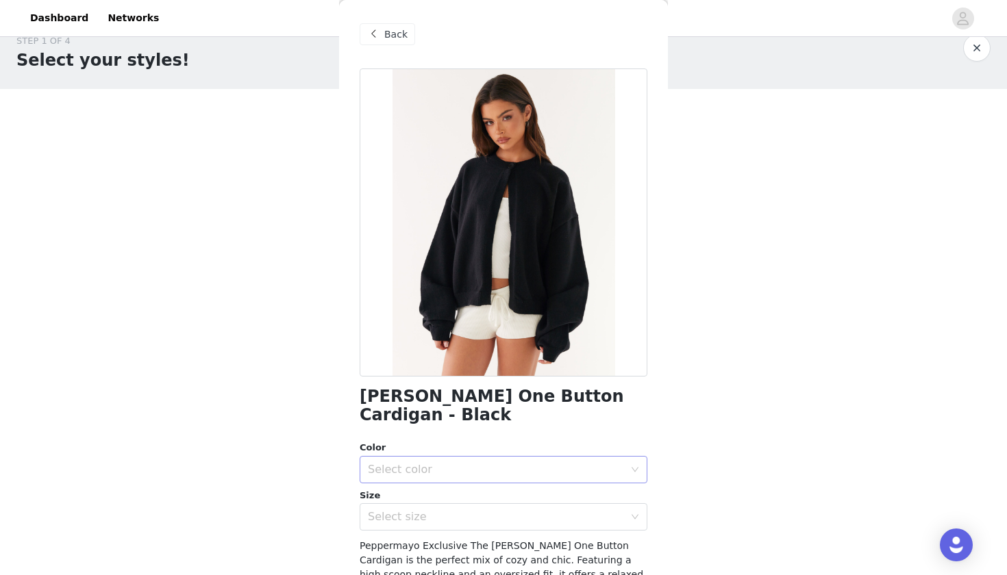
click at [414, 463] on div "Select color" at bounding box center [496, 470] width 256 height 14
click at [410, 475] on li "Black" at bounding box center [504, 481] width 288 height 22
click at [412, 510] on div "Select size" at bounding box center [496, 517] width 256 height 14
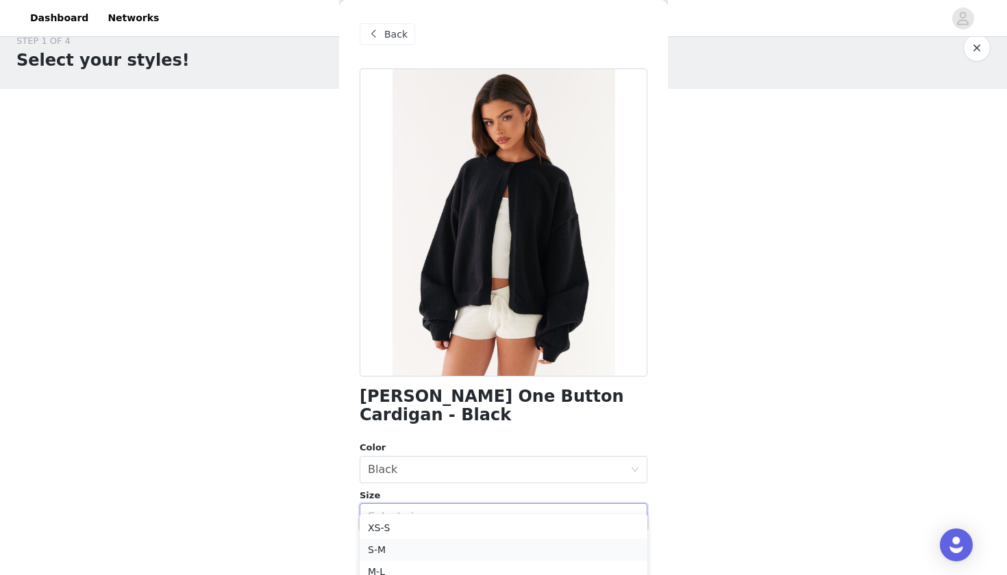
click at [395, 549] on li "S-M" at bounding box center [504, 550] width 288 height 22
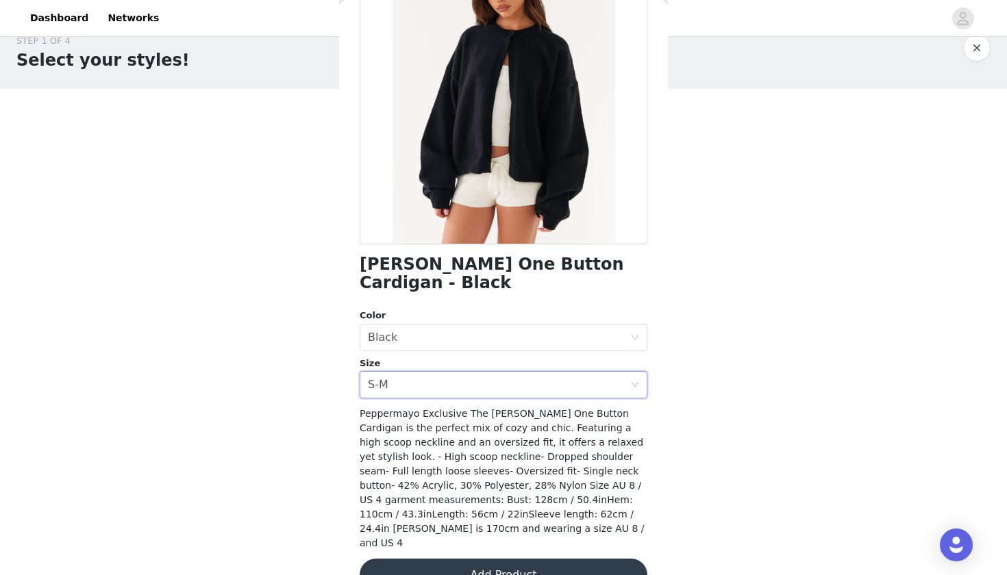
scroll to position [132, 0]
click at [422, 560] on button "Add Product" at bounding box center [504, 576] width 288 height 33
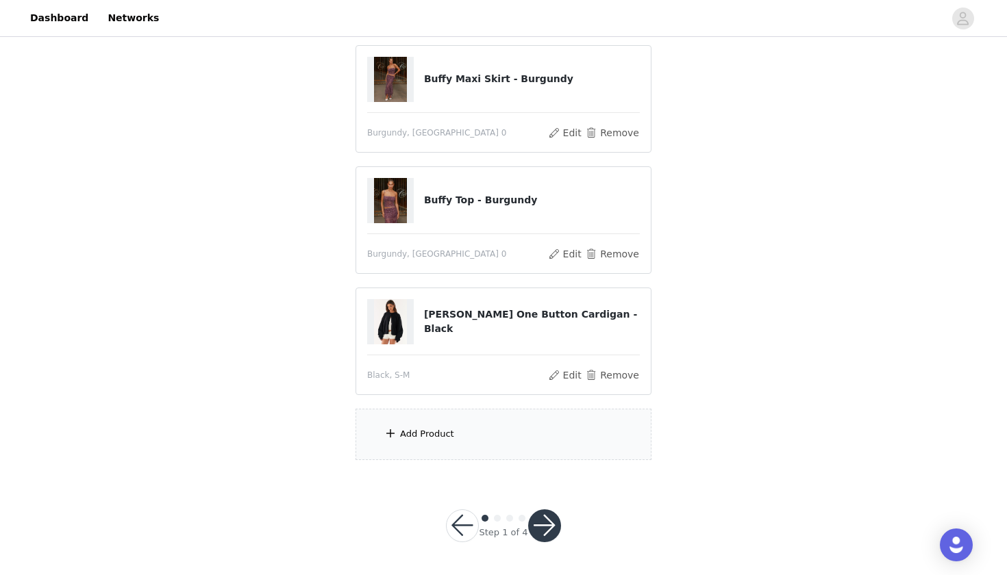
scroll to position [143, 0]
click at [459, 432] on div "Add Product" at bounding box center [504, 435] width 296 height 51
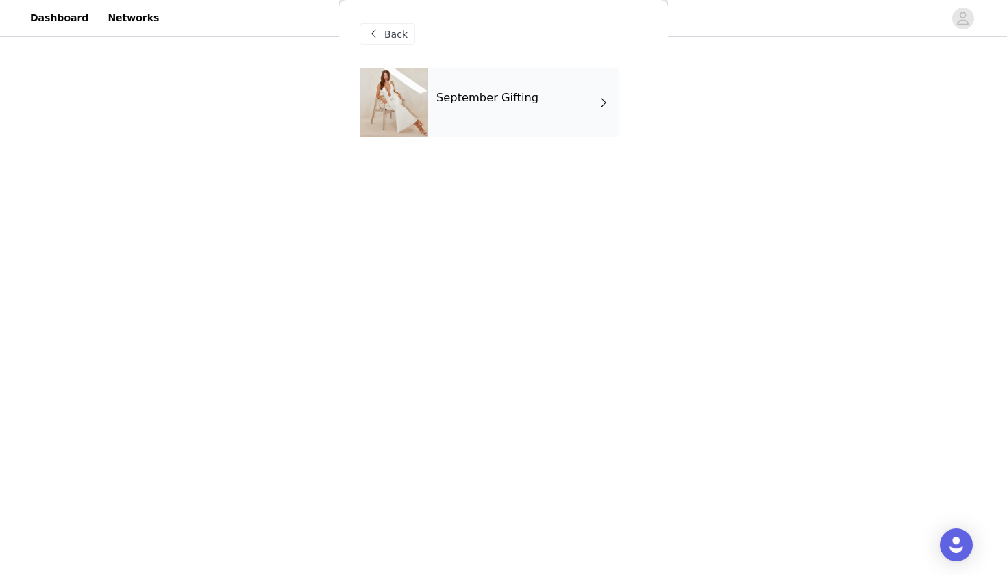
click at [568, 118] on div "September Gifting" at bounding box center [523, 103] width 190 height 69
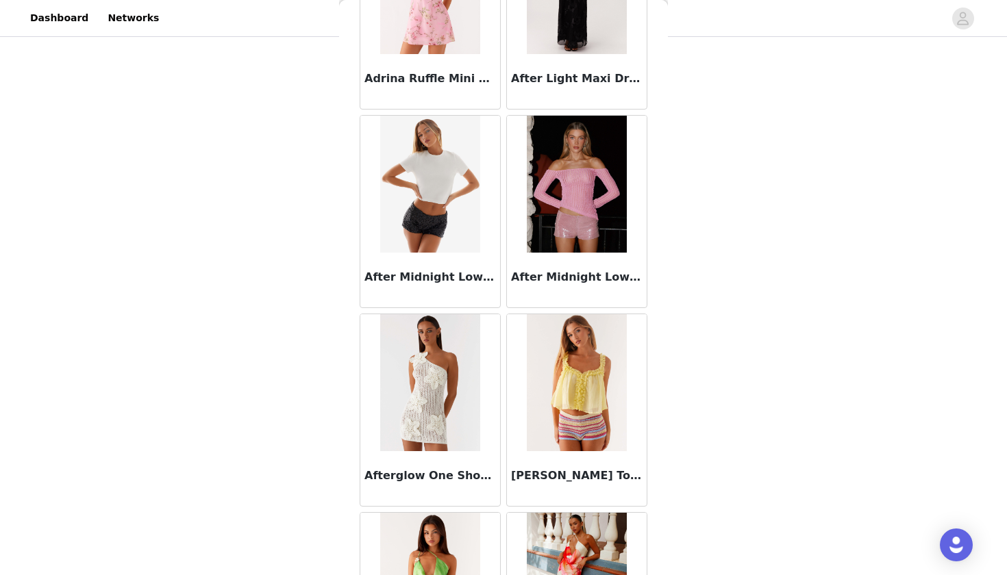
scroll to position [558, 0]
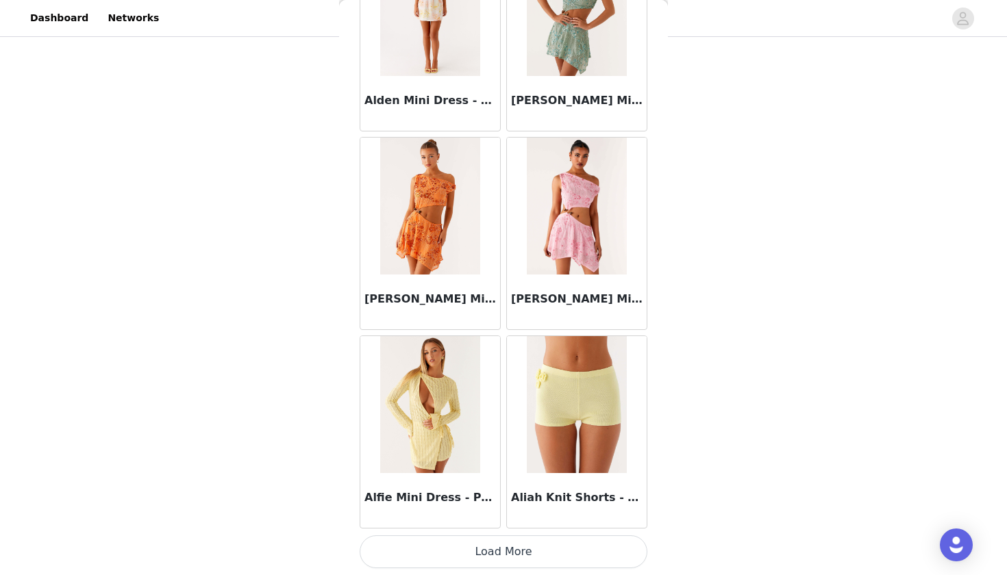
click at [446, 555] on button "Load More" at bounding box center [504, 552] width 288 height 33
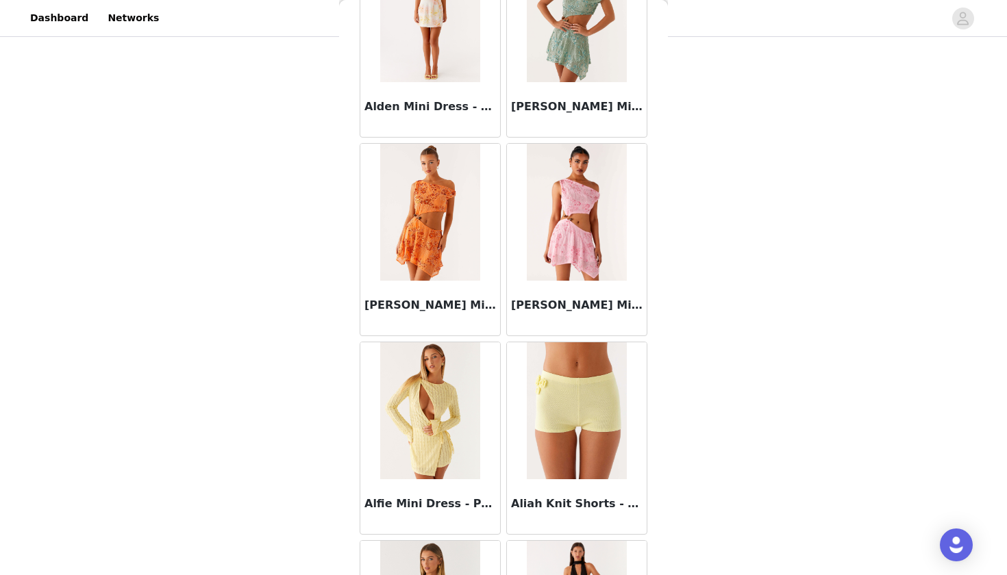
scroll to position [143, 0]
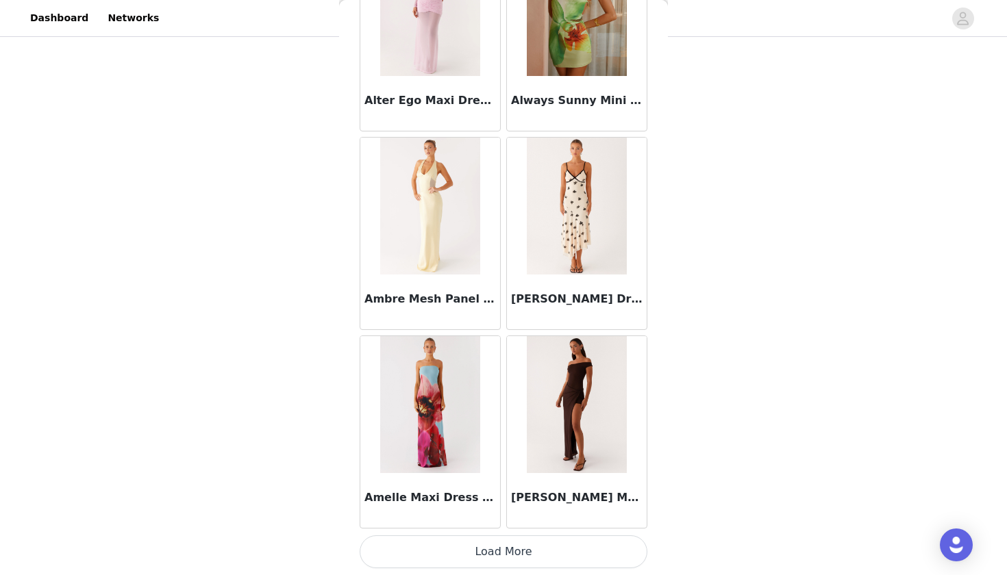
click at [460, 548] on button "Load More" at bounding box center [504, 552] width 288 height 33
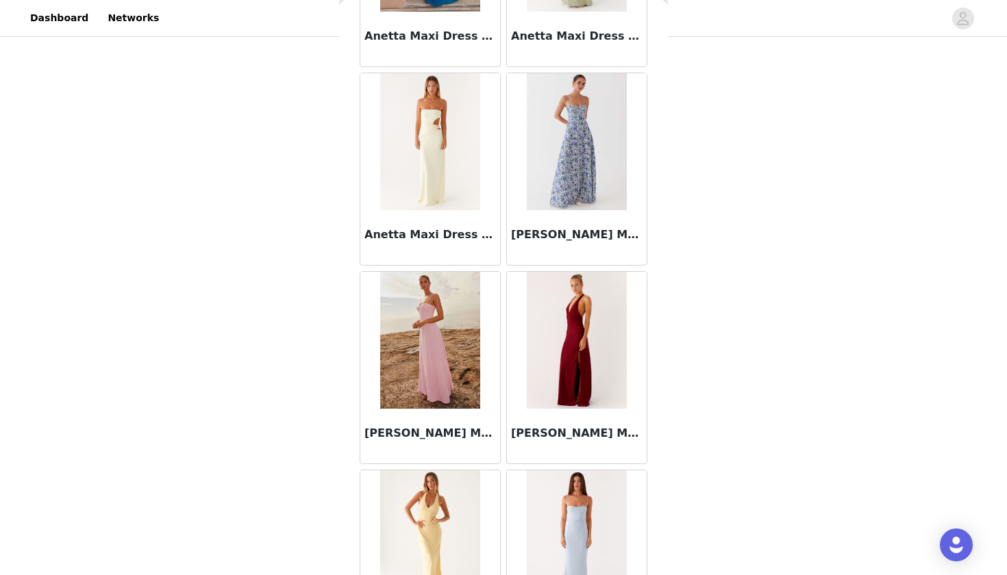
scroll to position [5408, 0]
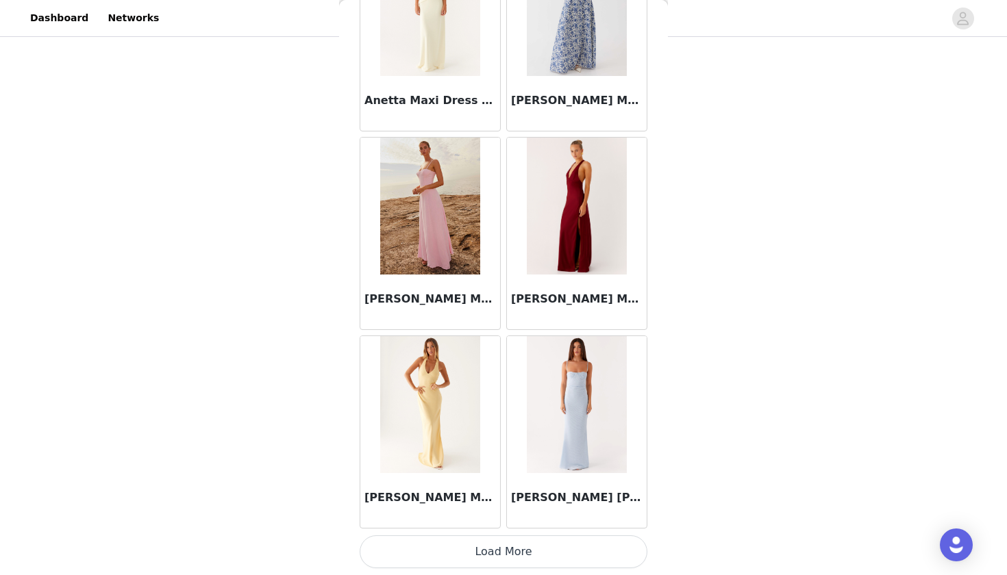
click at [462, 549] on button "Load More" at bounding box center [504, 552] width 288 height 33
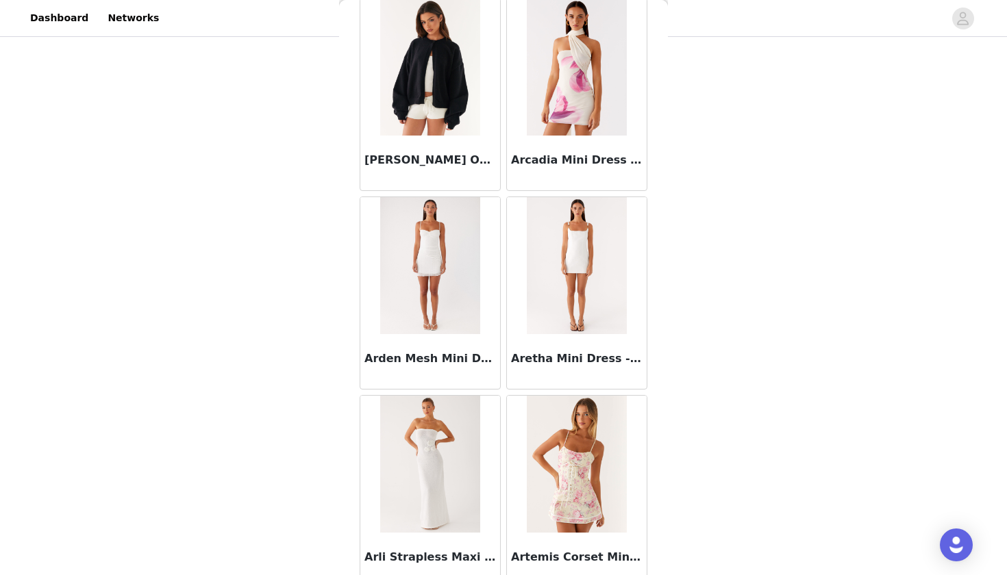
scroll to position [6032, 0]
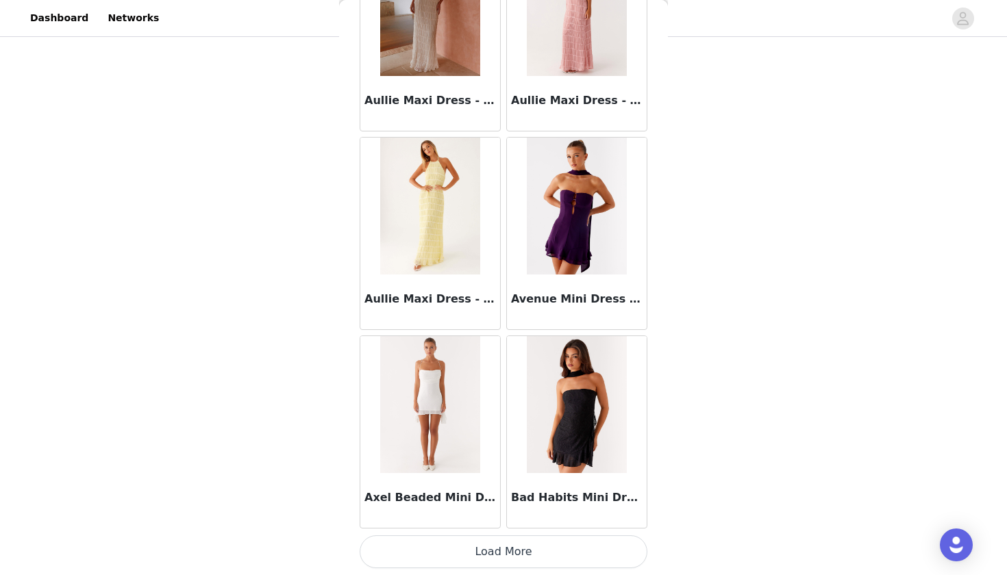
click at [462, 562] on button "Load More" at bounding box center [504, 552] width 288 height 33
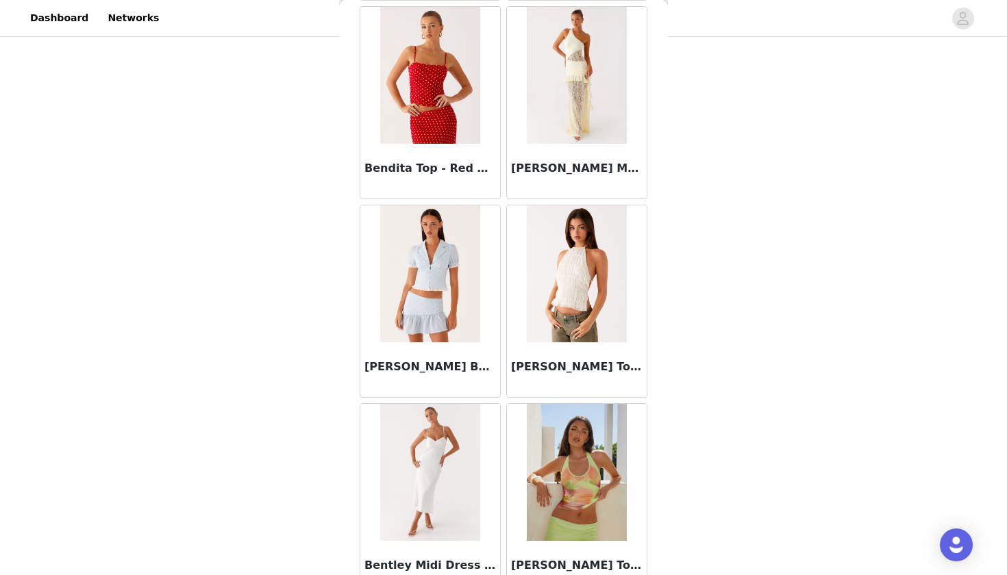
scroll to position [9402, 0]
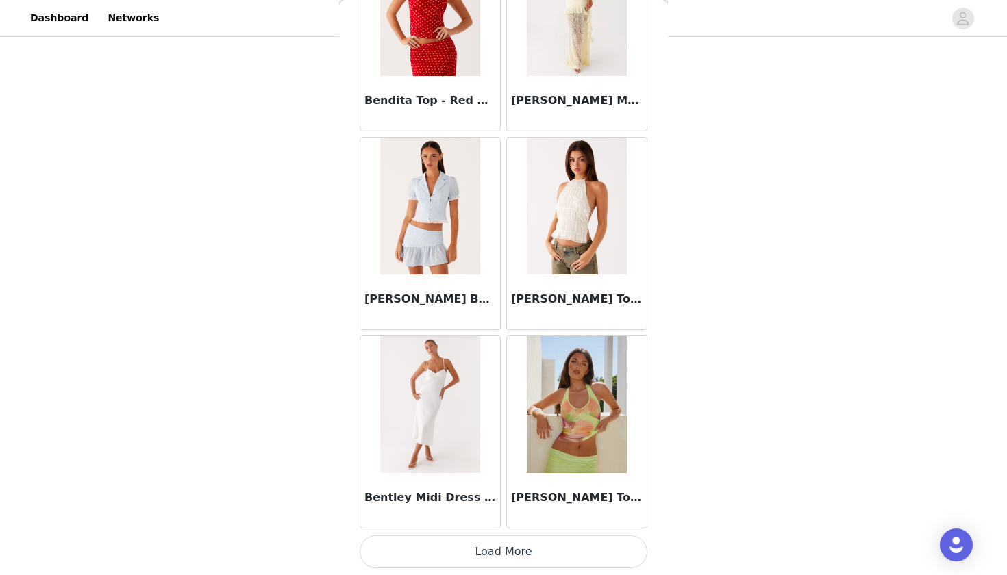
click at [471, 547] on button "Load More" at bounding box center [504, 552] width 288 height 33
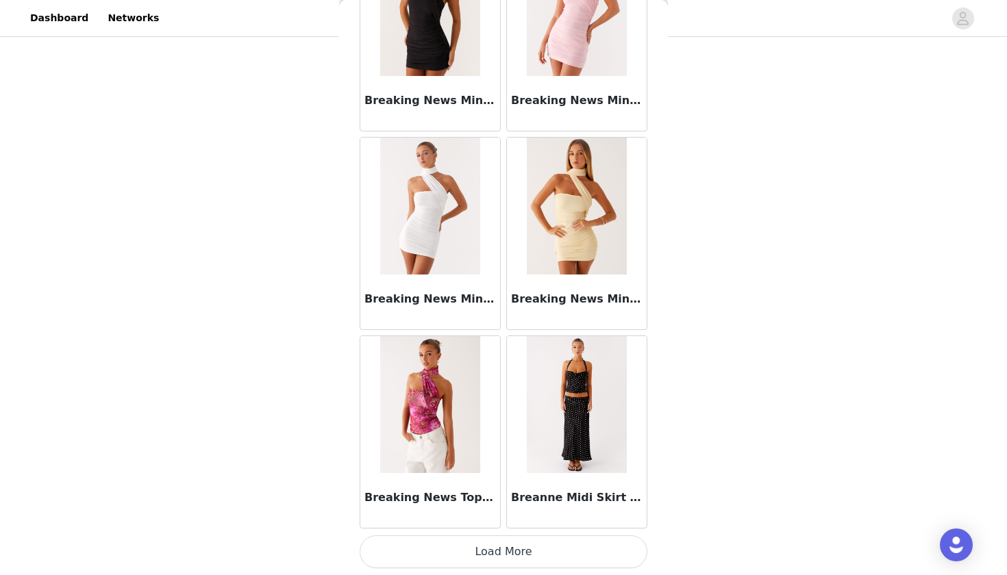
scroll to position [11454, 0]
click at [484, 555] on button "Load More" at bounding box center [504, 552] width 288 height 33
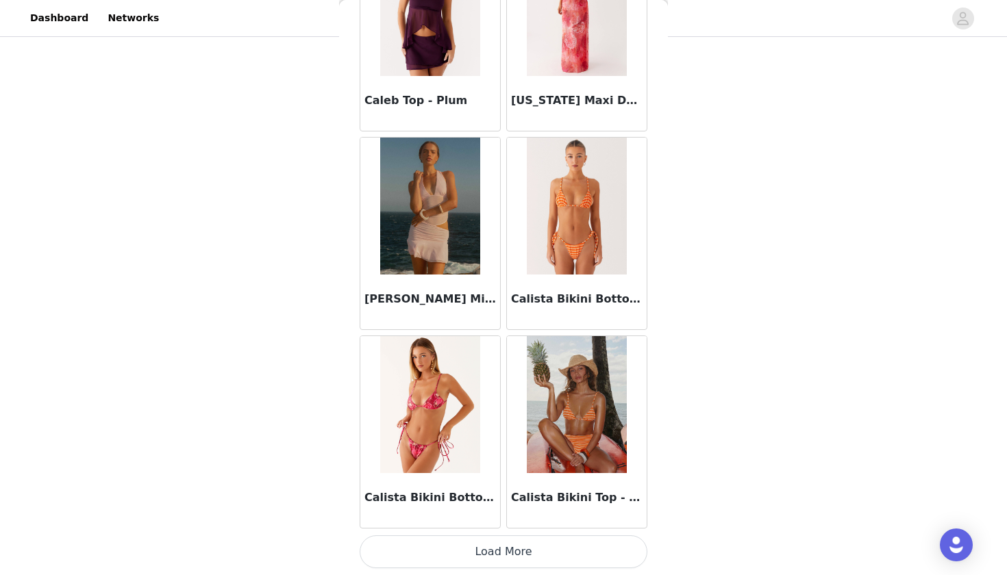
scroll to position [143, 0]
click at [477, 546] on button "Load More" at bounding box center [504, 552] width 288 height 33
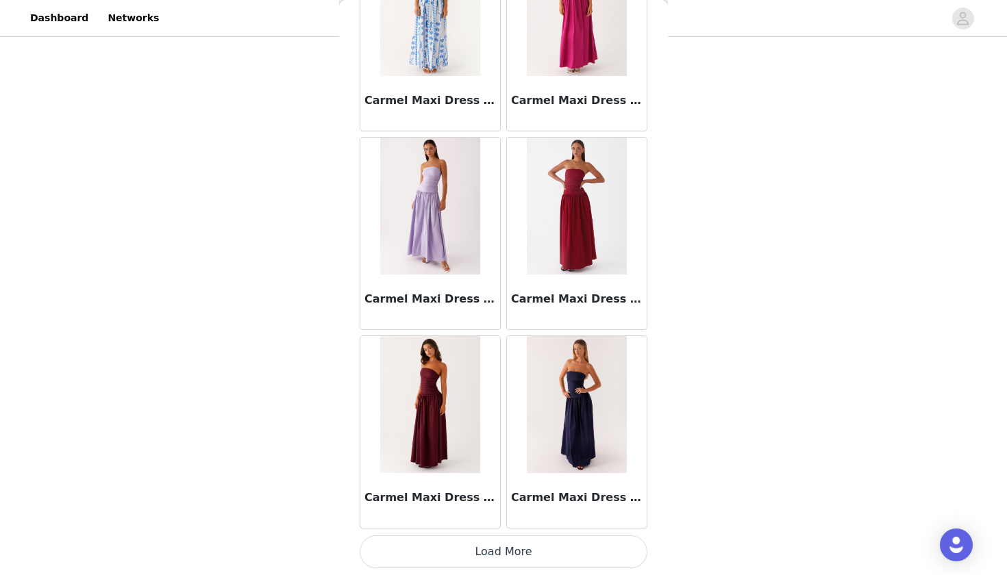
scroll to position [15427, 0]
click at [464, 566] on button "Load More" at bounding box center [504, 552] width 288 height 33
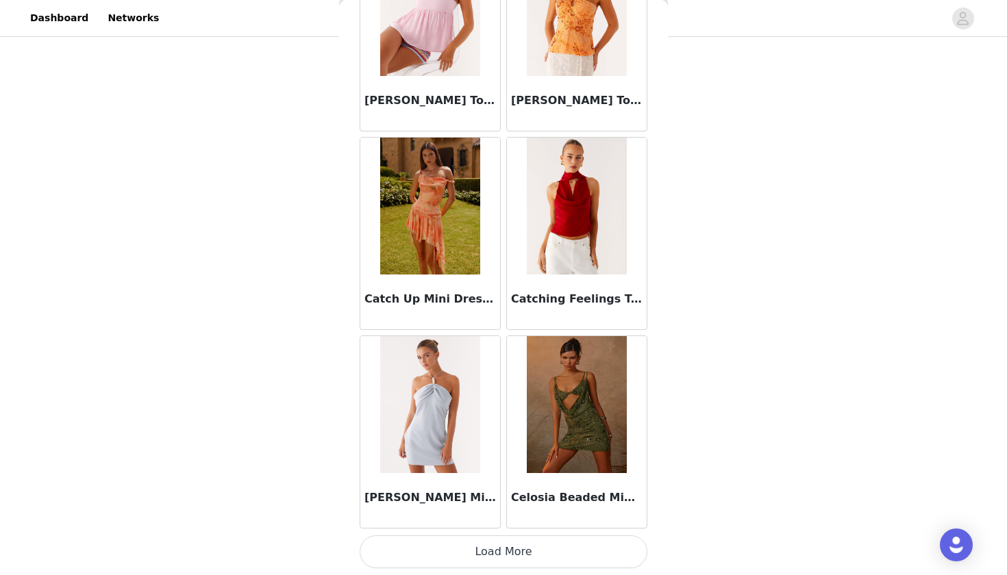
click at [479, 540] on button "Load More" at bounding box center [504, 552] width 288 height 33
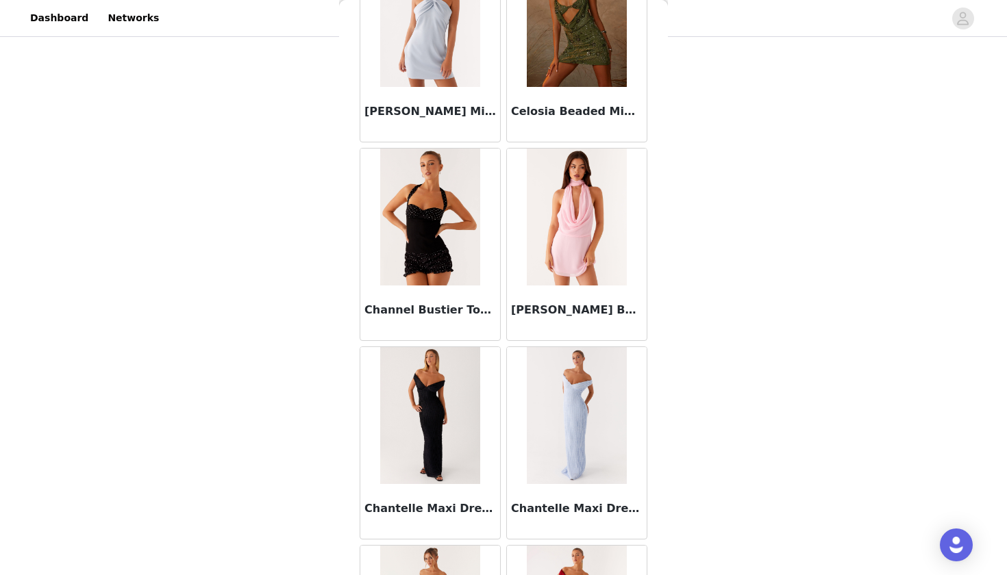
scroll to position [17807, 0]
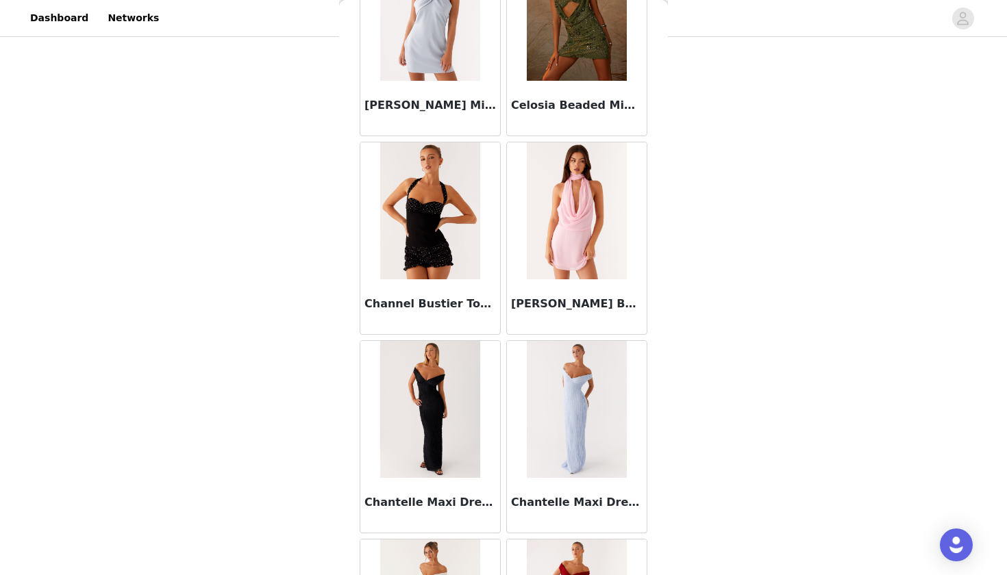
click at [445, 266] on img at bounding box center [429, 210] width 99 height 137
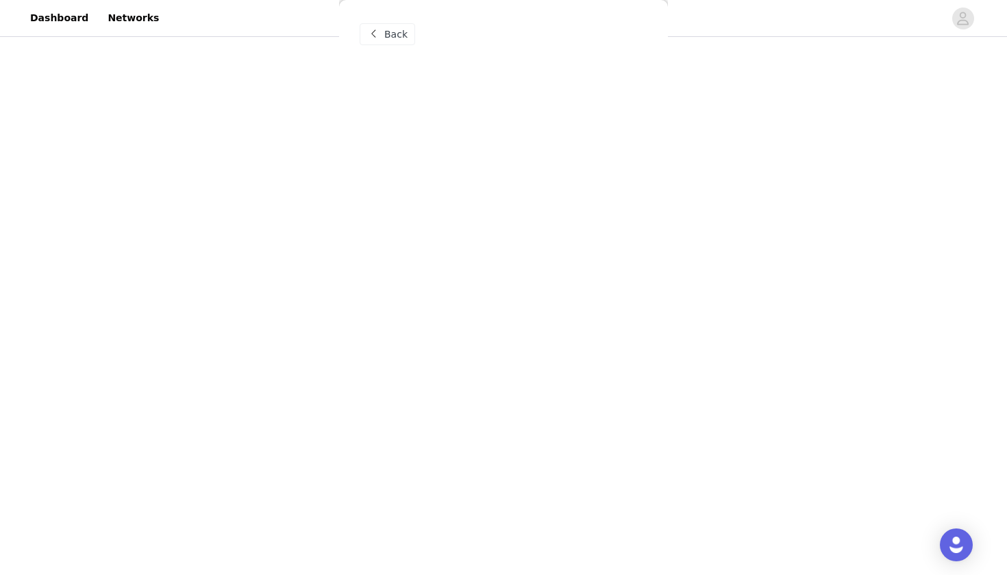
scroll to position [0, 0]
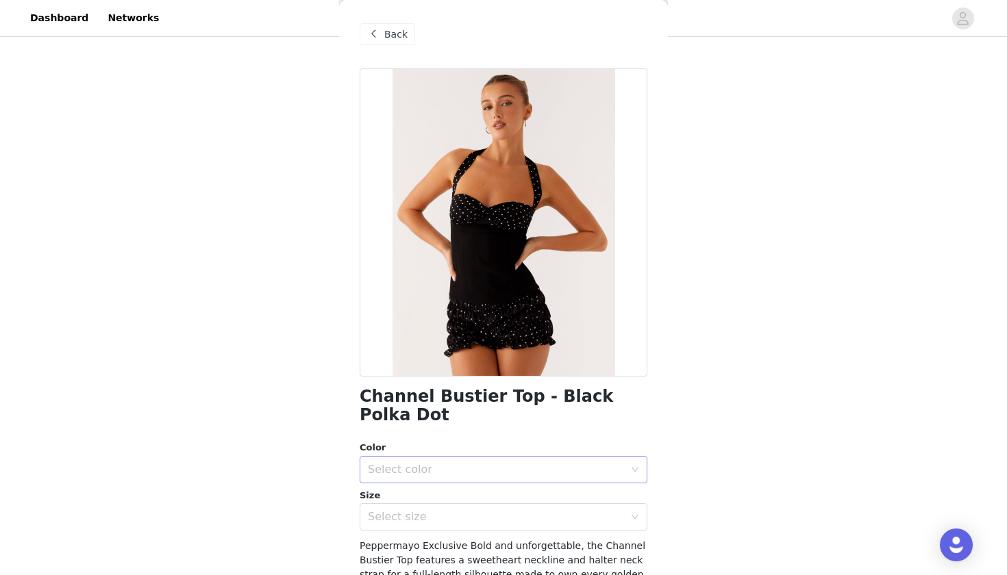
click at [452, 463] on div "Select color" at bounding box center [496, 470] width 256 height 14
click at [447, 478] on li "Black Polka Dot" at bounding box center [504, 481] width 288 height 22
click at [445, 510] on div "Select size" at bounding box center [496, 517] width 256 height 14
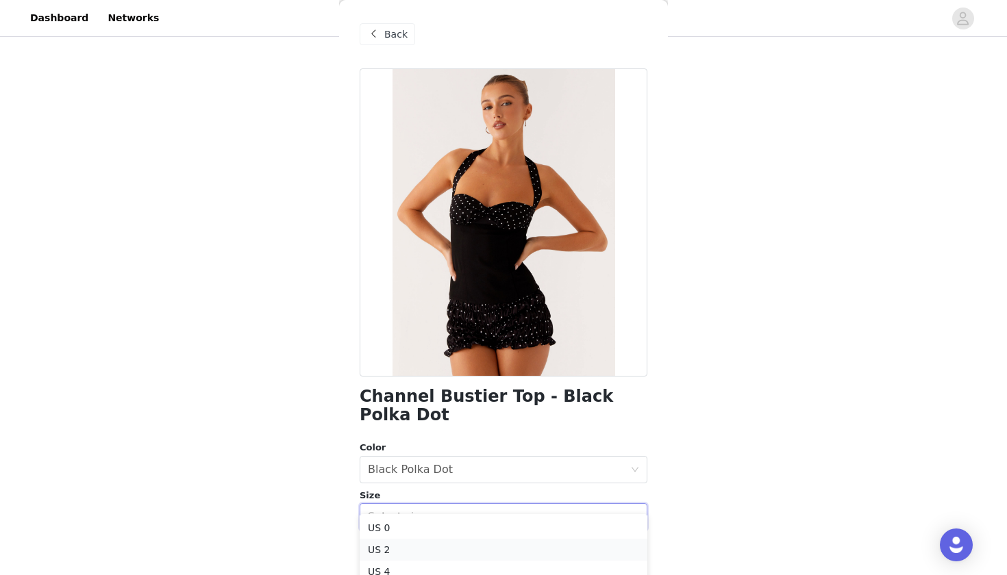
click at [414, 550] on li "US 2" at bounding box center [504, 550] width 288 height 22
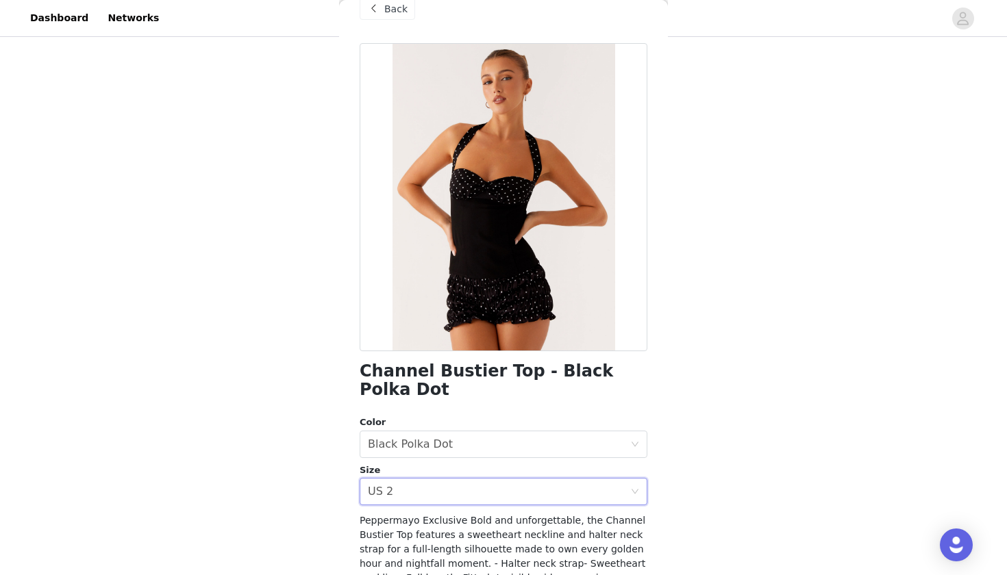
scroll to position [49, 0]
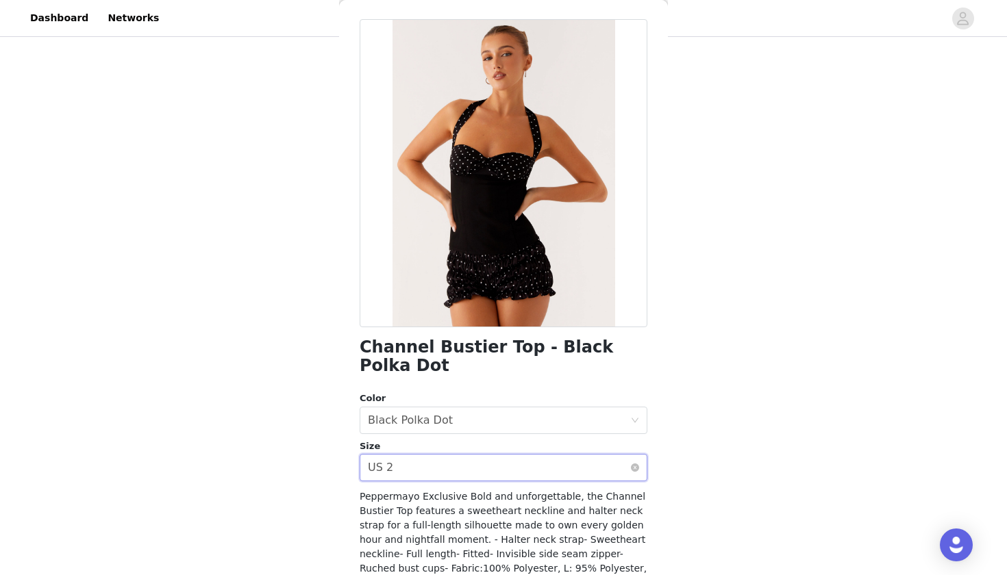
click at [451, 457] on div "Select size US 2" at bounding box center [499, 468] width 262 height 26
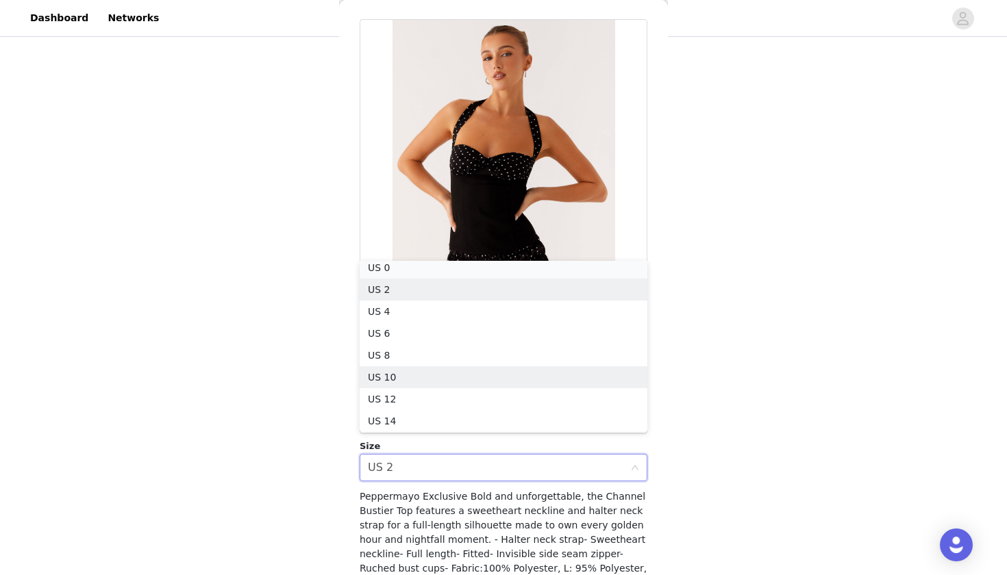
scroll to position [3, 0]
click at [524, 276] on li "US 0" at bounding box center [504, 272] width 288 height 22
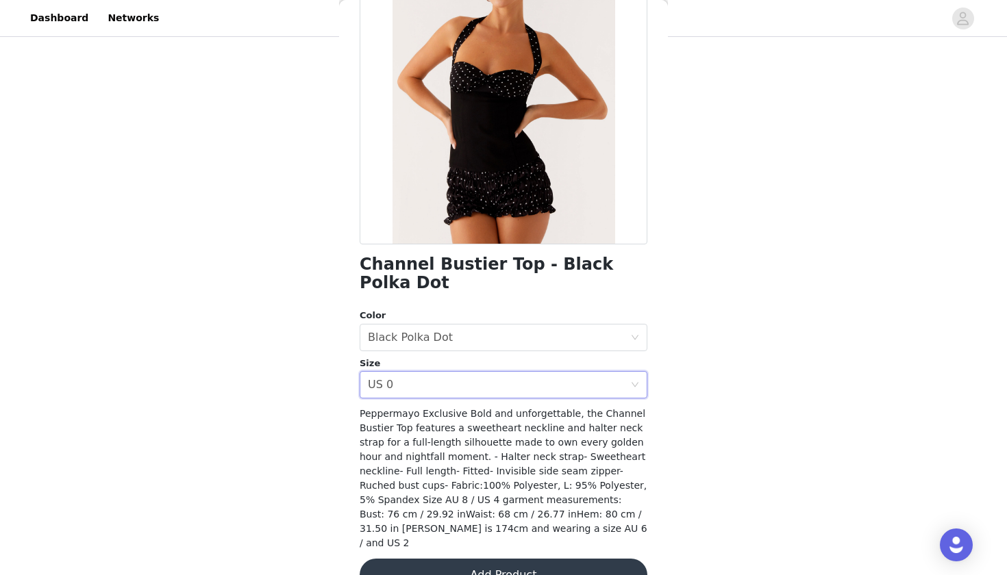
scroll to position [132, 0]
click at [501, 373] on div "Select size US 0" at bounding box center [499, 386] width 262 height 26
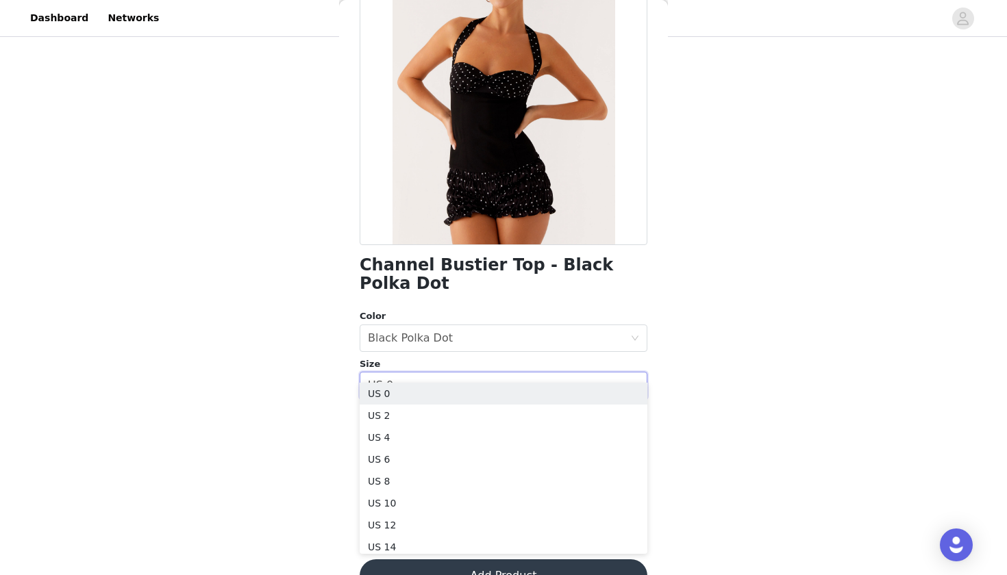
click at [740, 239] on div "STEP 1 OF 4 Select your styles! You will receive 6 products. 3/6 Selected Buffy…" at bounding box center [503, 187] width 1007 height 581
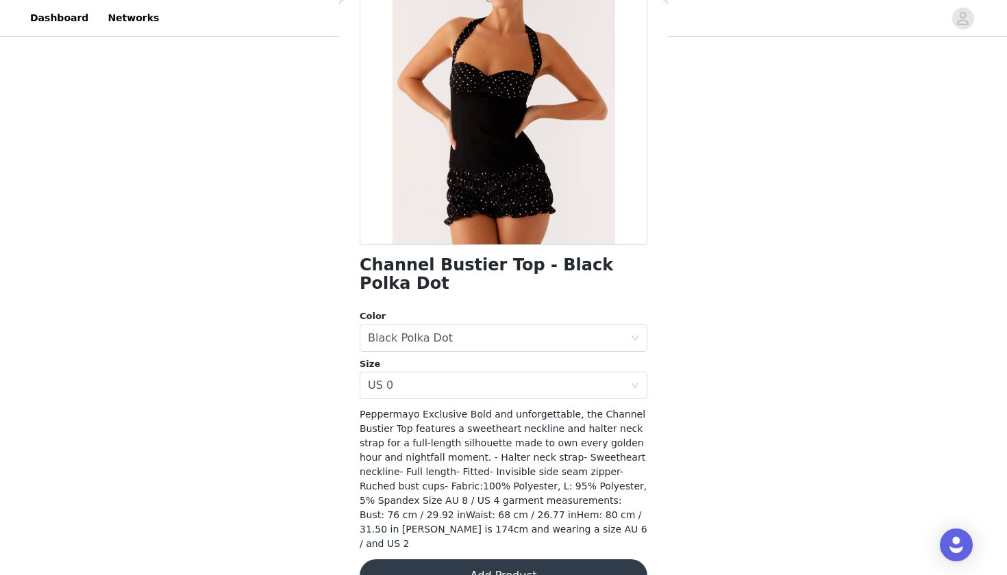
click at [527, 560] on button "Add Product" at bounding box center [504, 576] width 288 height 33
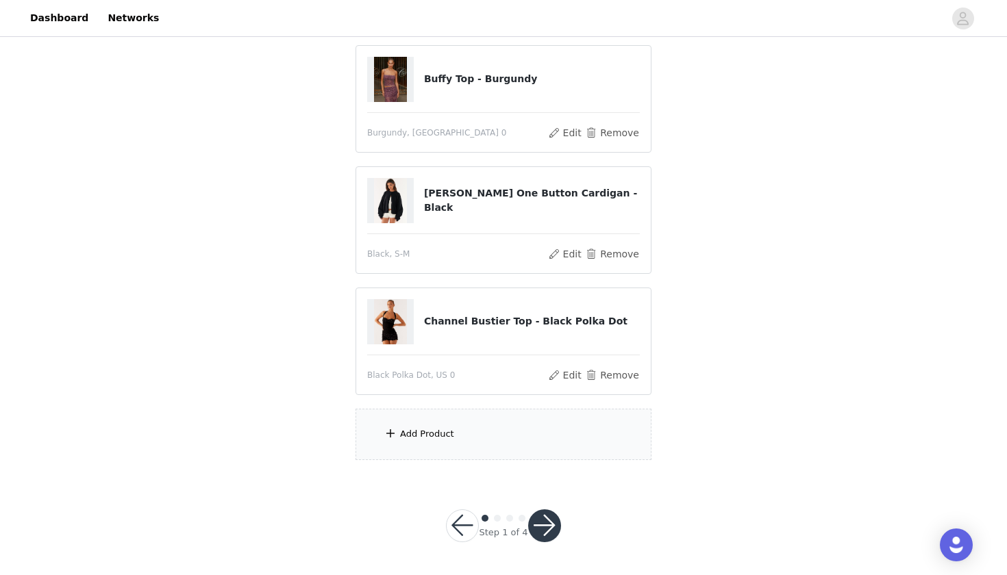
scroll to position [264, 0]
click at [530, 447] on div "Add Product" at bounding box center [504, 435] width 296 height 51
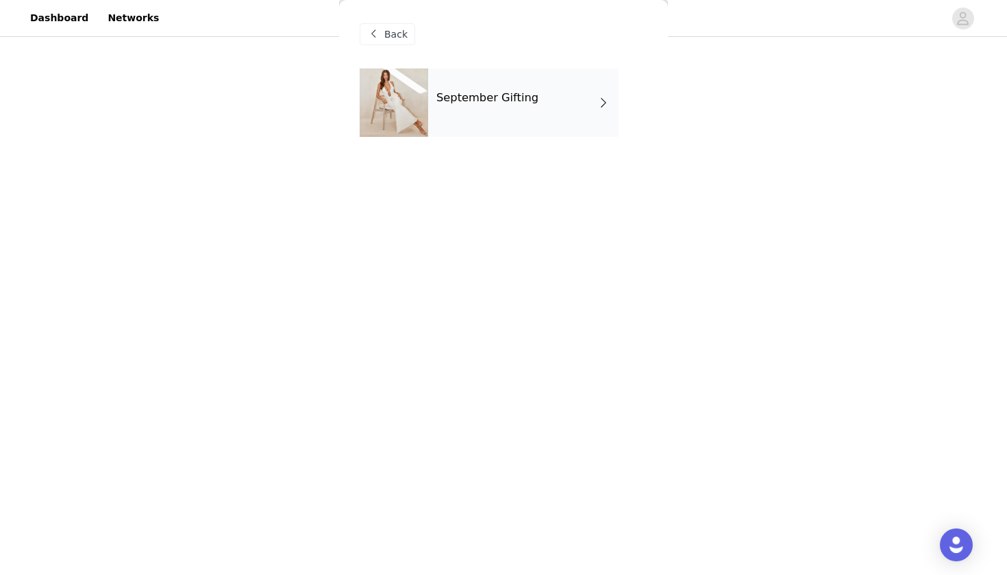
click at [577, 97] on div "September Gifting" at bounding box center [523, 103] width 190 height 69
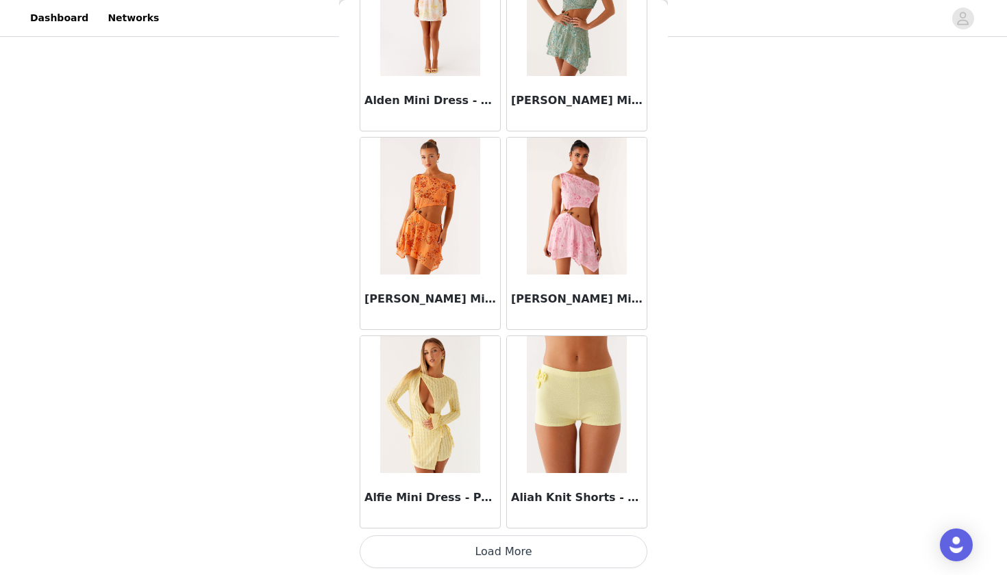
click at [379, 549] on button "Load More" at bounding box center [504, 552] width 288 height 33
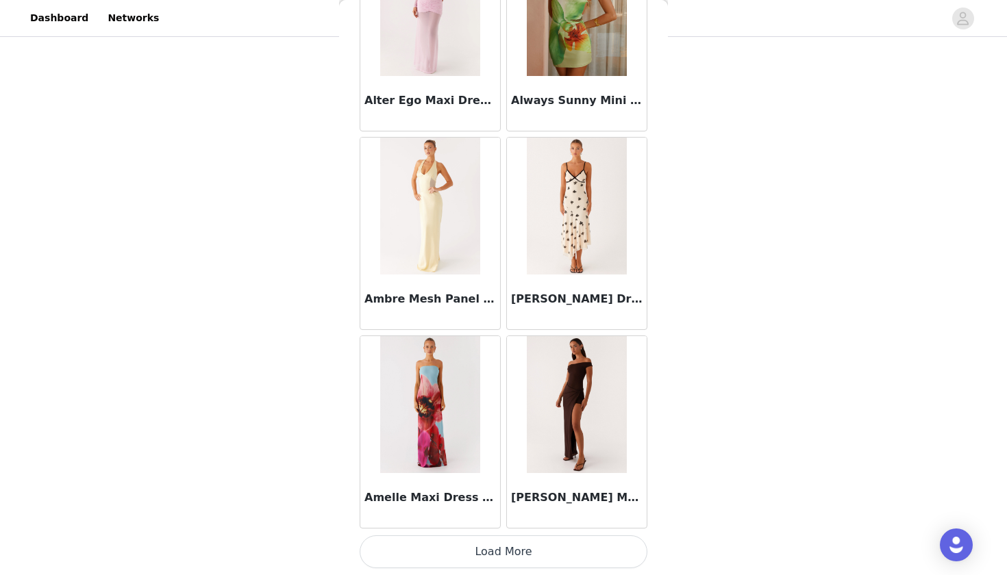
click at [417, 541] on button "Load More" at bounding box center [504, 552] width 288 height 33
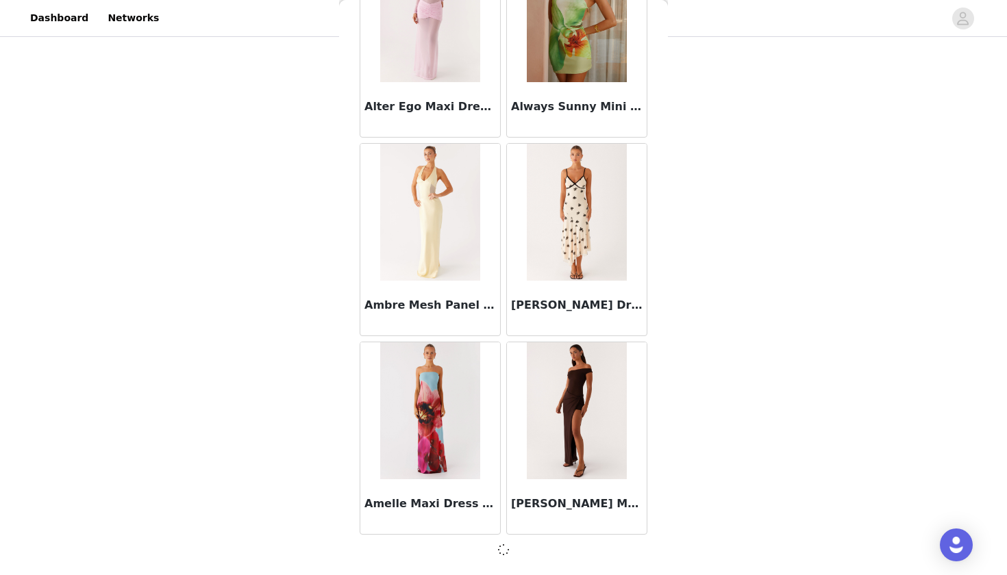
scroll to position [3501, 0]
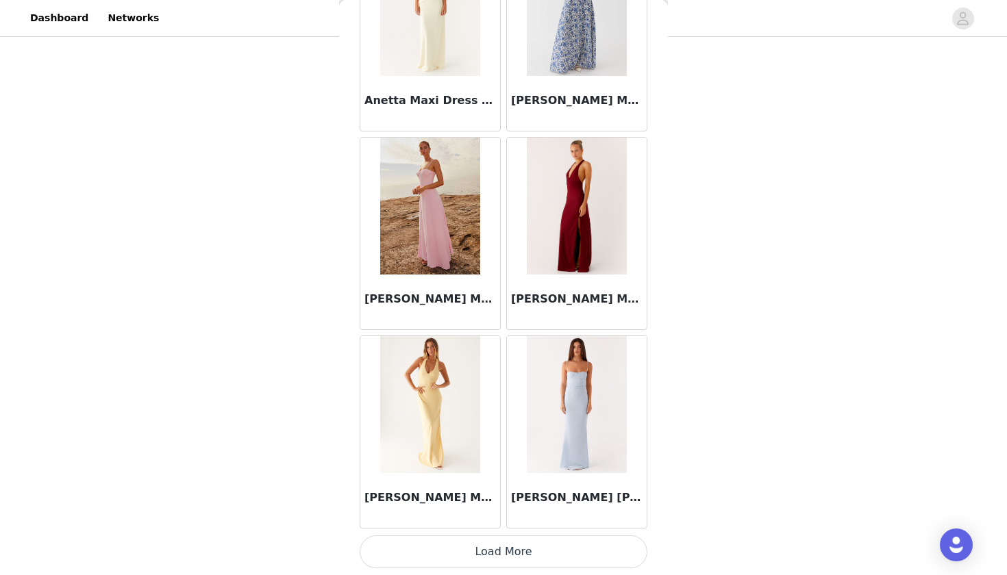
click at [409, 547] on button "Load More" at bounding box center [504, 552] width 288 height 33
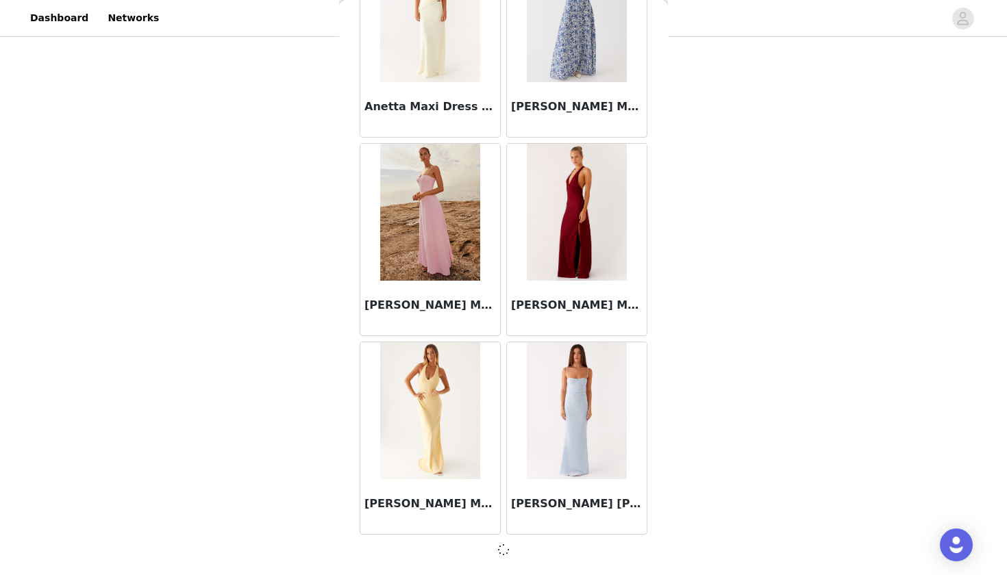
scroll to position [5488, 0]
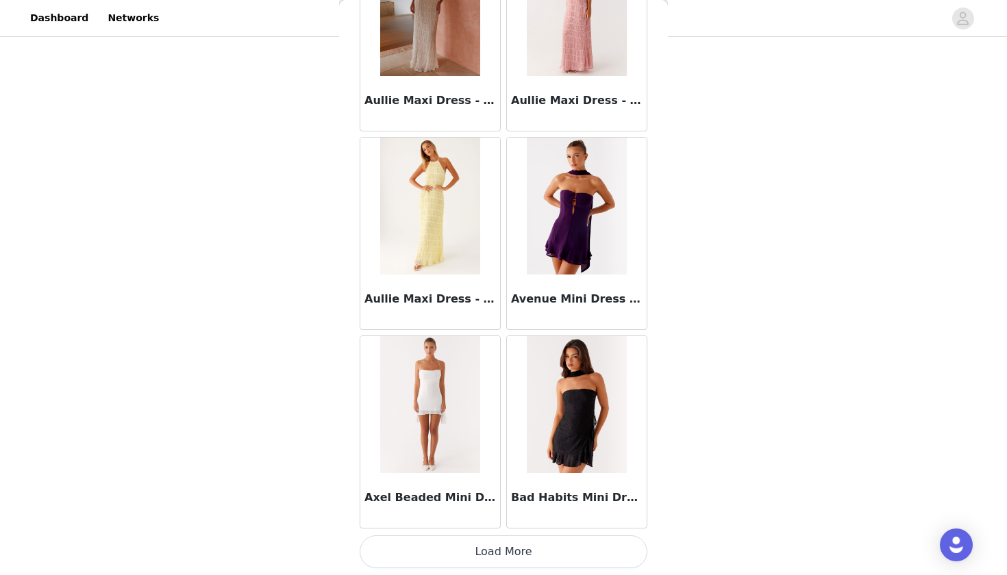
click at [425, 538] on button "Load More" at bounding box center [504, 552] width 288 height 33
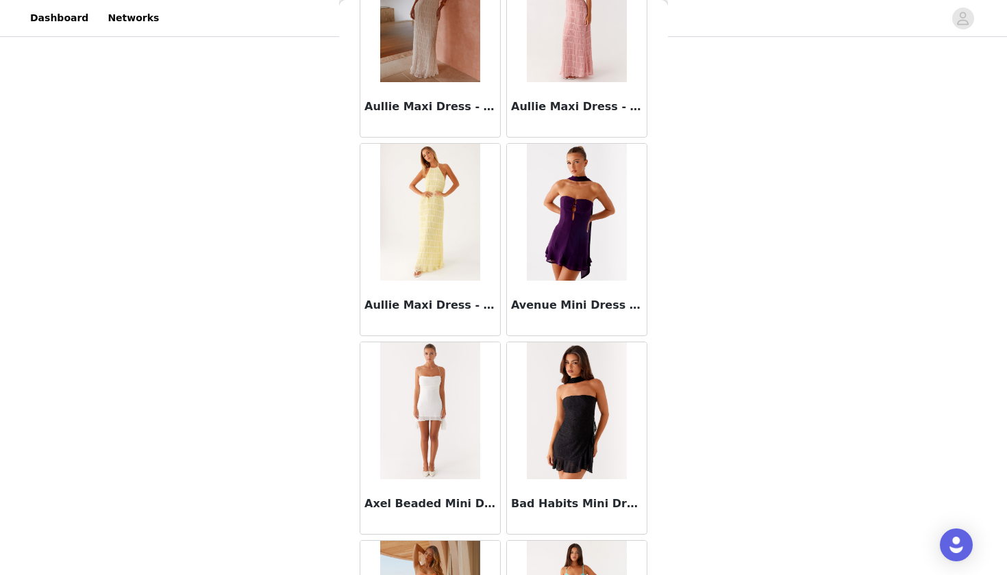
scroll to position [264, 0]
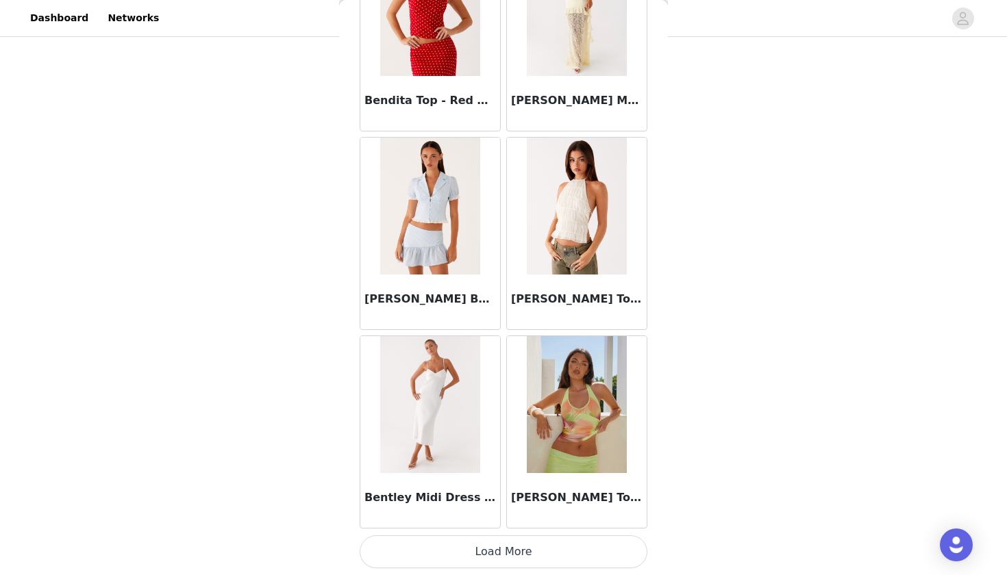
click at [435, 543] on button "Load More" at bounding box center [504, 552] width 288 height 33
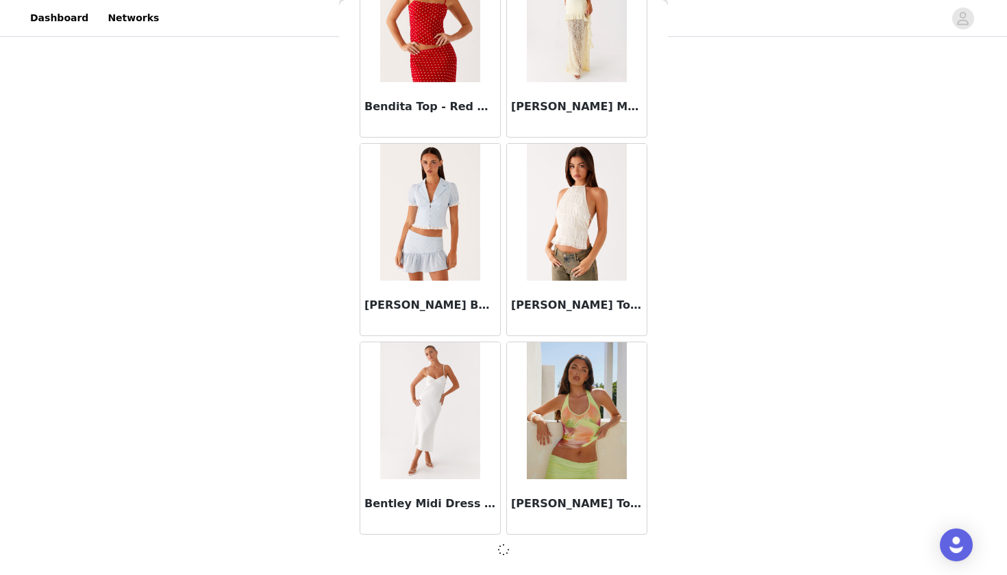
scroll to position [9461, 0]
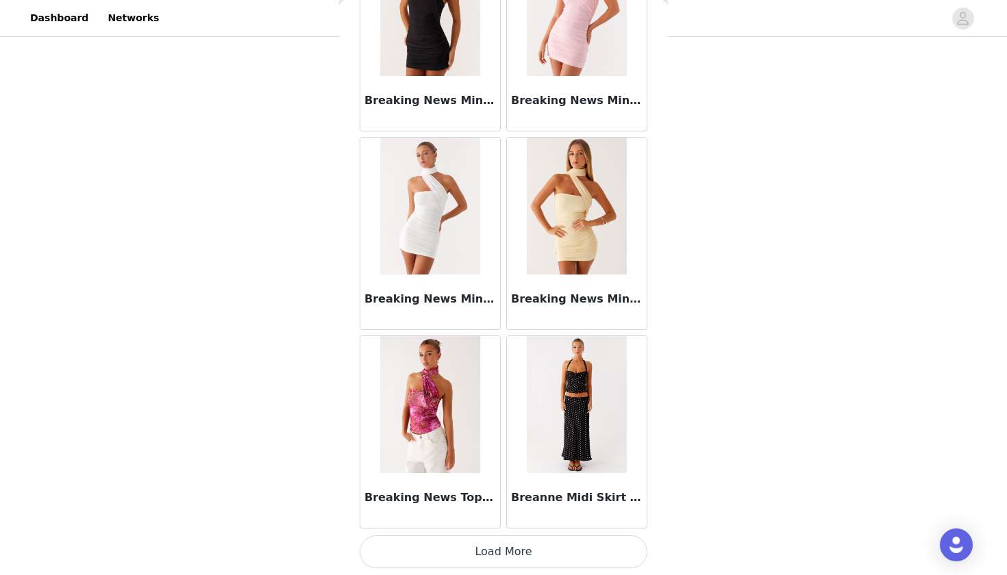
click at [425, 542] on button "Load More" at bounding box center [504, 552] width 288 height 33
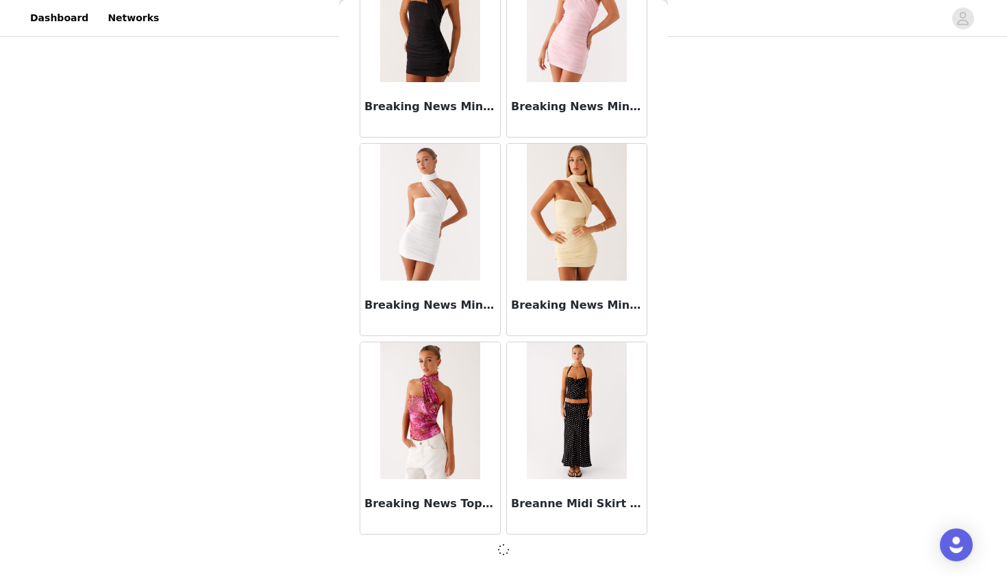
scroll to position [11448, 0]
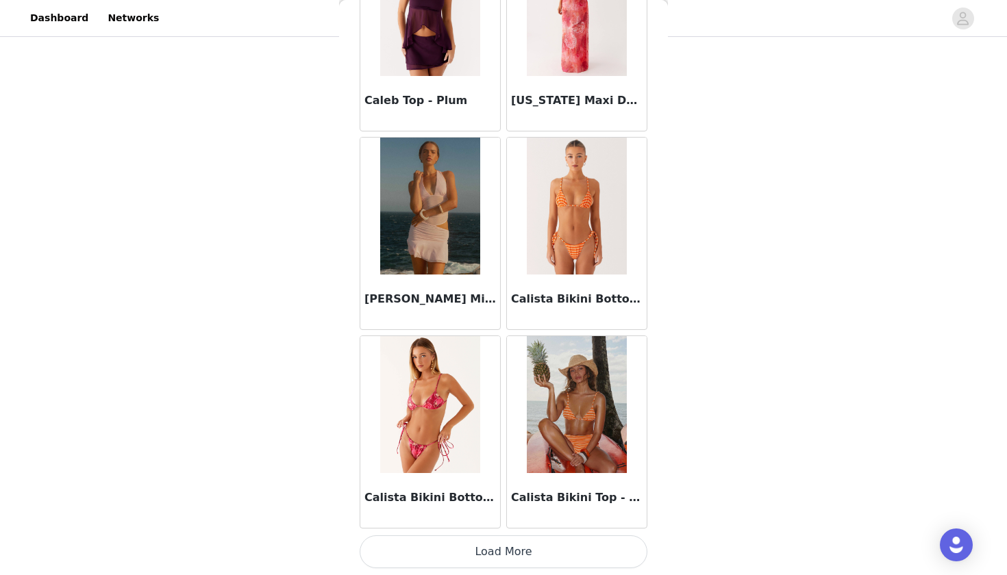
click at [437, 541] on button "Load More" at bounding box center [504, 552] width 288 height 33
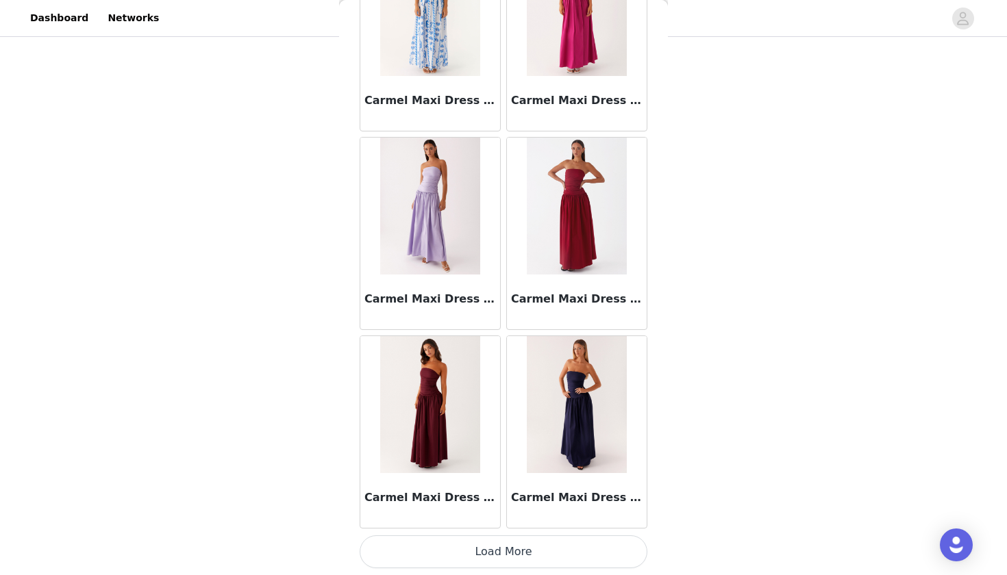
click at [409, 551] on button "Load More" at bounding box center [504, 552] width 288 height 33
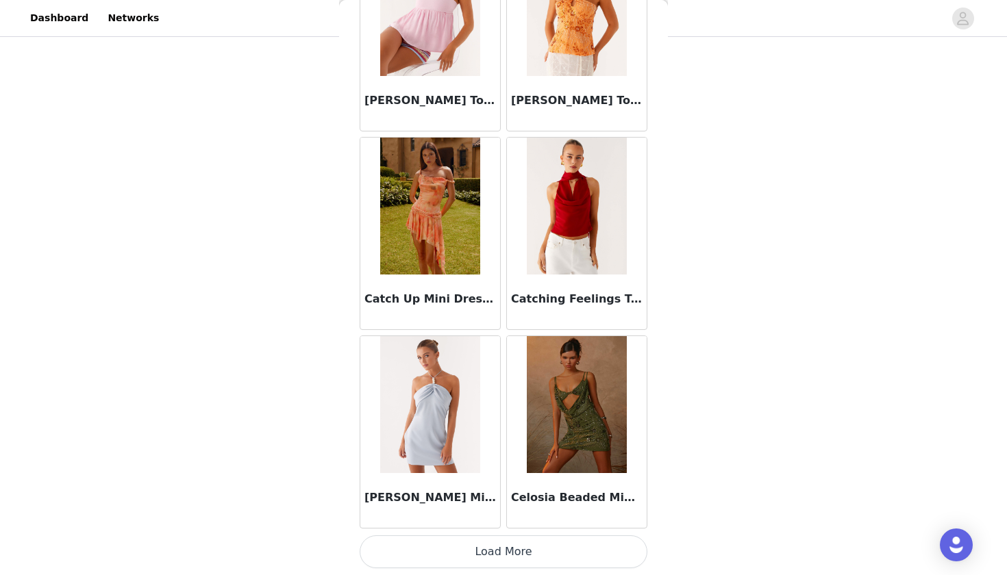
scroll to position [17414, 0]
click at [417, 559] on button "Load More" at bounding box center [504, 552] width 288 height 33
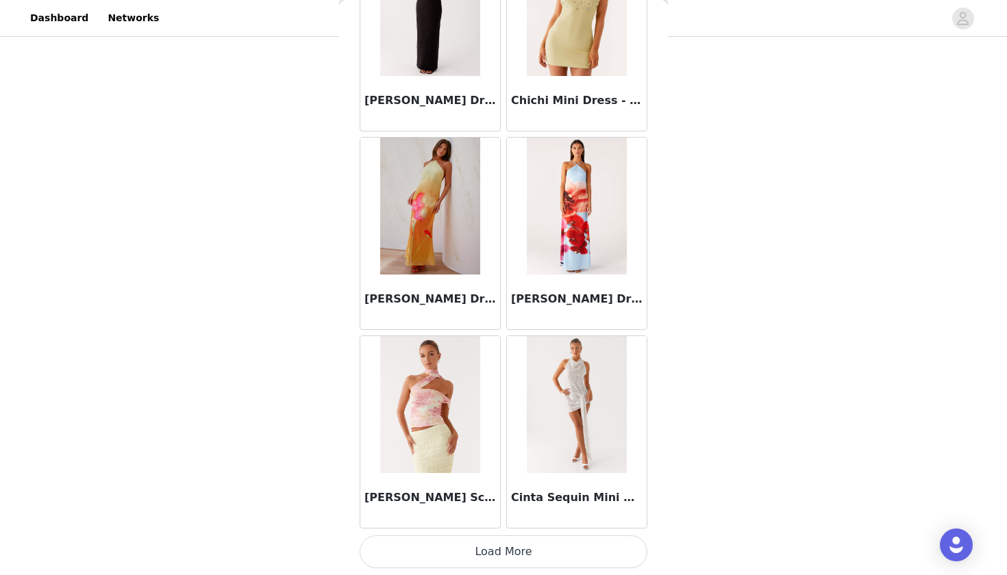
scroll to position [19401, 0]
click at [433, 552] on button "Load More" at bounding box center [504, 552] width 288 height 33
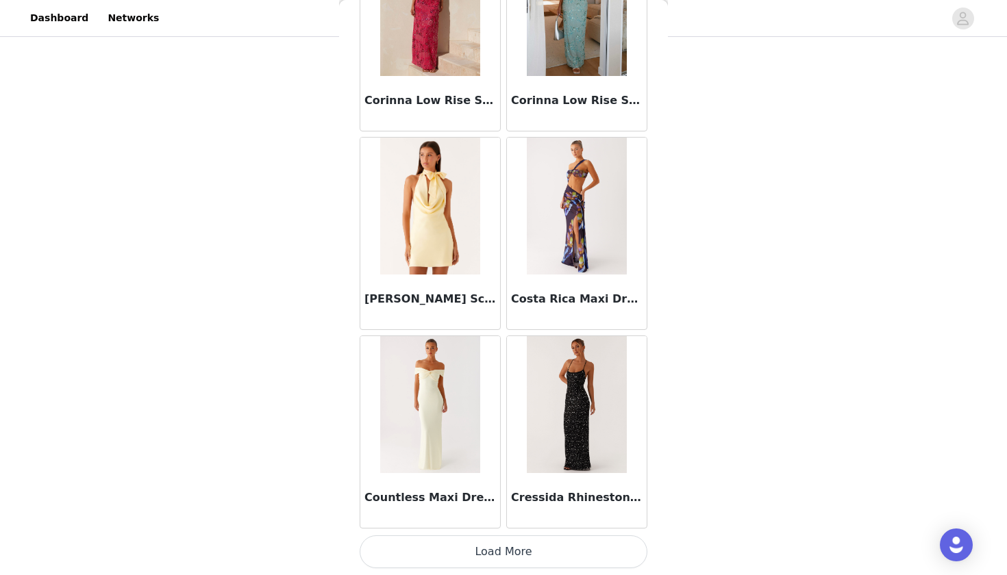
click at [434, 540] on button "Load More" at bounding box center [504, 552] width 288 height 33
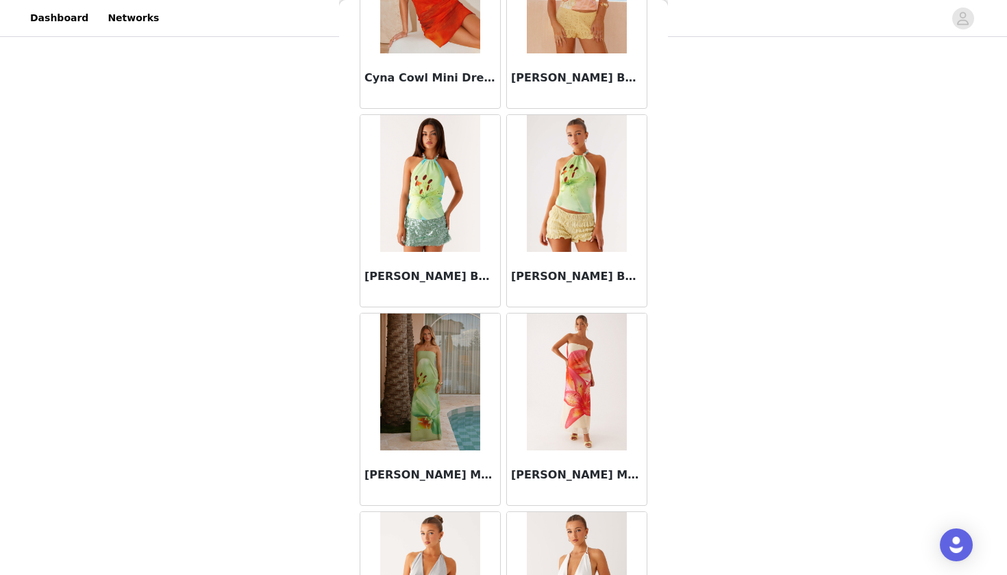
scroll to position [22409, 0]
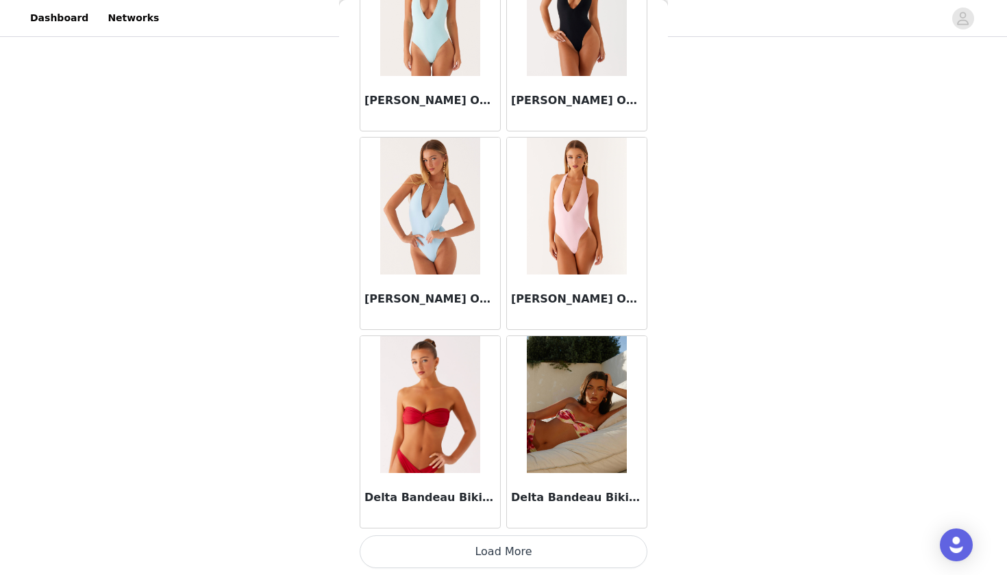
click at [425, 550] on button "Load More" at bounding box center [504, 552] width 288 height 33
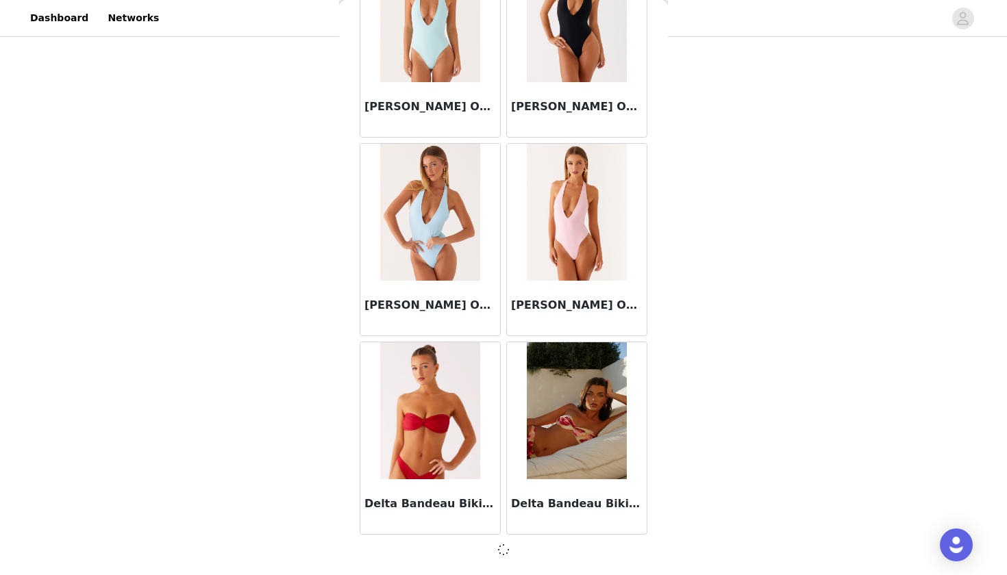
scroll to position [23368, 0]
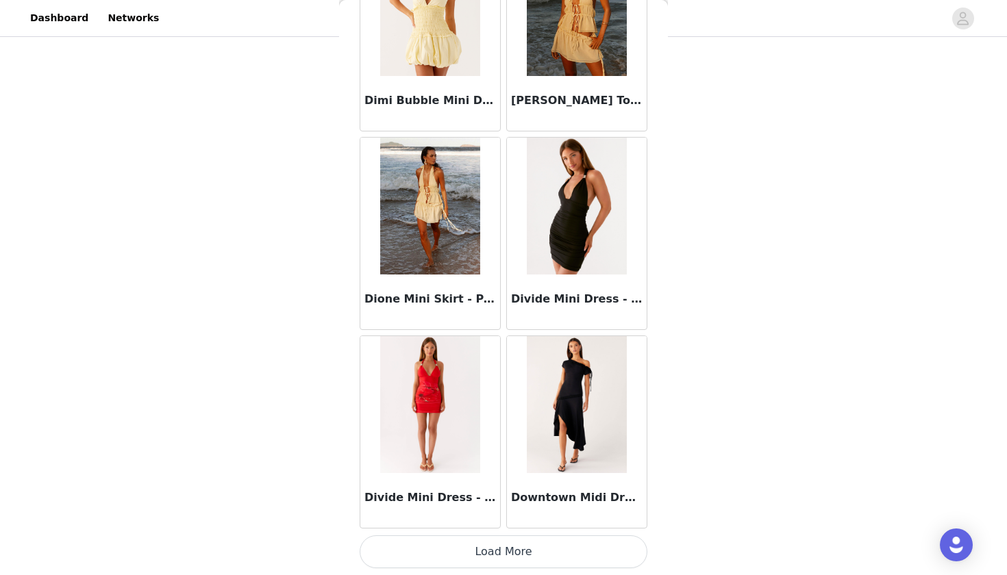
click at [428, 552] on button "Load More" at bounding box center [504, 552] width 288 height 33
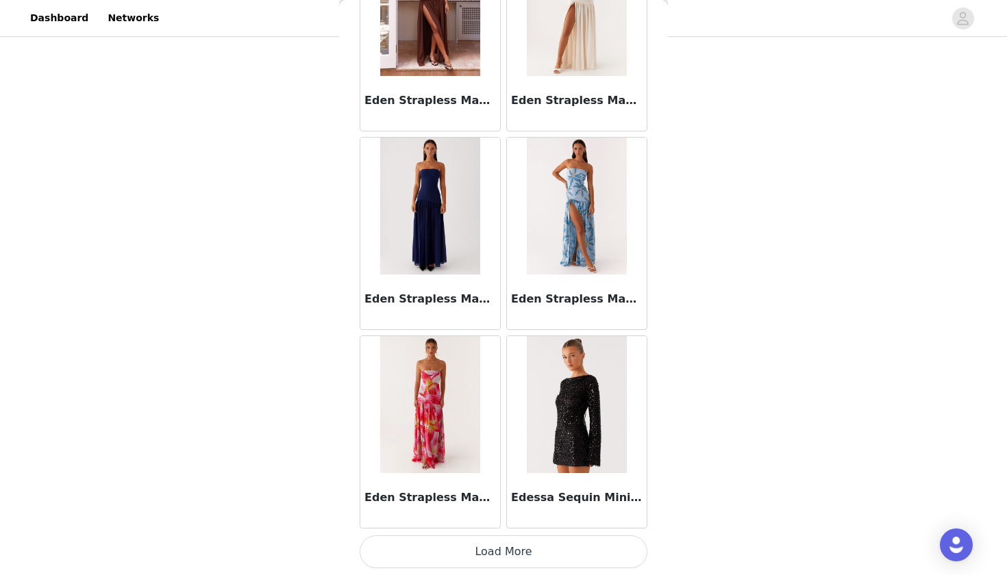
scroll to position [27347, 0]
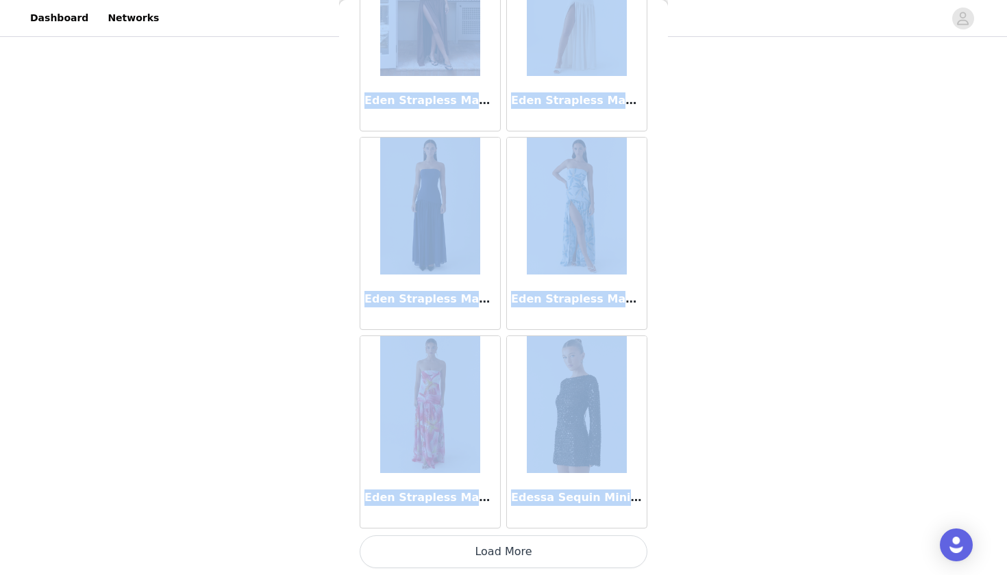
drag, startPoint x: 426, startPoint y: 569, endPoint x: 696, endPoint y: 336, distance: 357.0
click at [697, 337] on div "STEP 1 OF 4 Select your styles! You will receive 6 products. 4/6 Selected Buffy…" at bounding box center [503, 126] width 1007 height 702
click at [696, 336] on div "STEP 1 OF 4 Select your styles! You will receive 6 products. 4/6 Selected Buffy…" at bounding box center [503, 126] width 1007 height 702
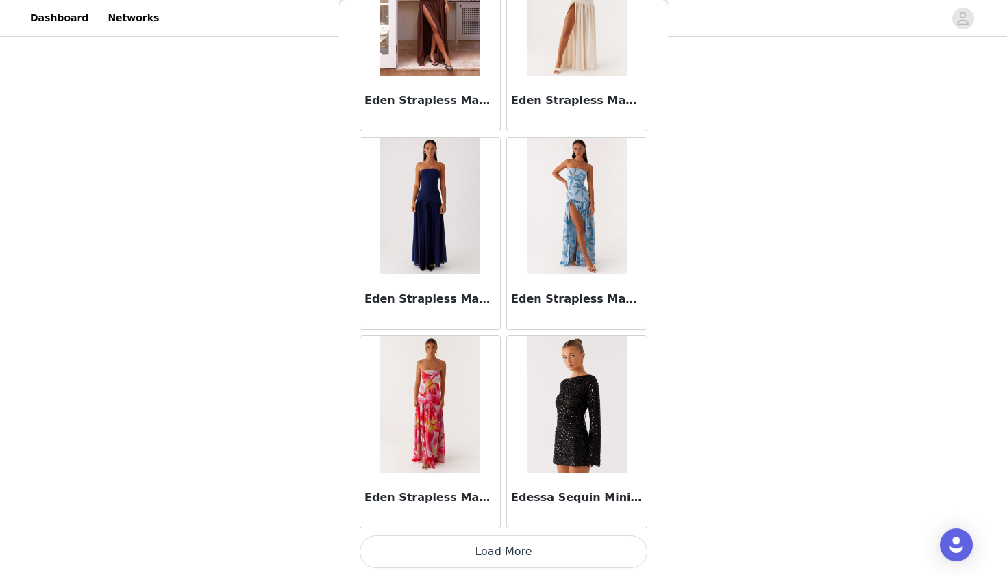
click at [528, 545] on button "Load More" at bounding box center [504, 552] width 288 height 33
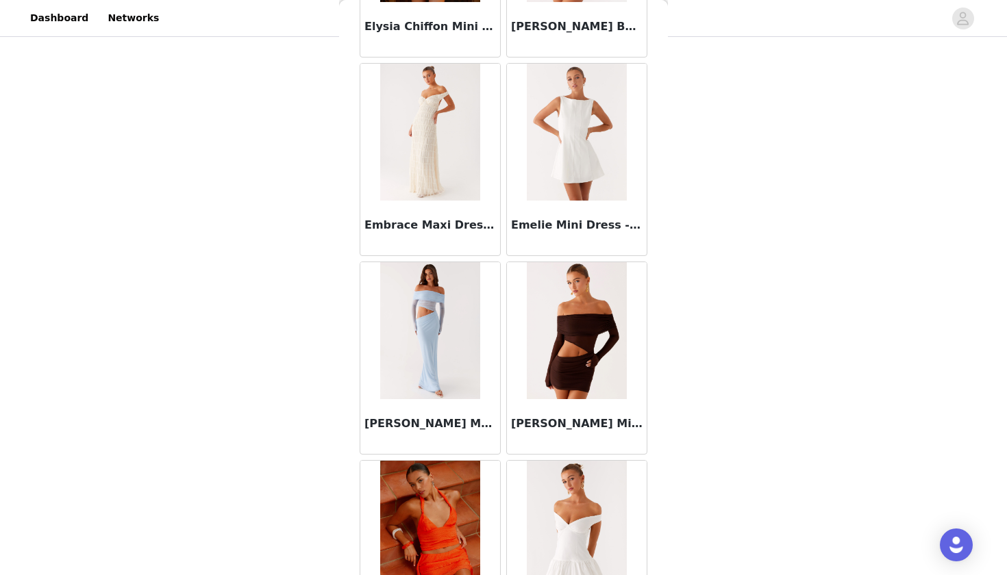
scroll to position [29214, 0]
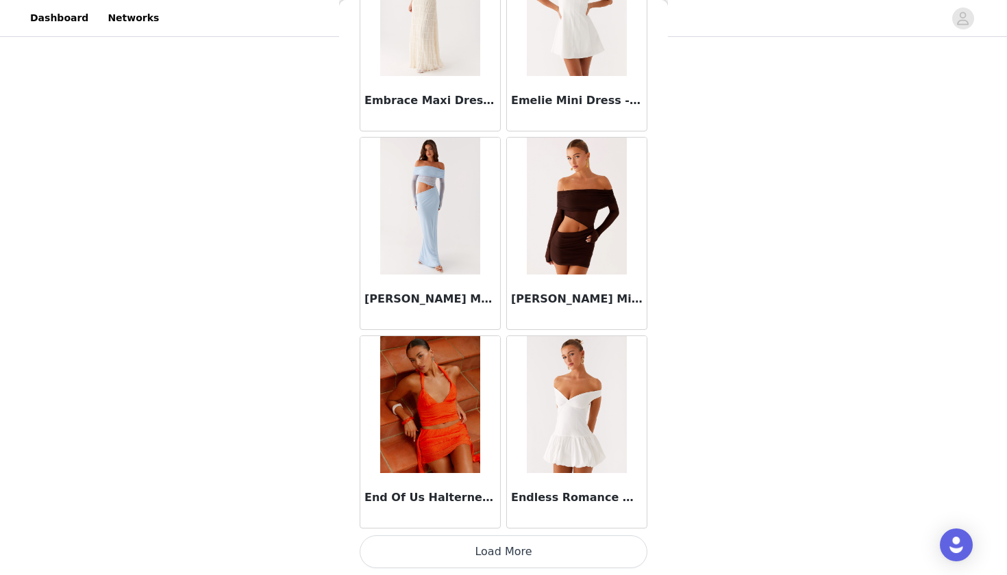
click at [530, 547] on button "Load More" at bounding box center [504, 552] width 288 height 33
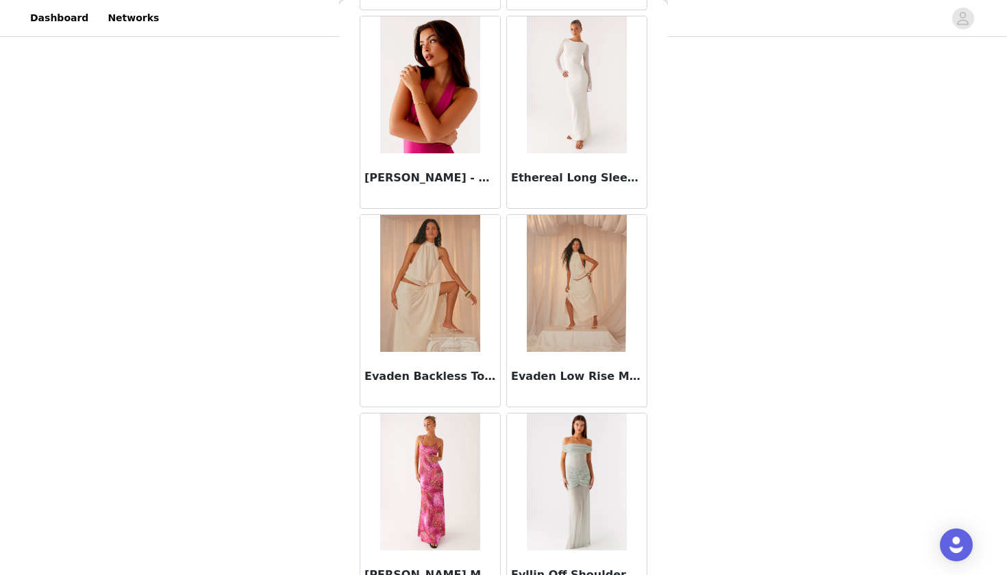
scroll to position [30844, 0]
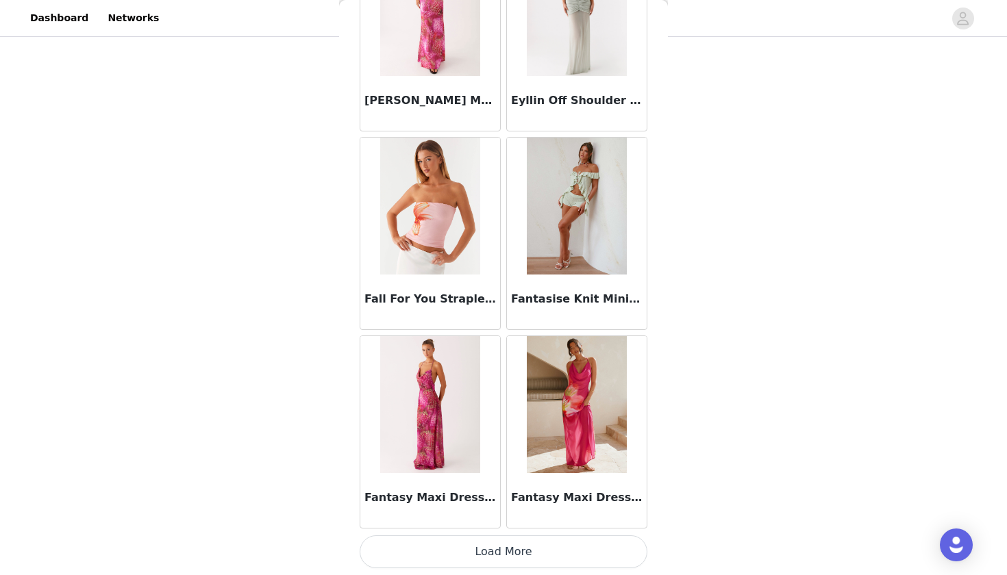
click at [527, 554] on button "Load More" at bounding box center [504, 552] width 288 height 33
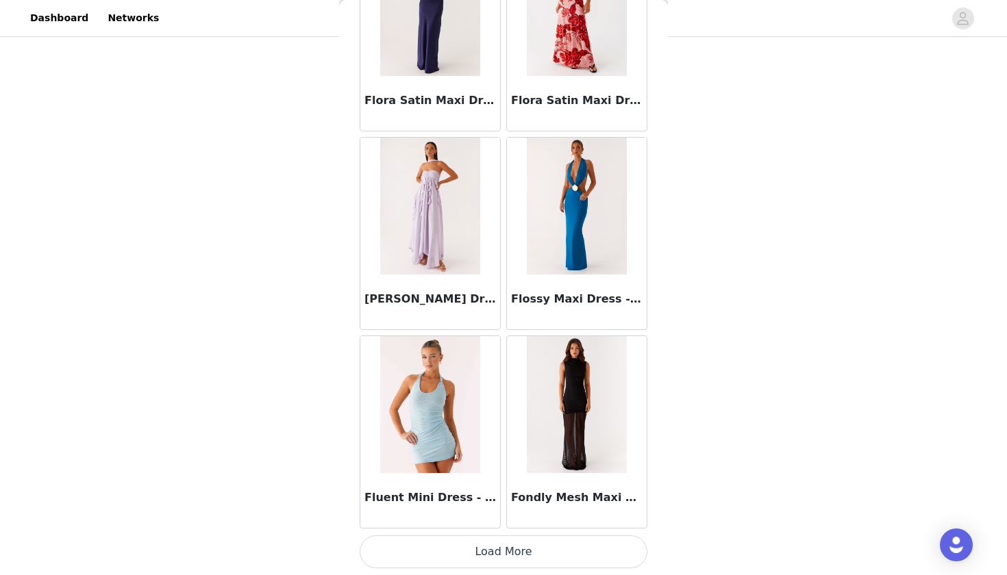
click at [517, 558] on button "Load More" at bounding box center [504, 552] width 288 height 33
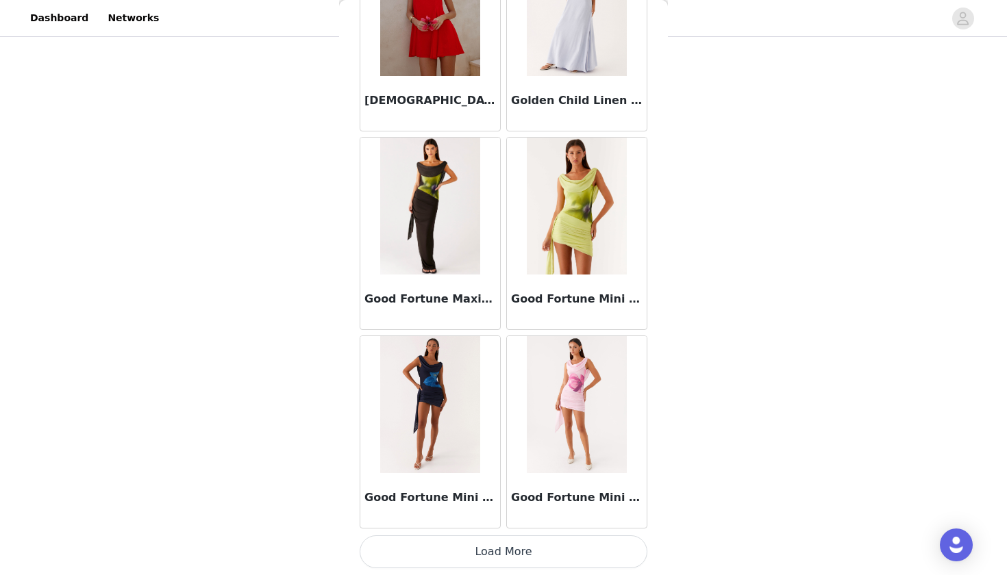
click at [515, 557] on button "Load More" at bounding box center [504, 552] width 288 height 33
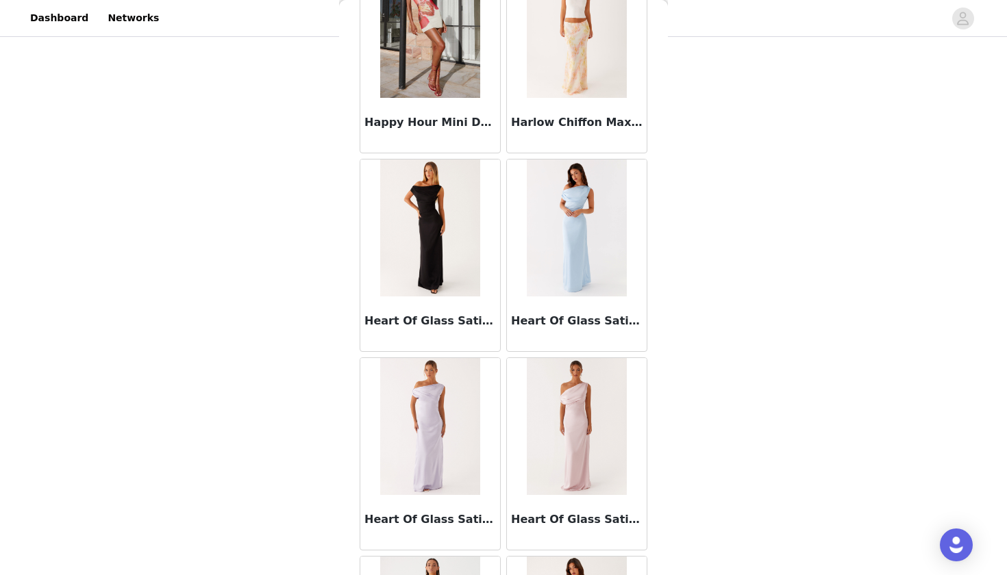
scroll to position [36665, 0]
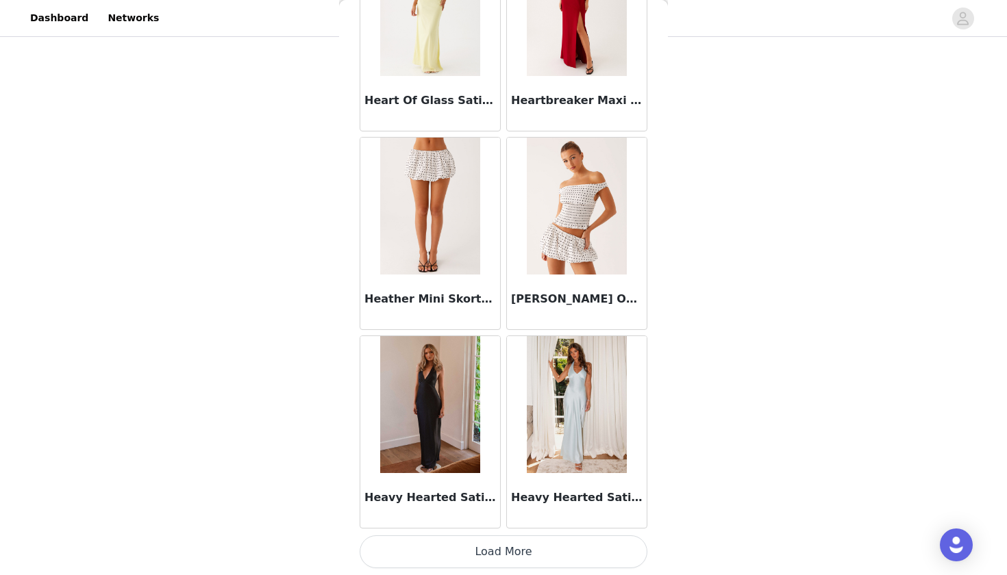
click at [508, 545] on button "Load More" at bounding box center [504, 552] width 288 height 33
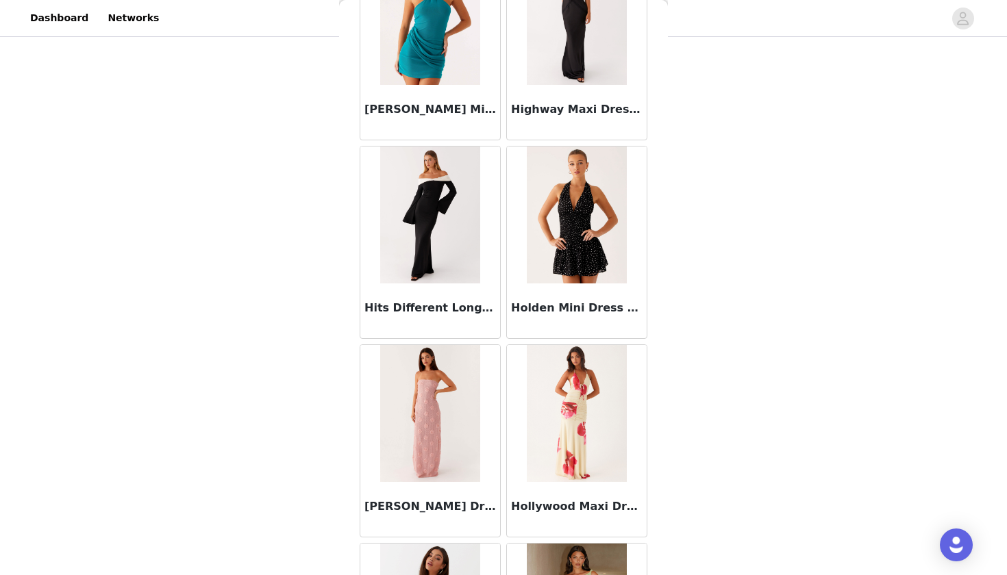
scroll to position [38464, 0]
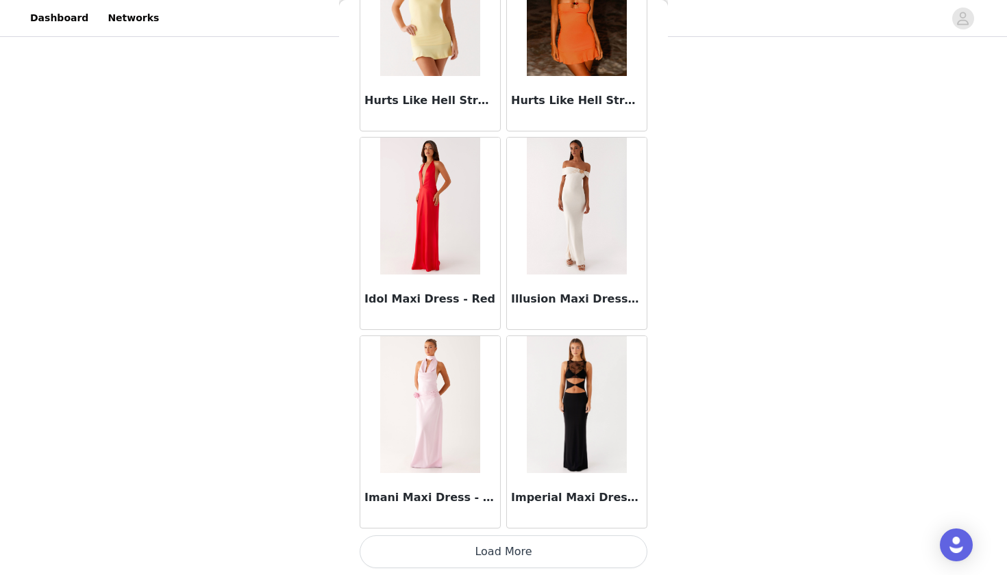
click at [508, 545] on button "Load More" at bounding box center [504, 552] width 288 height 33
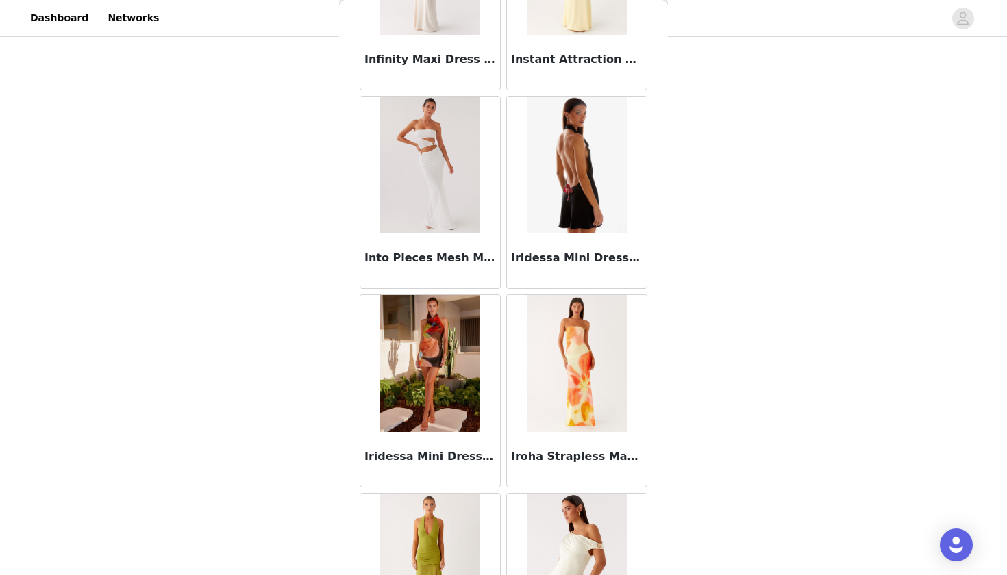
scroll to position [40304, 0]
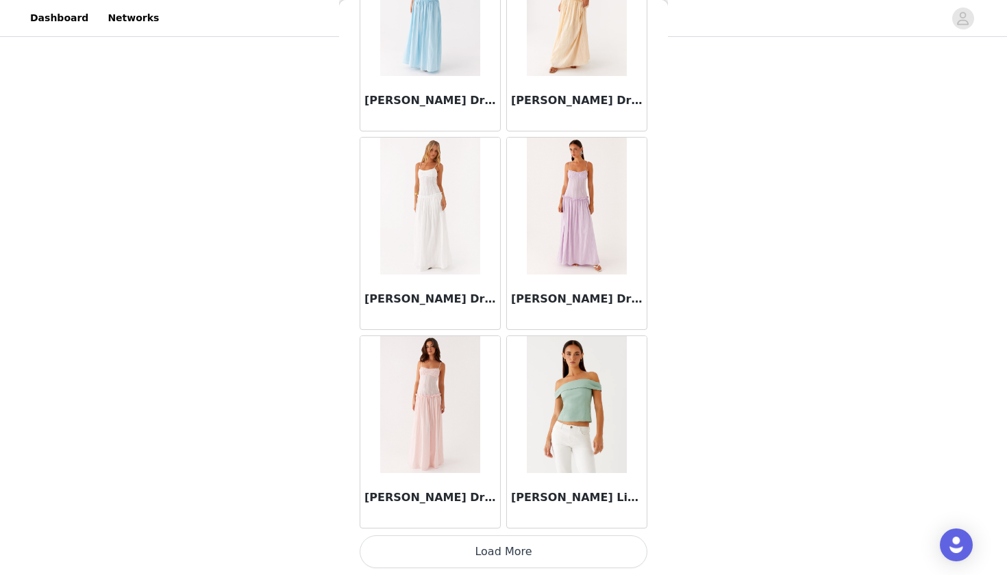
click at [508, 547] on button "Load More" at bounding box center [504, 552] width 288 height 33
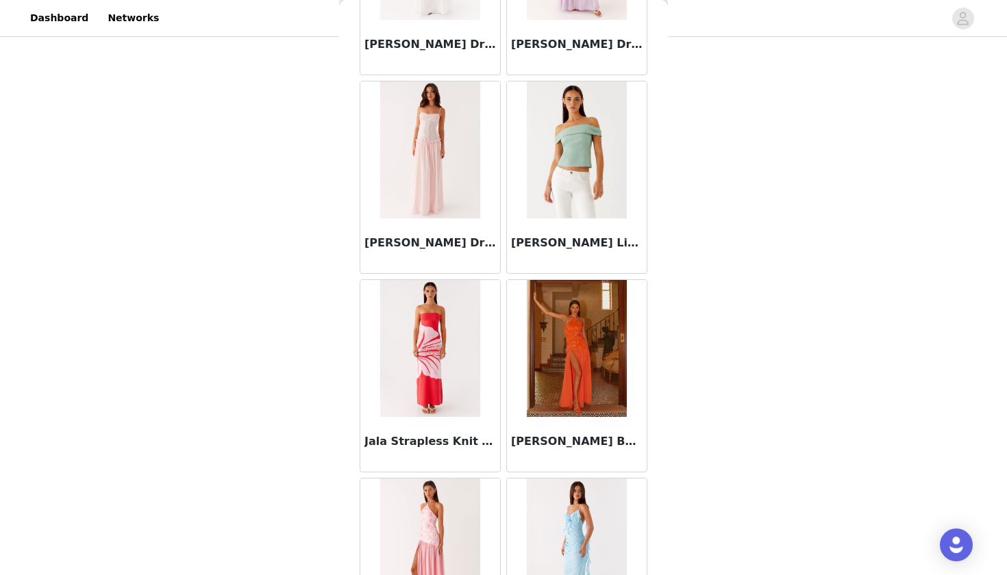
scroll to position [41507, 0]
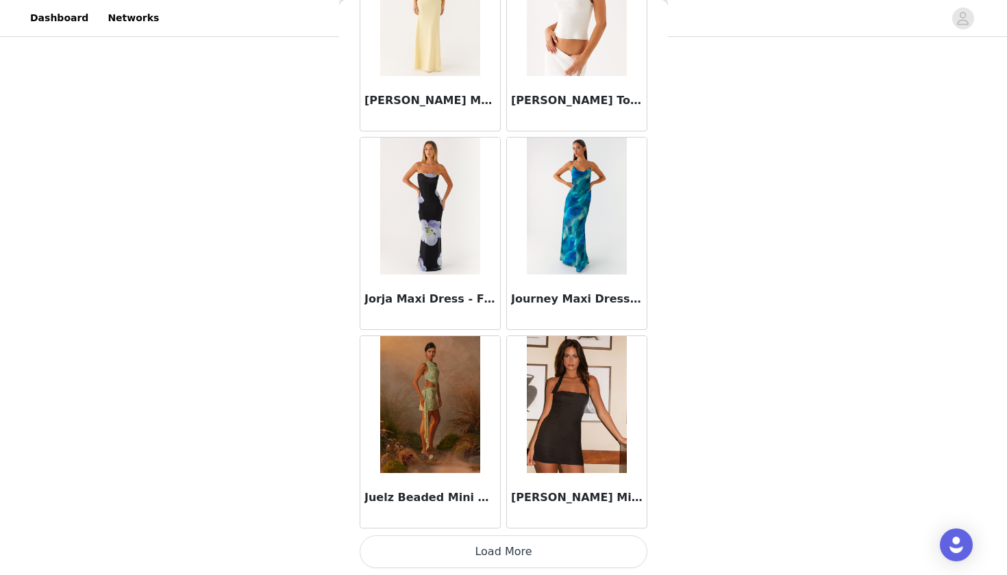
click at [506, 551] on button "Load More" at bounding box center [504, 552] width 288 height 33
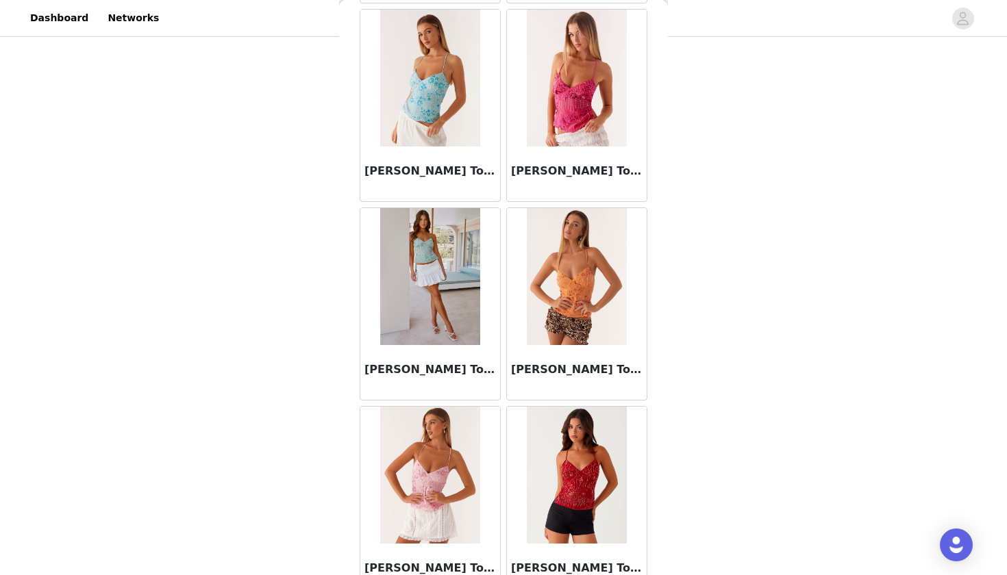
scroll to position [44363, 0]
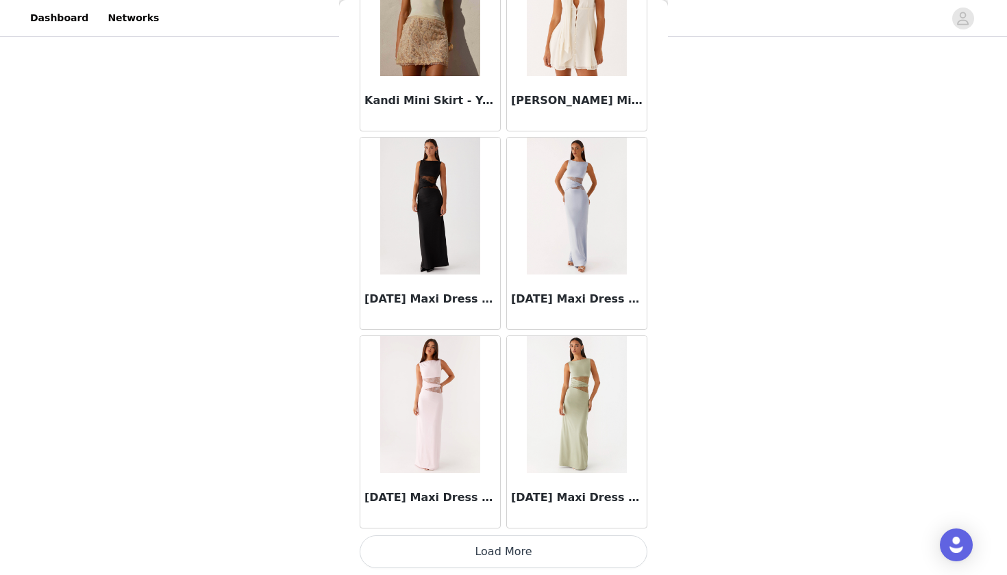
click at [506, 546] on button "Load More" at bounding box center [504, 552] width 288 height 33
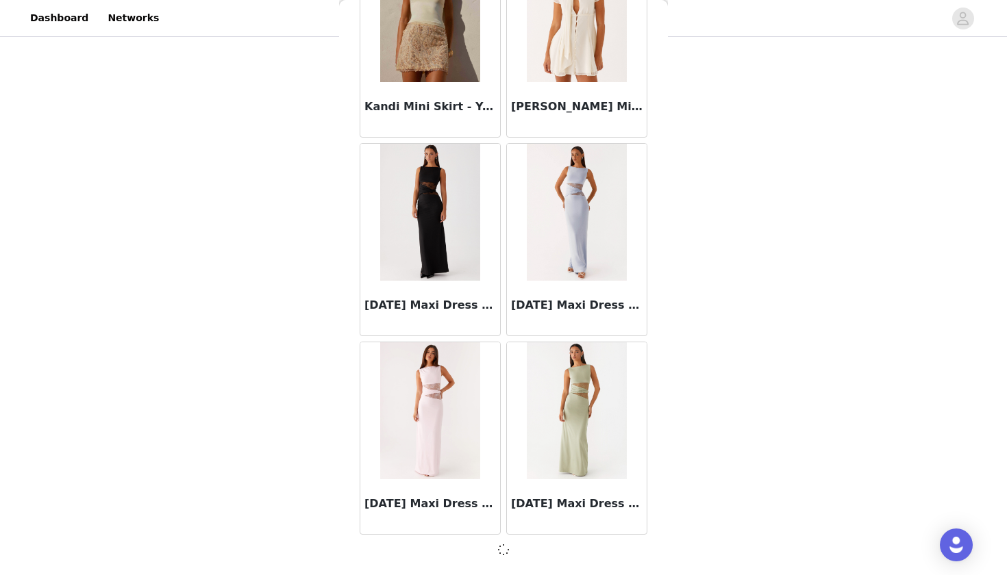
scroll to position [45221, 0]
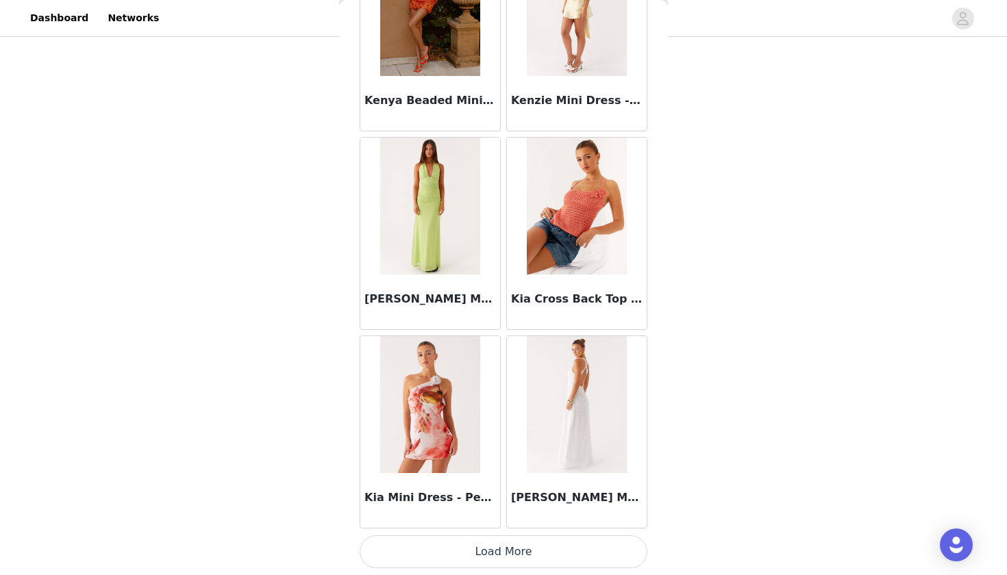
click at [501, 560] on button "Load More" at bounding box center [504, 552] width 288 height 33
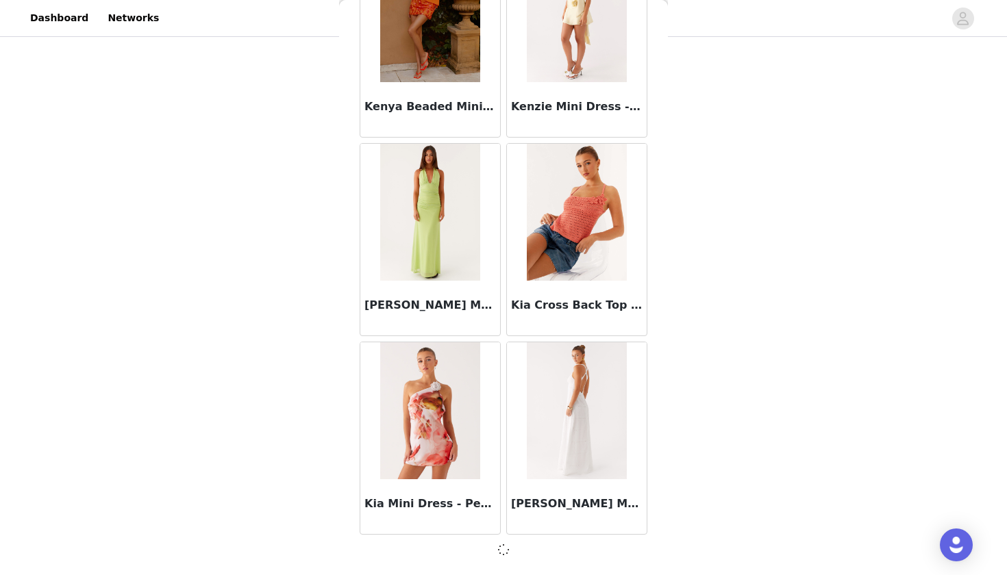
scroll to position [47208, 0]
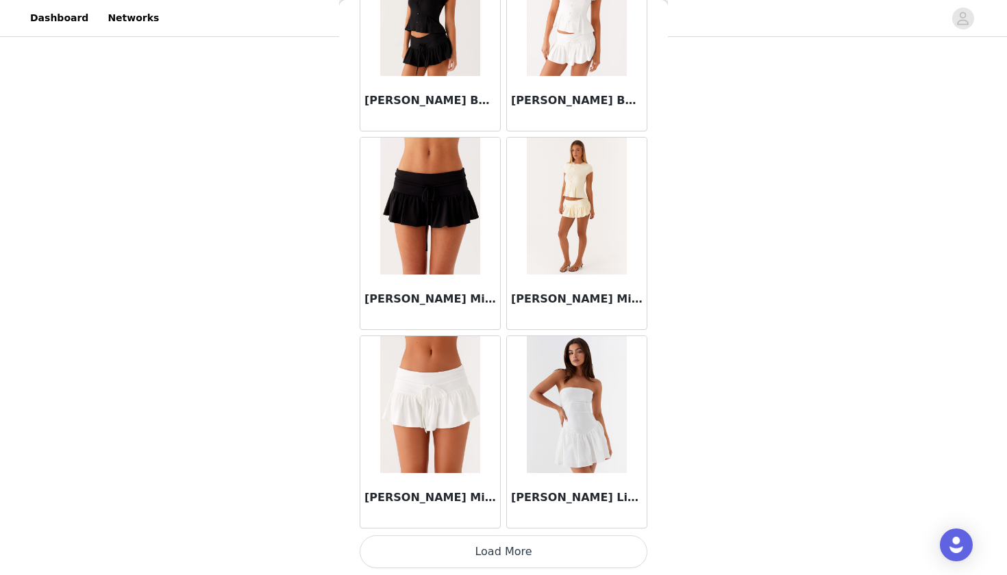
click at [497, 538] on button "Load More" at bounding box center [504, 552] width 288 height 33
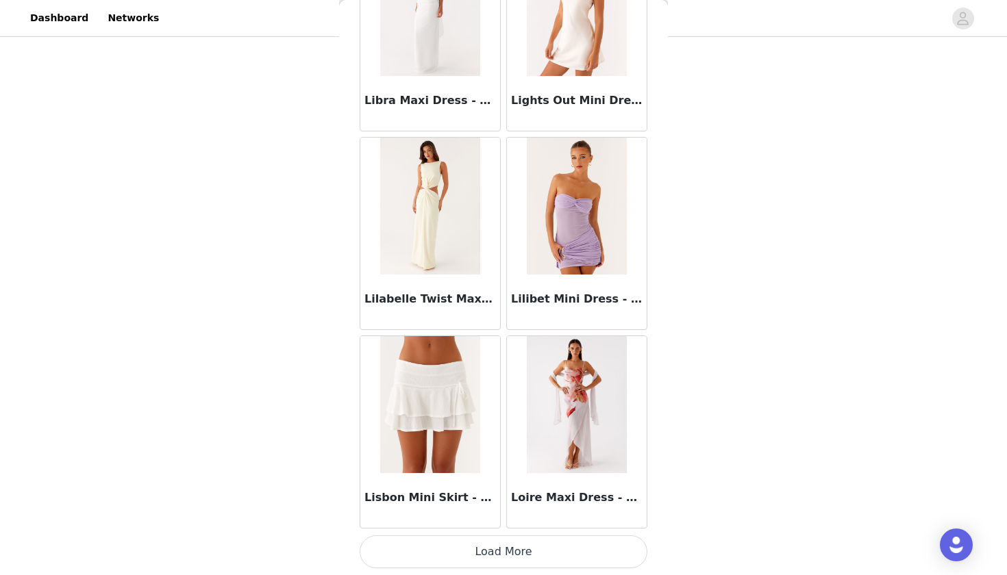
click at [496, 543] on button "Load More" at bounding box center [504, 552] width 288 height 33
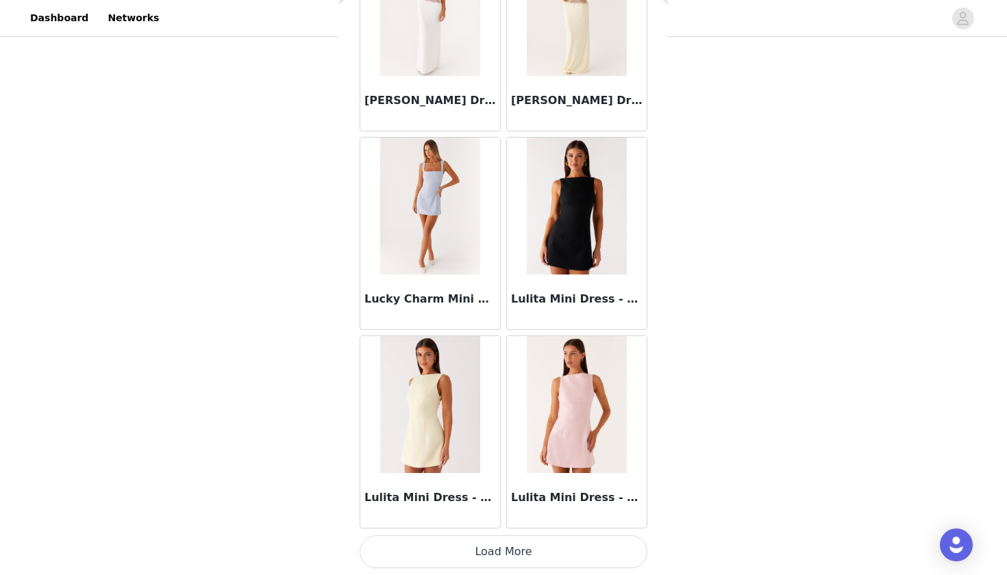
click at [496, 541] on button "Load More" at bounding box center [504, 552] width 288 height 33
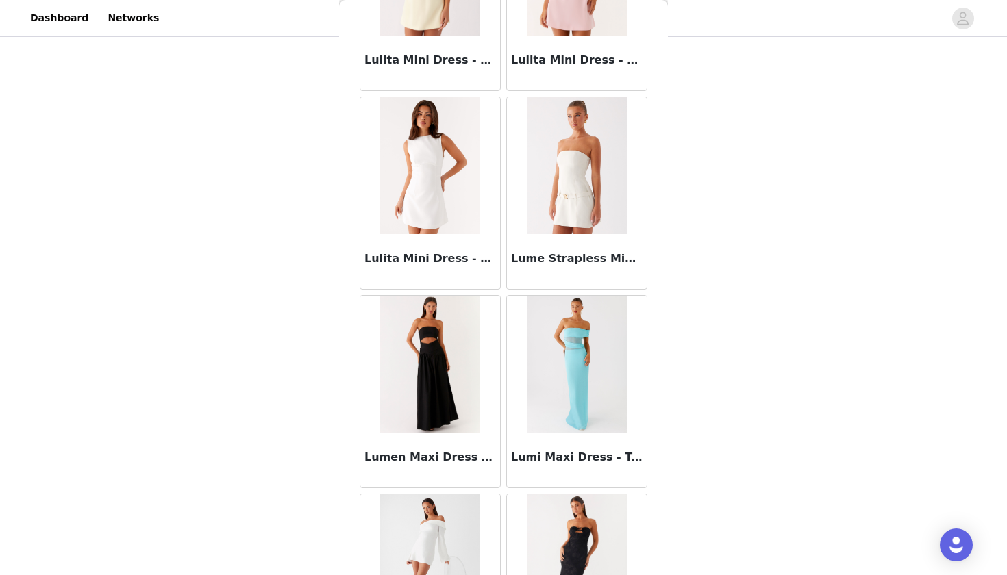
scroll to position [53618, 0]
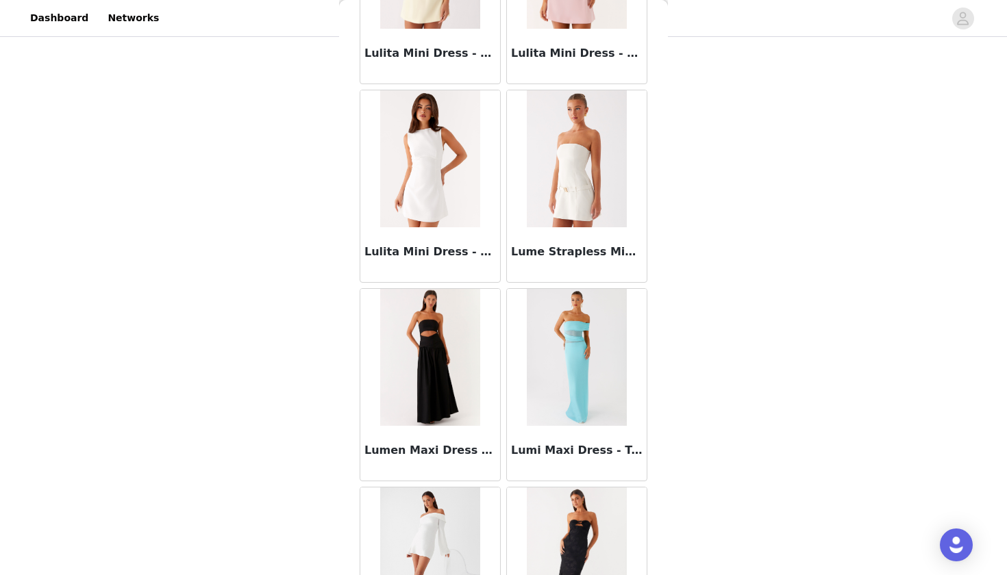
click at [450, 377] on img at bounding box center [430, 357] width 100 height 137
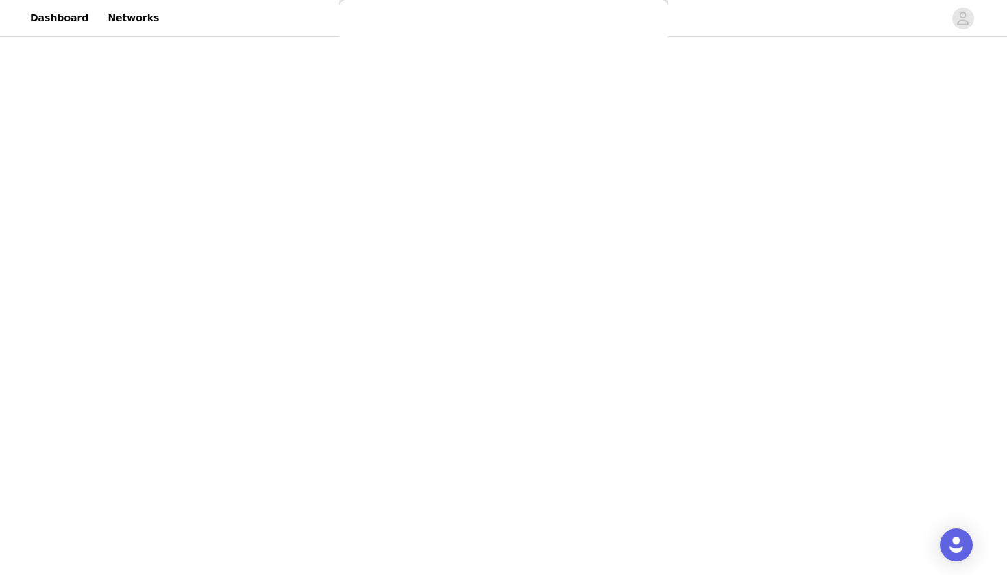
scroll to position [0, 0]
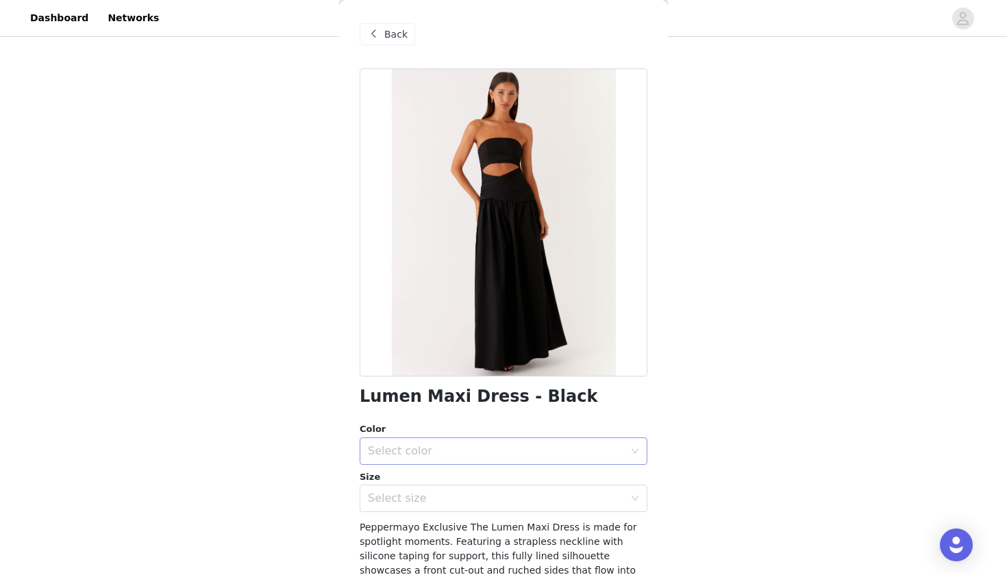
click at [429, 442] on div "Select color" at bounding box center [499, 451] width 262 height 26
click at [419, 477] on li "Black" at bounding box center [504, 481] width 288 height 22
click at [417, 492] on div "Select size" at bounding box center [496, 499] width 256 height 14
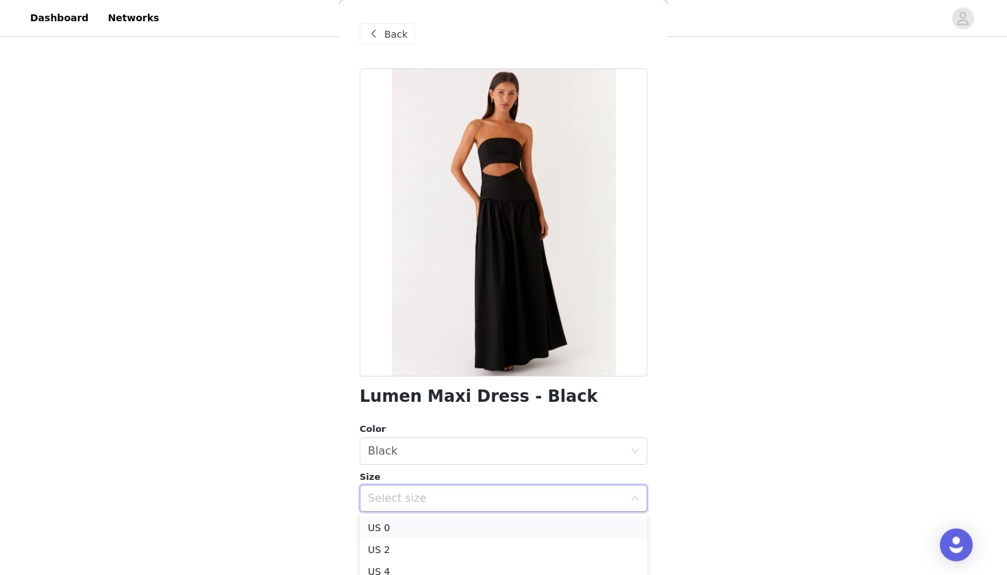
click at [408, 523] on li "US 0" at bounding box center [504, 528] width 288 height 22
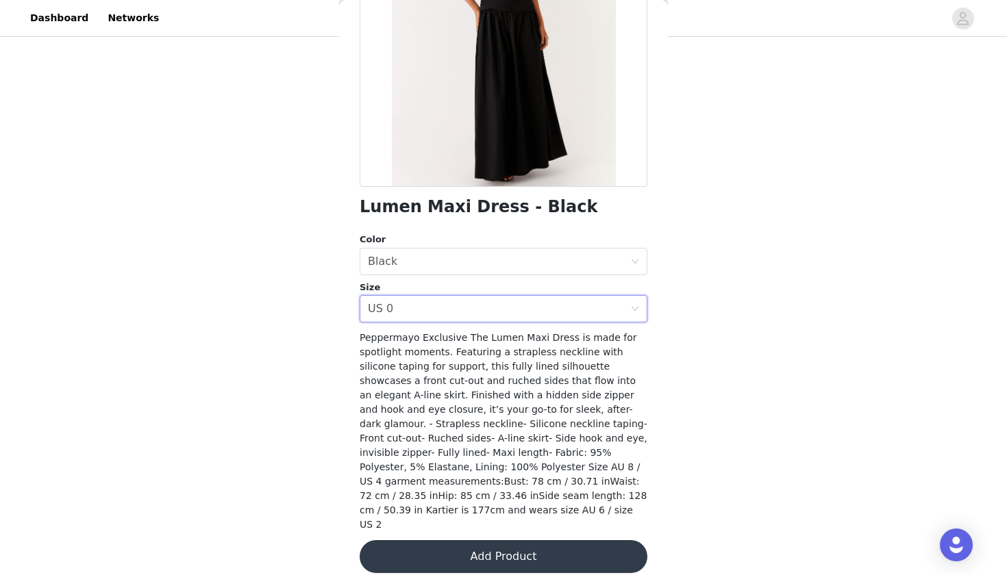
scroll to position [189, 0]
click at [420, 554] on button "Add Product" at bounding box center [504, 557] width 288 height 33
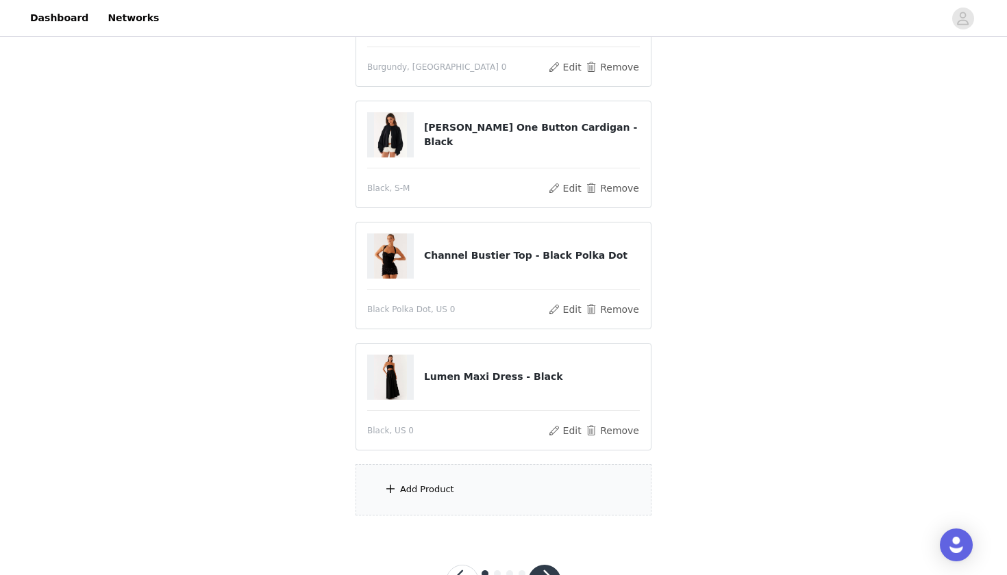
scroll to position [358, 0]
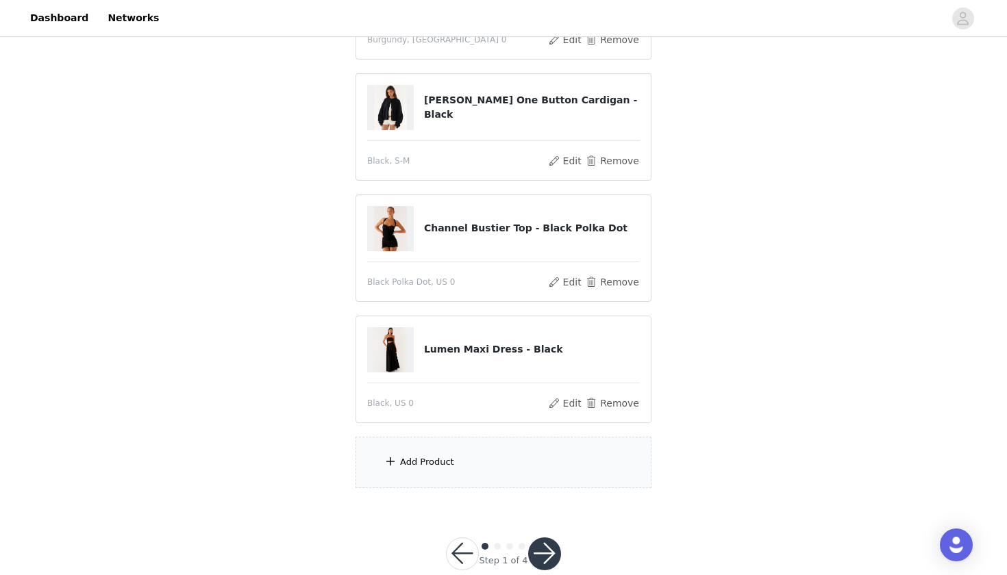
click at [451, 465] on div "Add Product" at bounding box center [427, 463] width 54 height 14
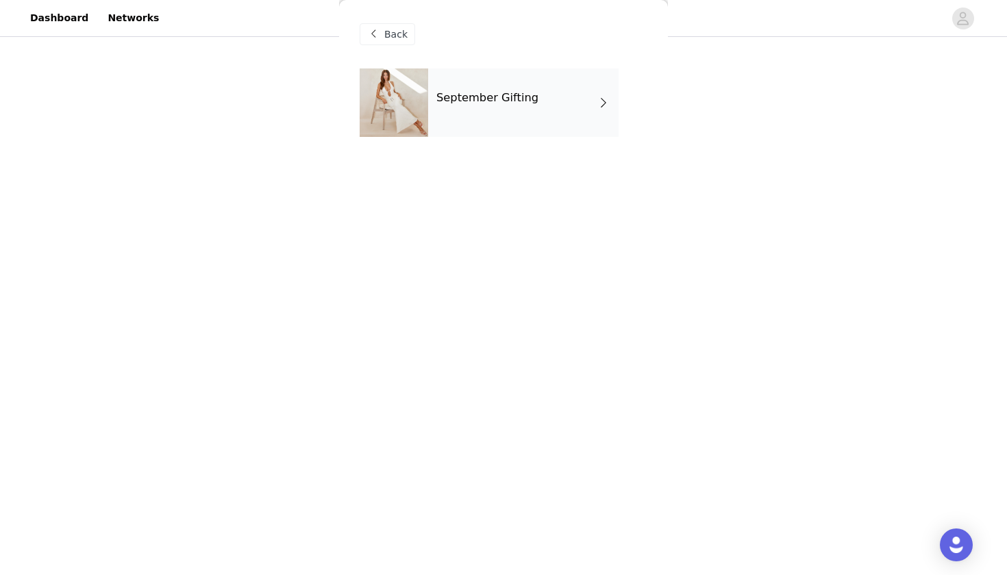
click at [564, 115] on div "September Gifting" at bounding box center [523, 103] width 190 height 69
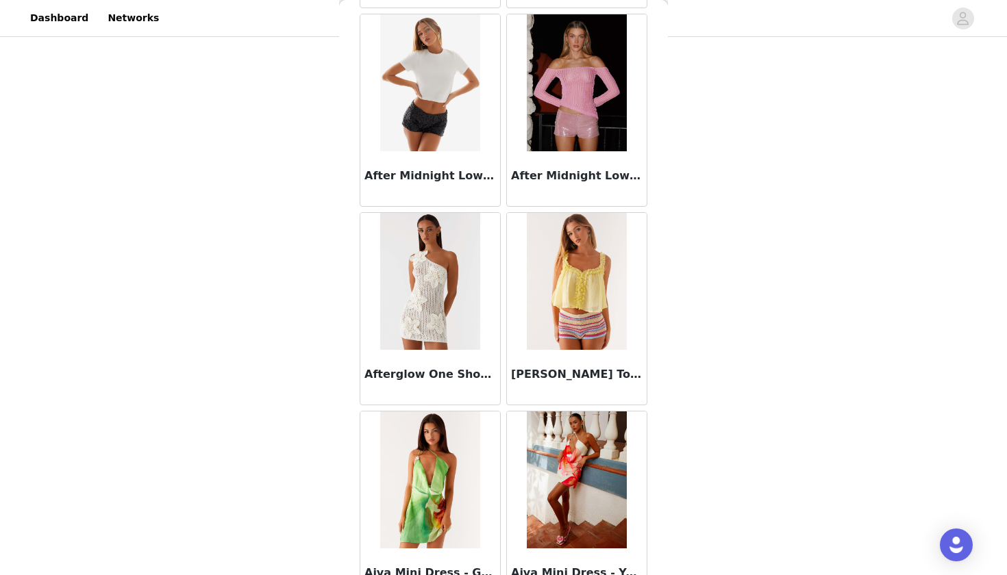
scroll to position [658, 0]
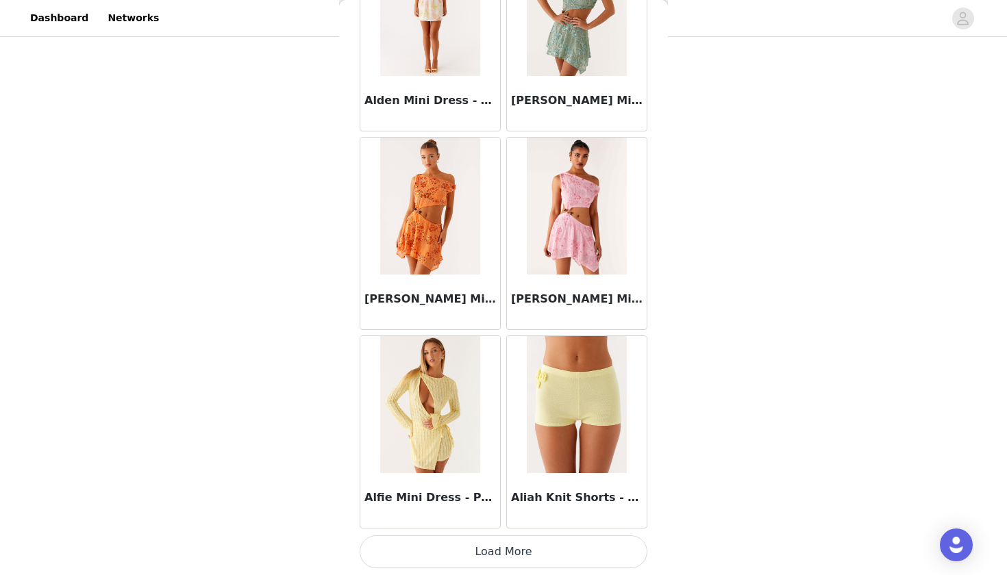
click at [471, 538] on button "Load More" at bounding box center [504, 552] width 288 height 33
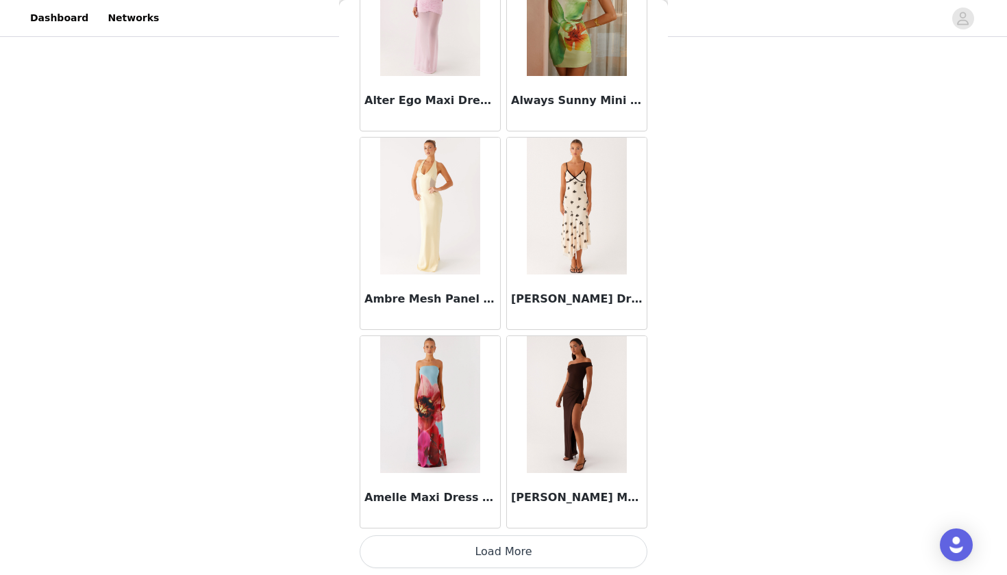
scroll to position [3507, 0]
click at [472, 547] on button "Load More" at bounding box center [504, 552] width 288 height 33
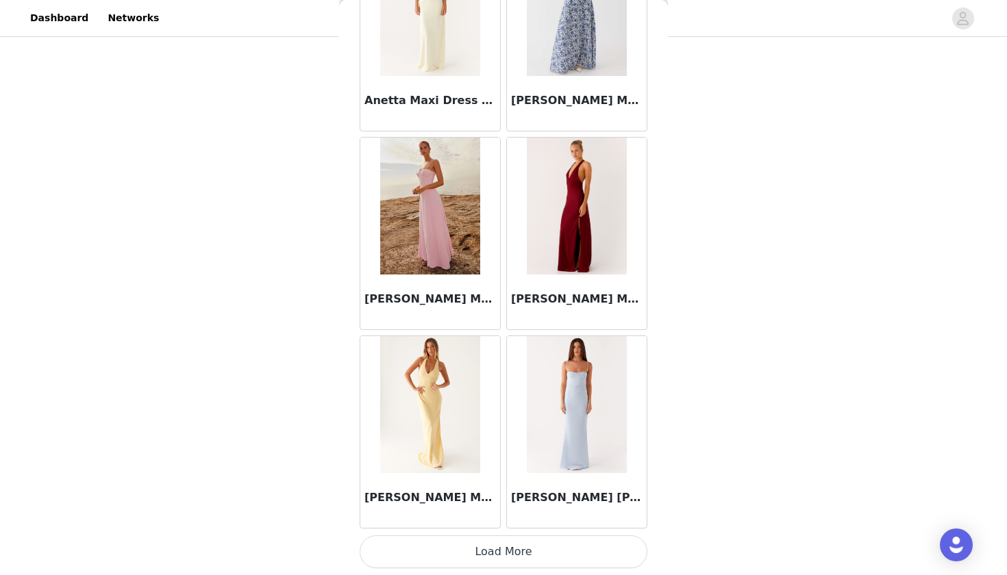
scroll to position [5494, 0]
click at [474, 558] on button "Load More" at bounding box center [504, 552] width 288 height 33
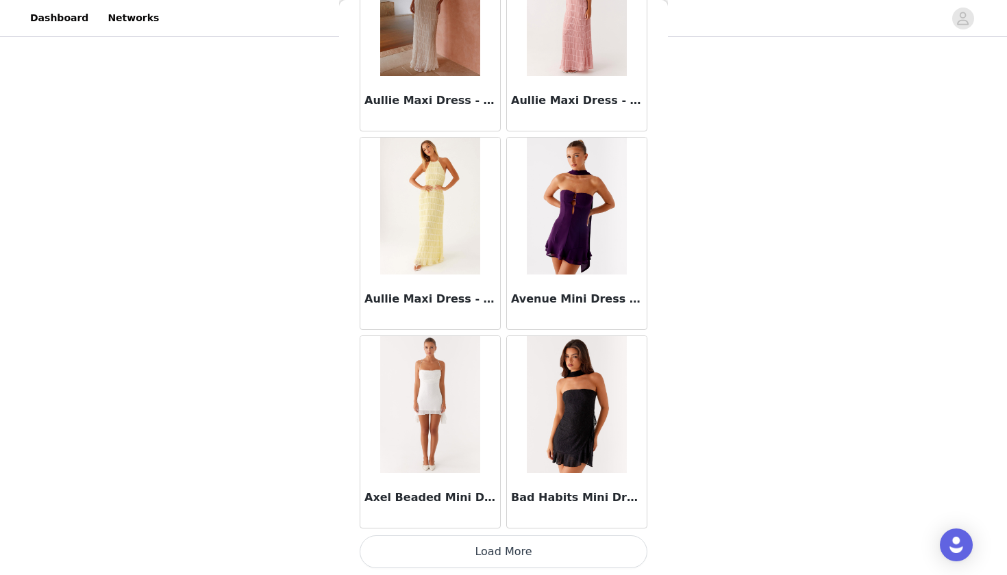
scroll to position [7481, 0]
click at [477, 549] on button "Load More" at bounding box center [504, 552] width 288 height 33
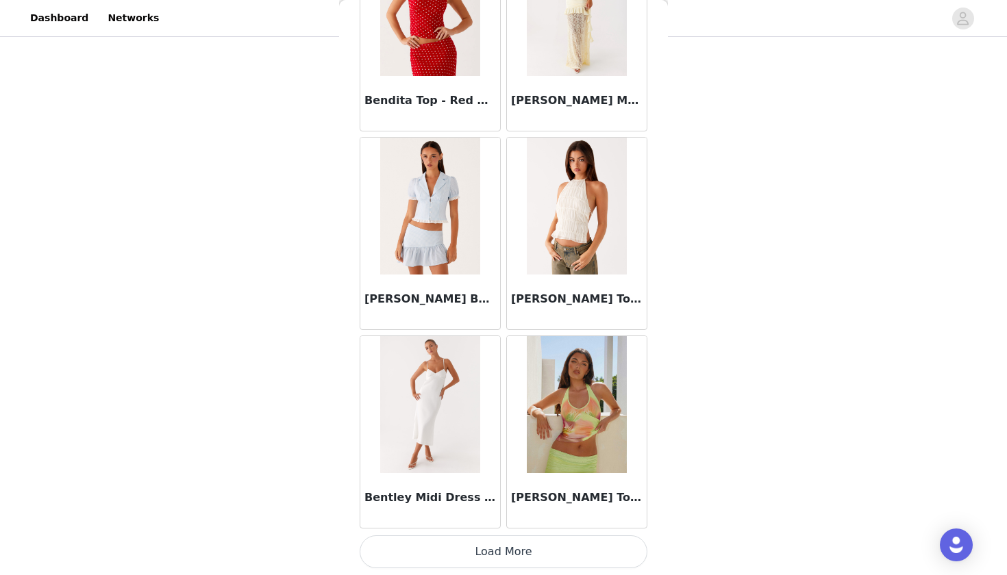
scroll to position [386, 0]
click at [492, 551] on button "Load More" at bounding box center [504, 552] width 288 height 33
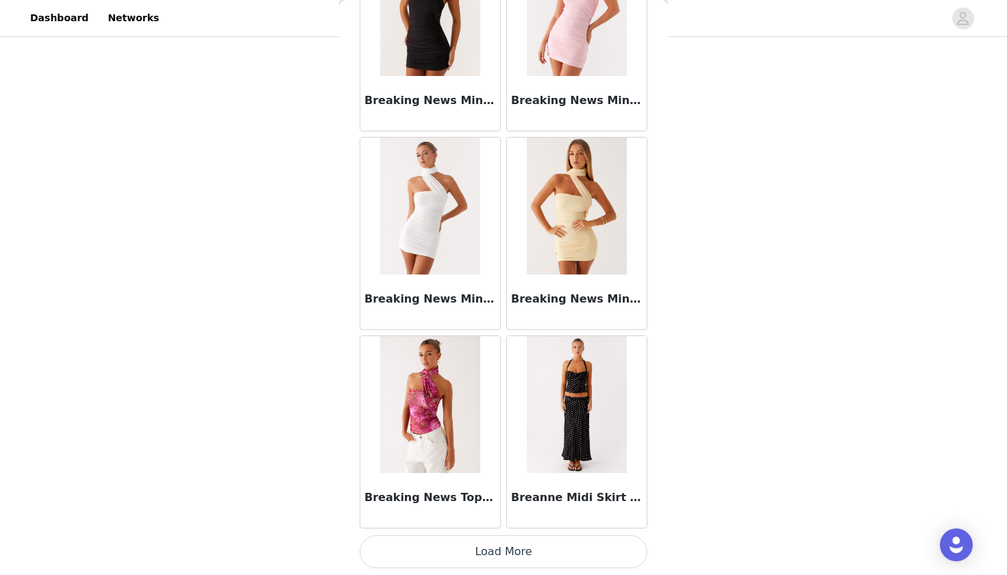
click at [497, 550] on button "Load More" at bounding box center [504, 552] width 288 height 33
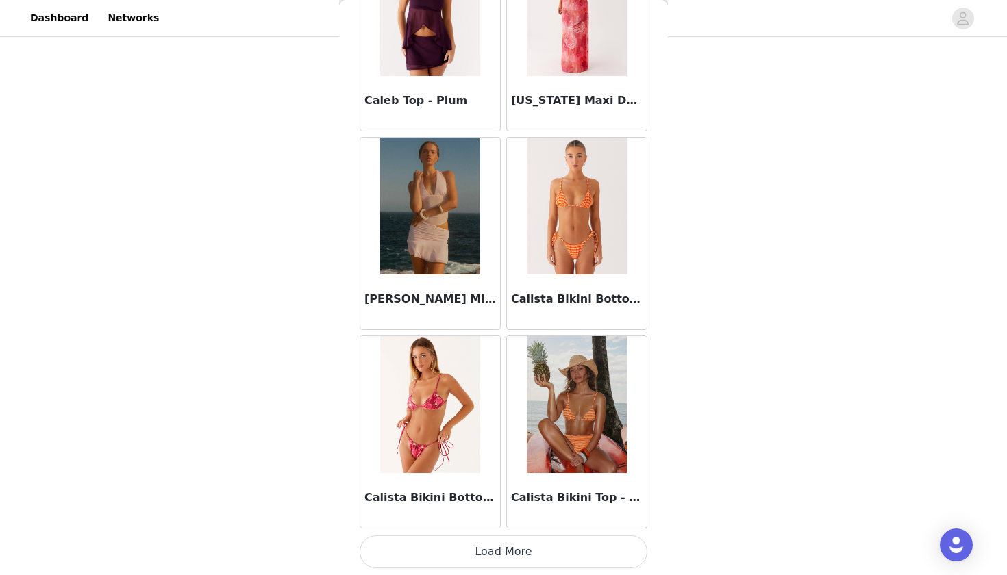
click at [497, 556] on button "Load More" at bounding box center [504, 552] width 288 height 33
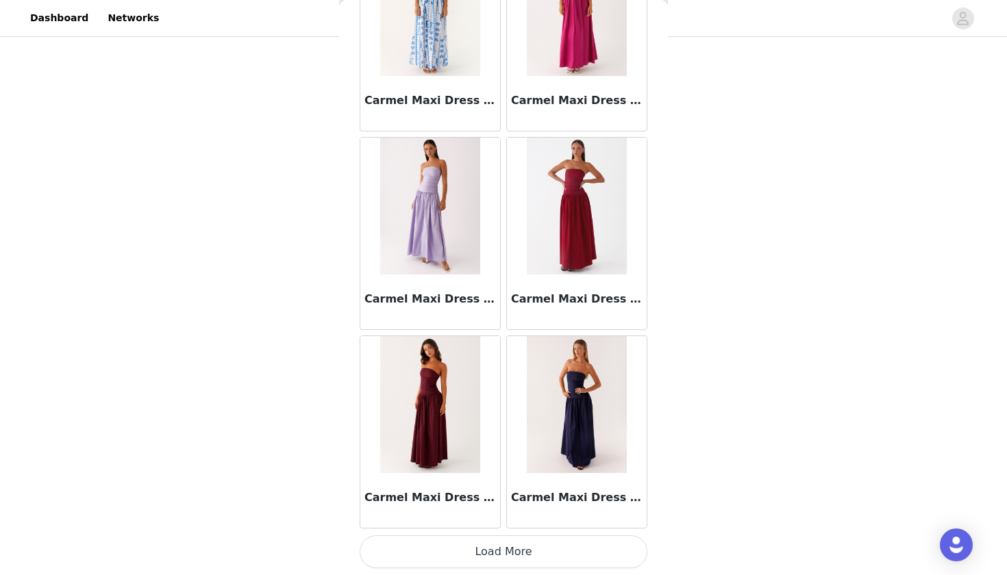
click at [470, 547] on button "Load More" at bounding box center [504, 552] width 288 height 33
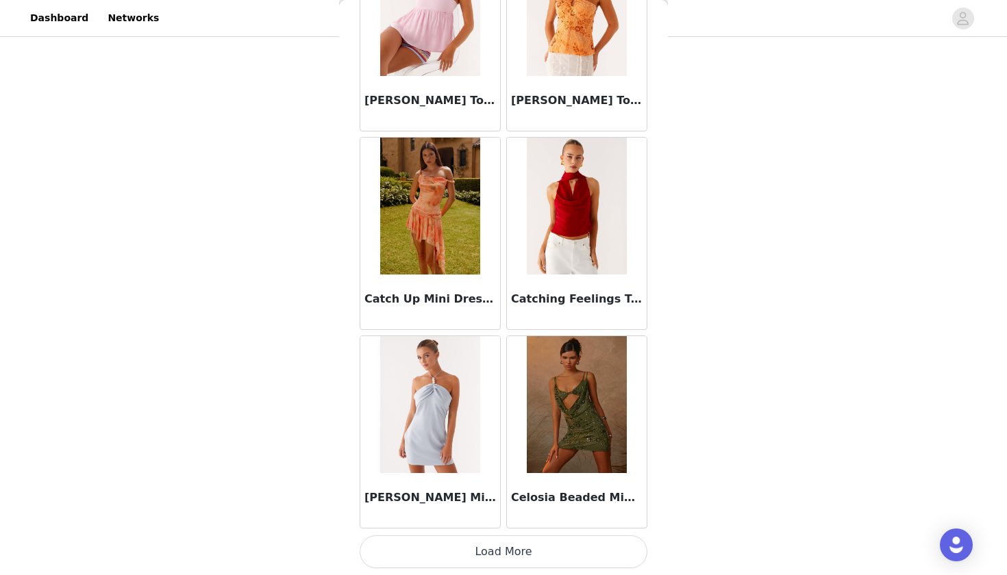
scroll to position [386, 0]
click at [469, 546] on button "Load More" at bounding box center [504, 552] width 288 height 33
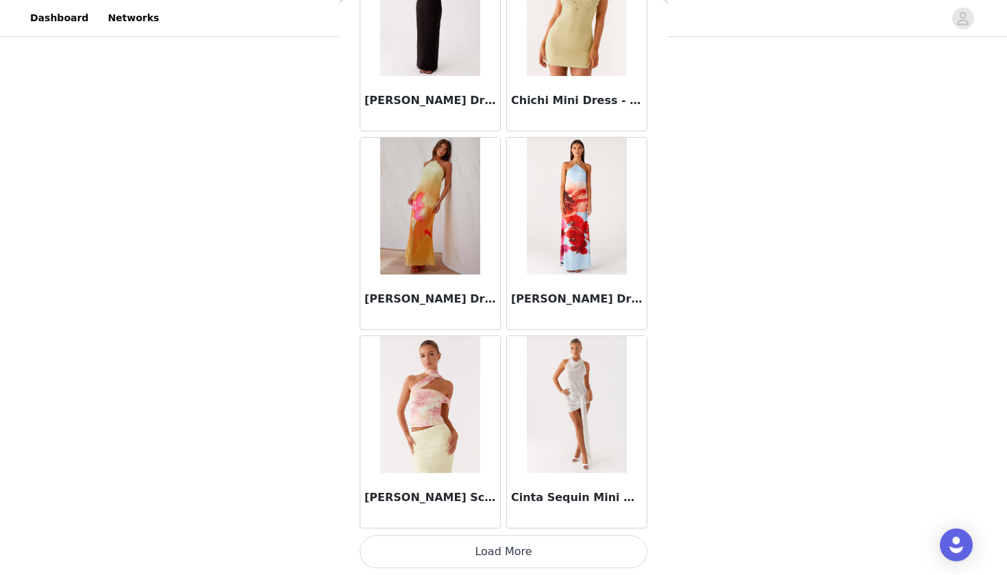
click at [466, 542] on button "Load More" at bounding box center [504, 552] width 288 height 33
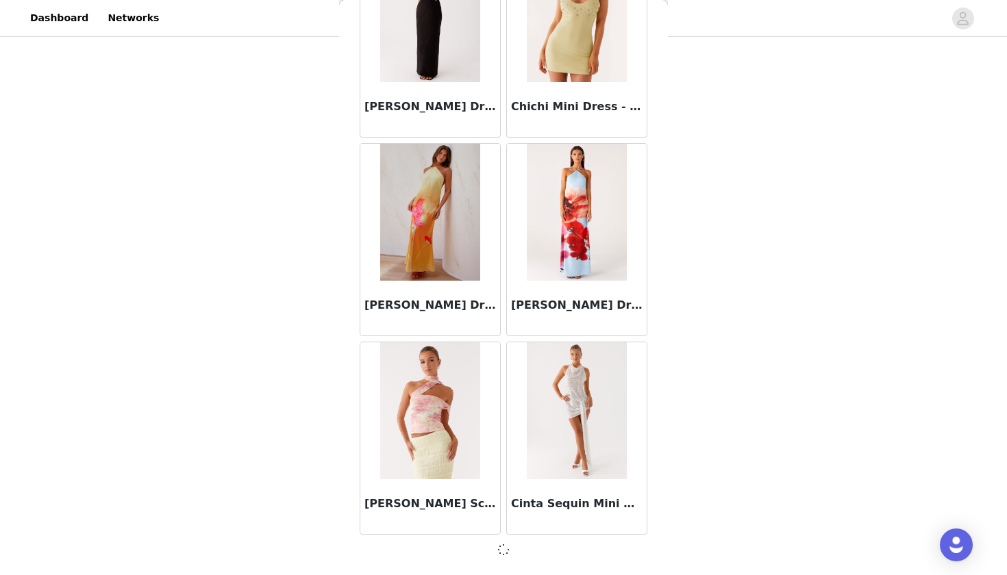
scroll to position [19395, 0]
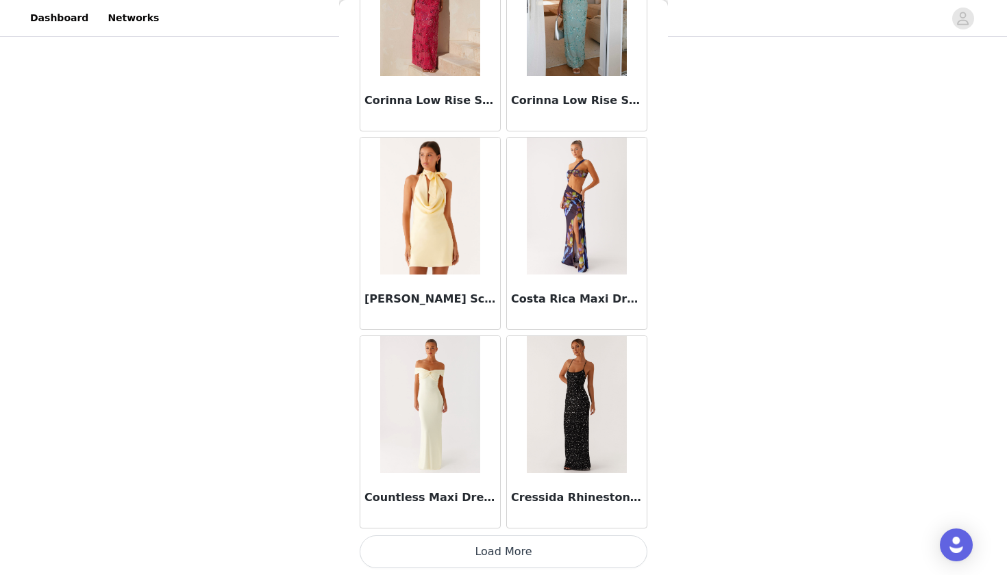
click at [444, 552] on button "Load More" at bounding box center [504, 552] width 288 height 33
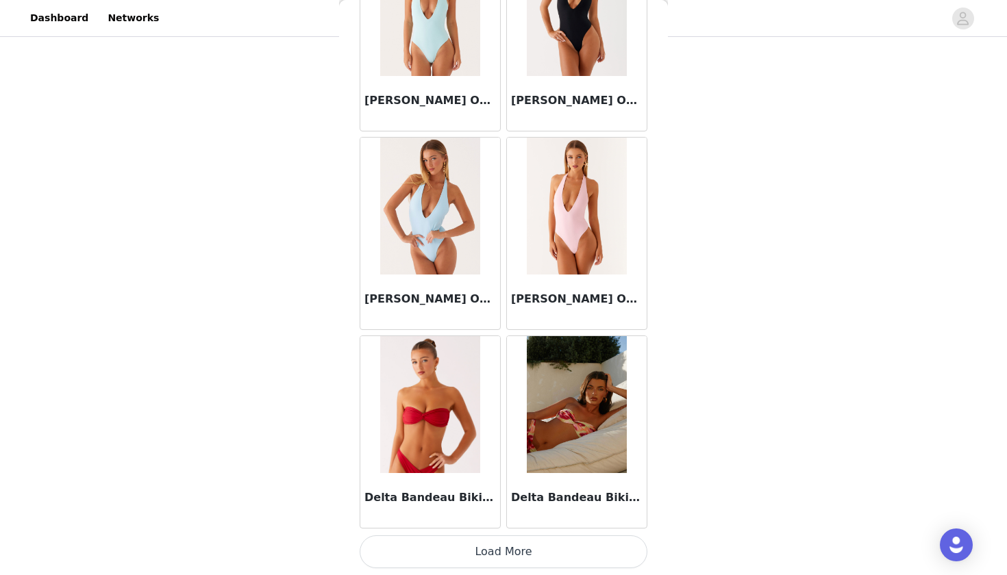
scroll to position [386, 0]
click at [451, 552] on button "Load More" at bounding box center [504, 552] width 288 height 33
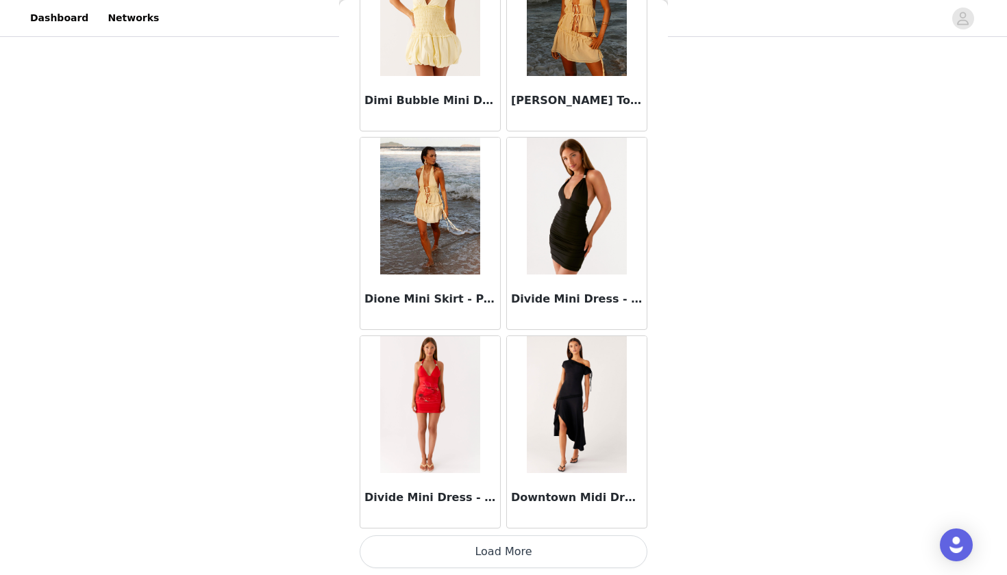
click at [468, 562] on button "Load More" at bounding box center [504, 552] width 288 height 33
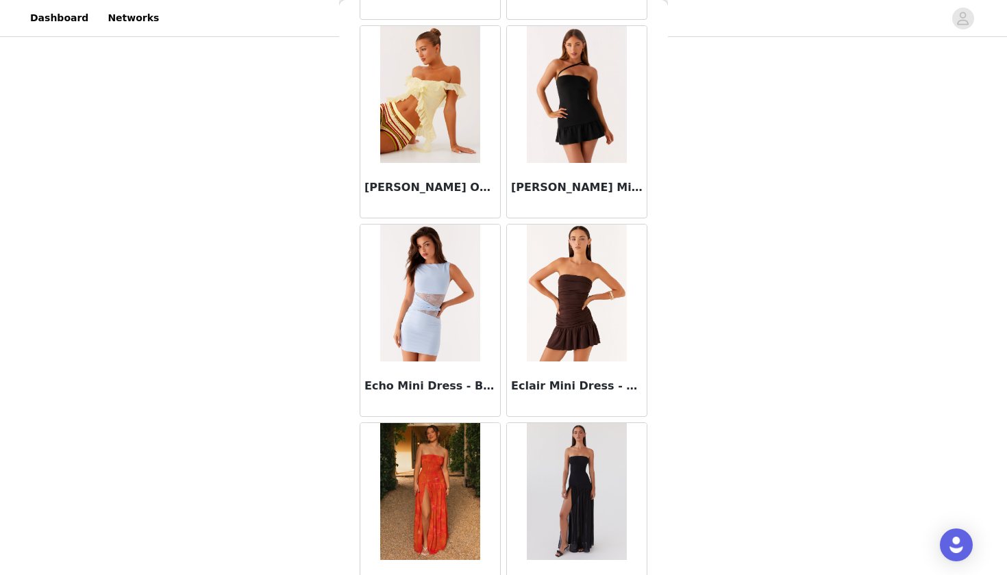
scroll to position [26492, 0]
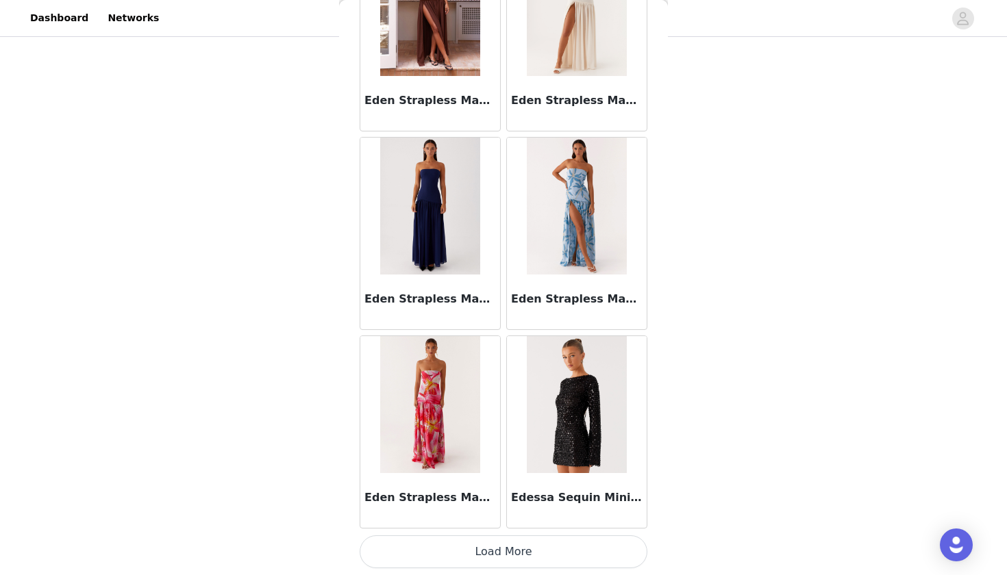
click at [459, 539] on button "Load More" at bounding box center [504, 552] width 288 height 33
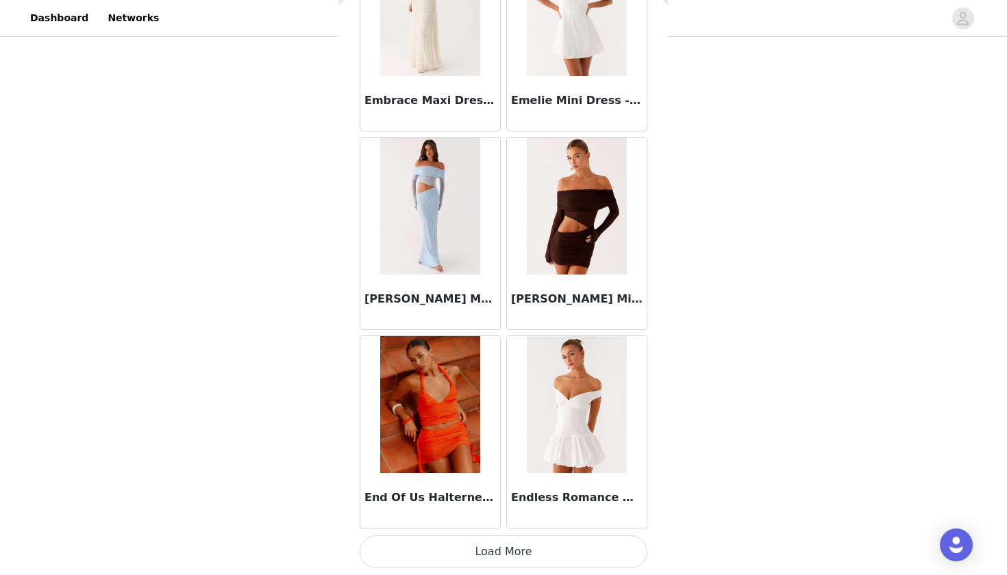
click at [451, 556] on button "Load More" at bounding box center [504, 552] width 288 height 33
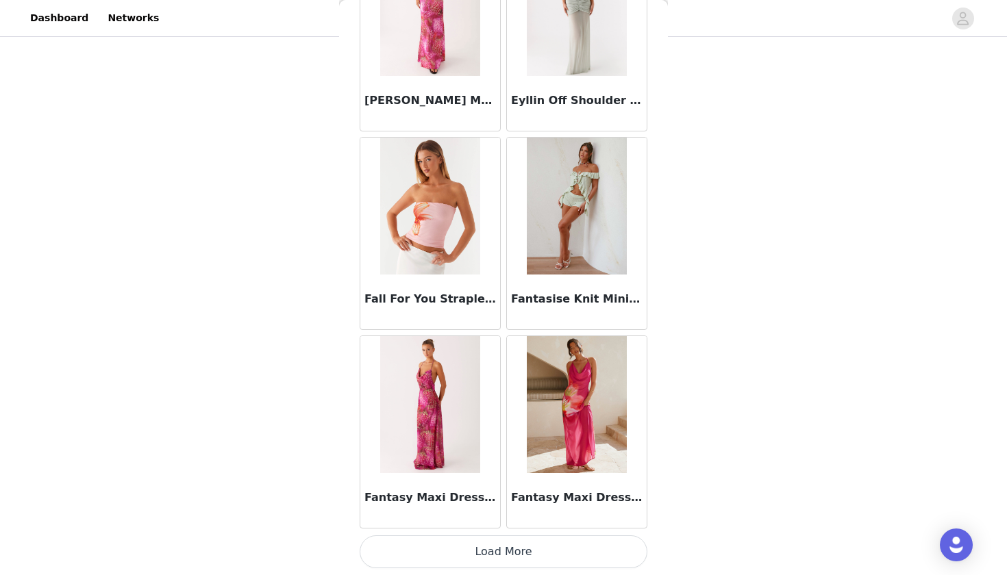
scroll to position [31321, 0]
click at [457, 548] on button "Load More" at bounding box center [504, 552] width 288 height 33
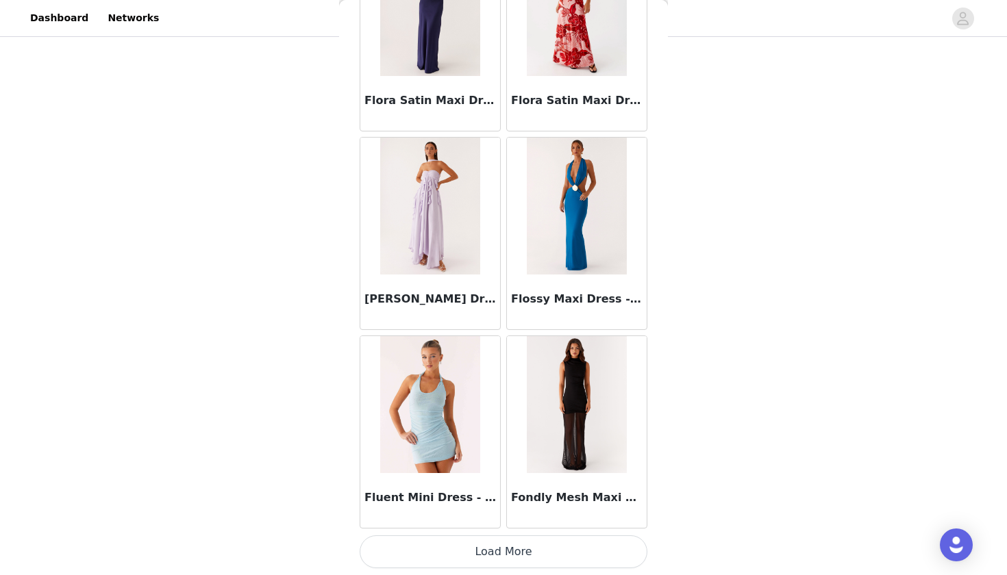
click at [453, 549] on button "Load More" at bounding box center [504, 552] width 288 height 33
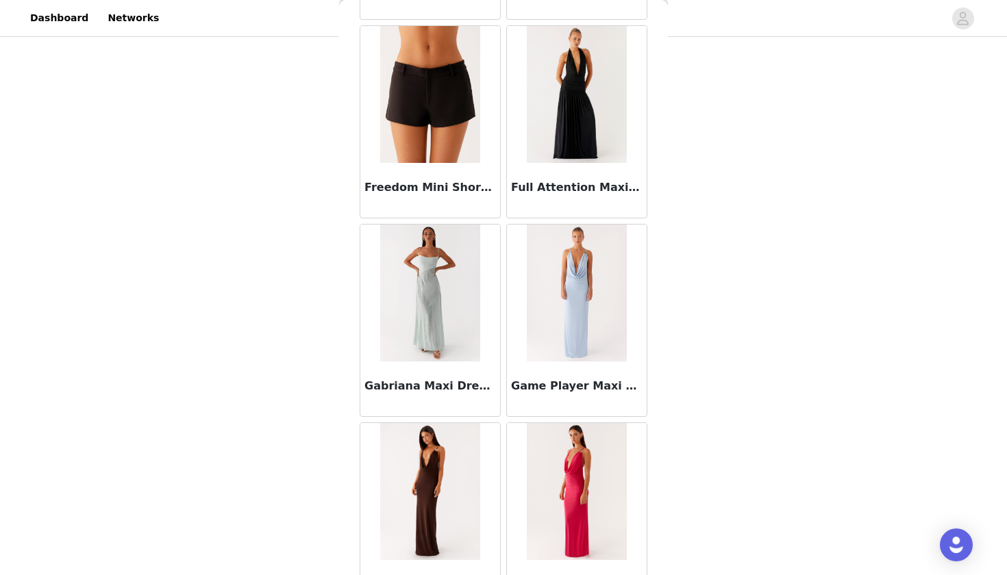
scroll to position [34189, 0]
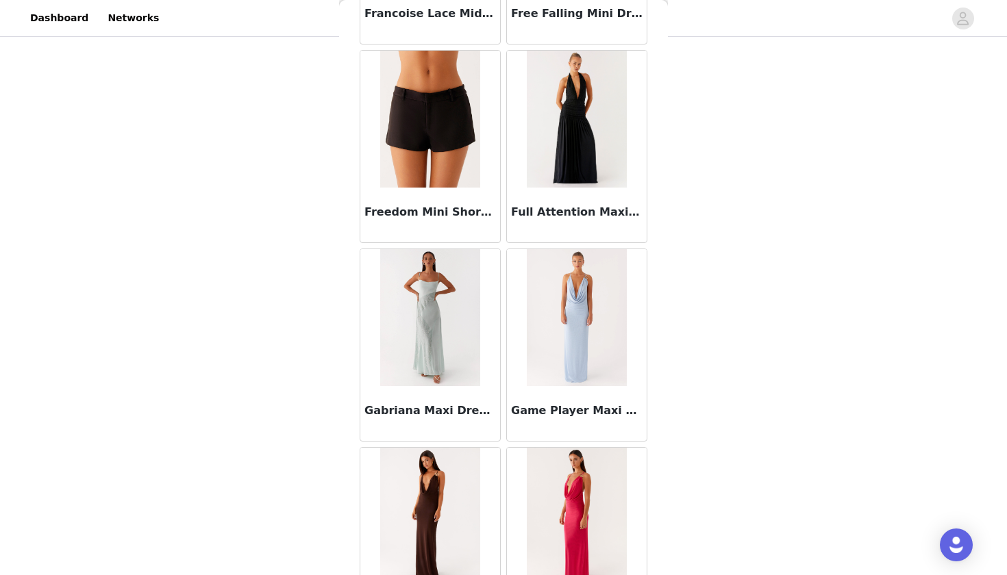
click at [433, 204] on h3 "Freedom Mini Shorts - Black" at bounding box center [430, 212] width 132 height 16
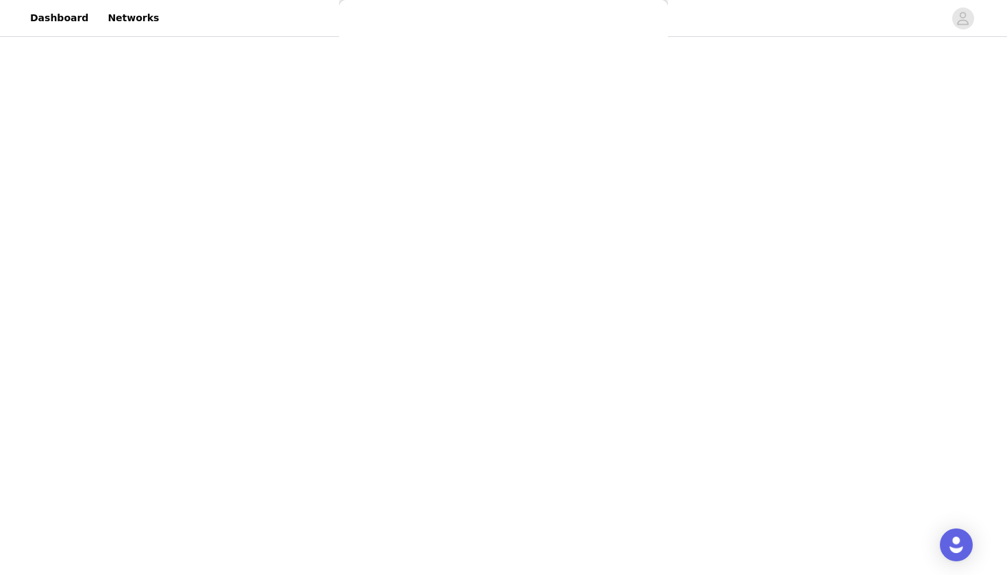
scroll to position [0, 0]
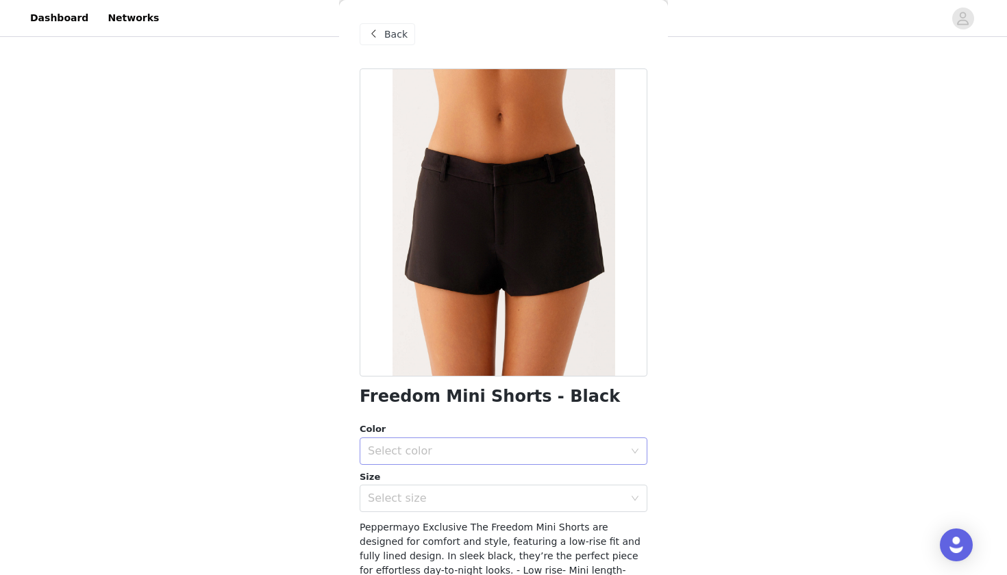
click at [434, 450] on div "Select color" at bounding box center [496, 452] width 256 height 14
click at [429, 475] on li "Black" at bounding box center [504, 481] width 288 height 22
click at [430, 493] on div "Select size" at bounding box center [496, 499] width 256 height 14
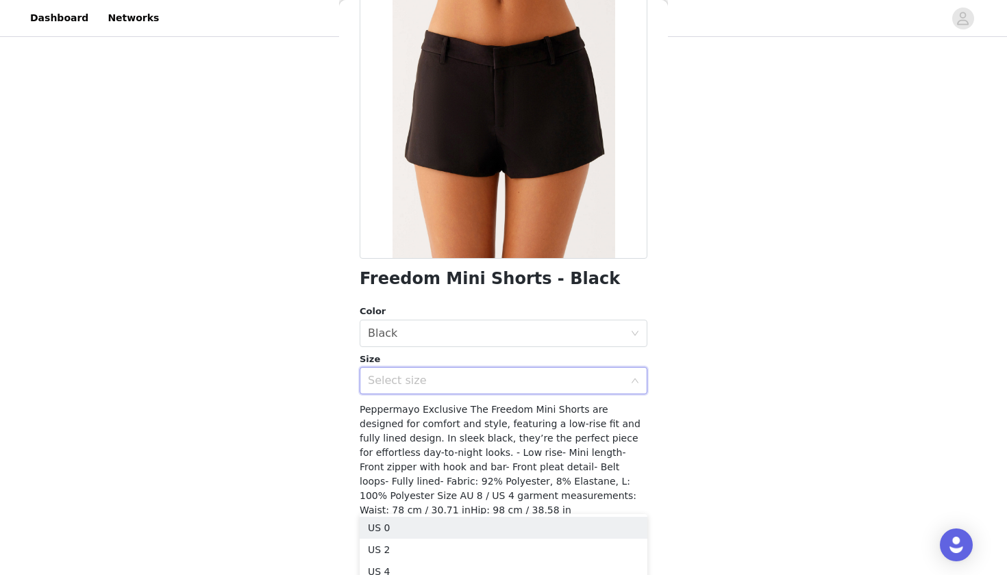
scroll to position [117, 0]
click at [401, 548] on li "US 2" at bounding box center [504, 550] width 288 height 22
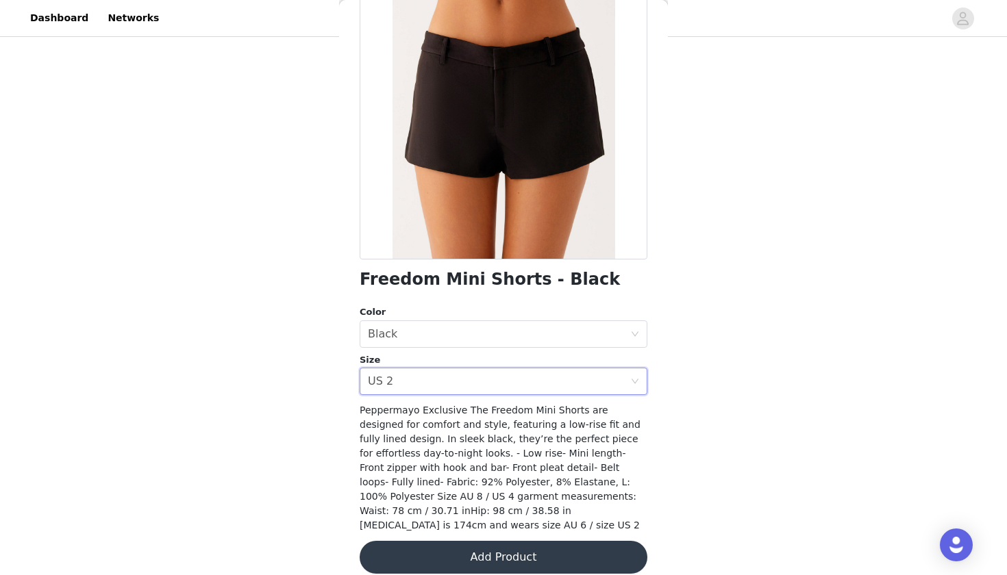
click at [429, 546] on button "Add Product" at bounding box center [504, 557] width 288 height 33
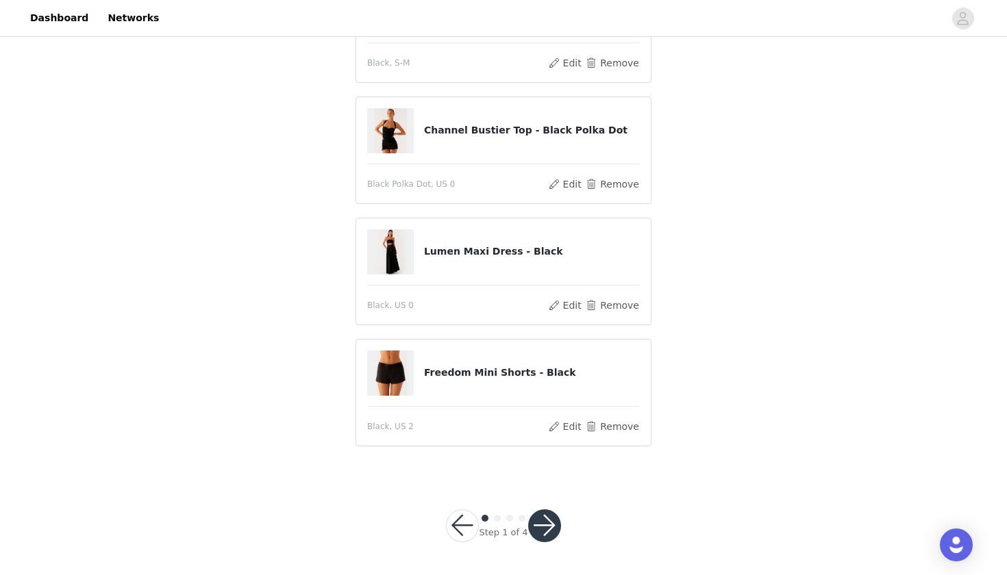
scroll to position [419, 0]
click at [538, 523] on button "button" at bounding box center [544, 526] width 33 height 33
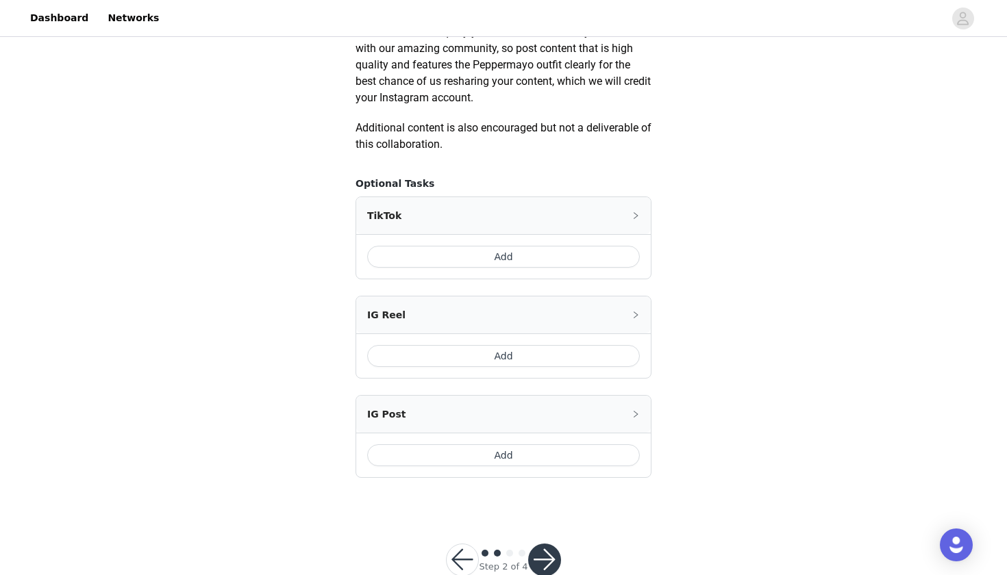
scroll to position [755, 0]
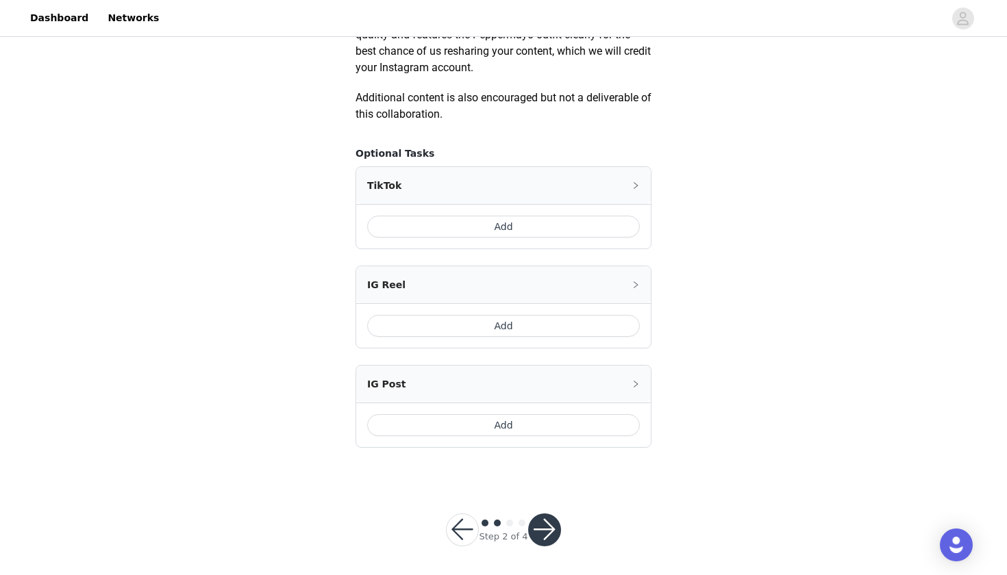
click at [532, 229] on button "Add" at bounding box center [503, 227] width 273 height 22
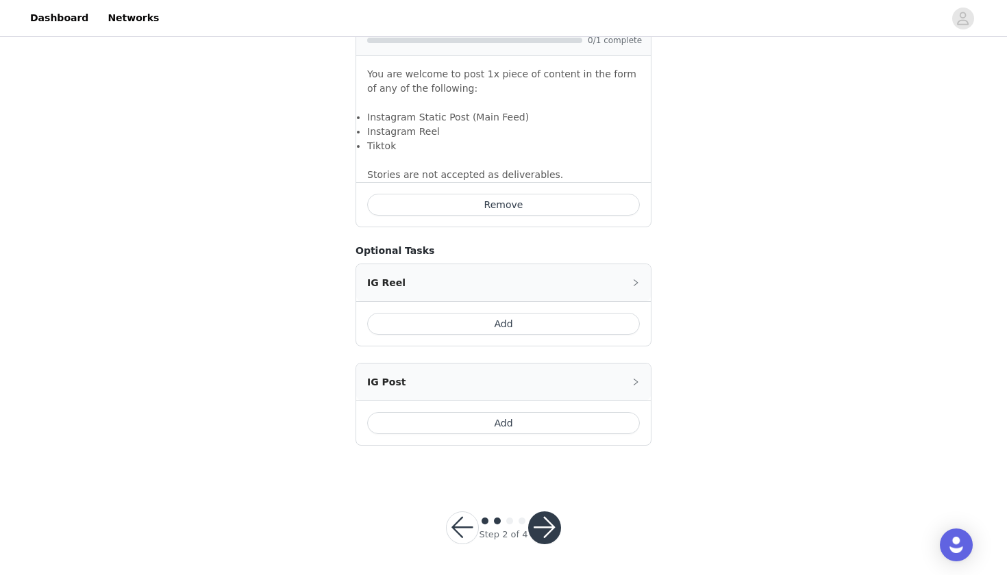
scroll to position [943, 0]
click at [537, 521] on button "button" at bounding box center [544, 528] width 33 height 33
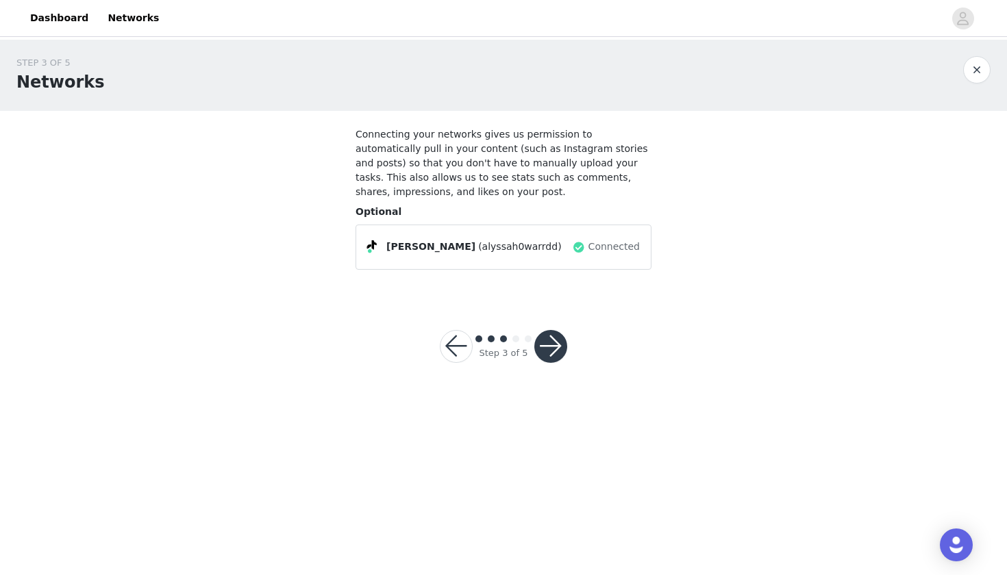
click at [544, 349] on button "button" at bounding box center [550, 346] width 33 height 33
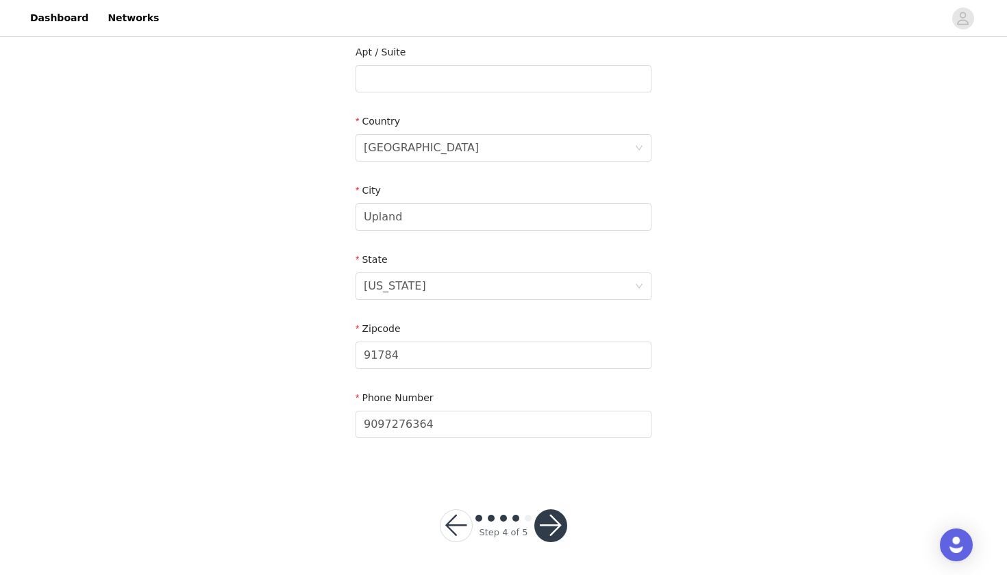
scroll to position [358, 0]
click at [556, 533] on button "button" at bounding box center [550, 526] width 33 height 33
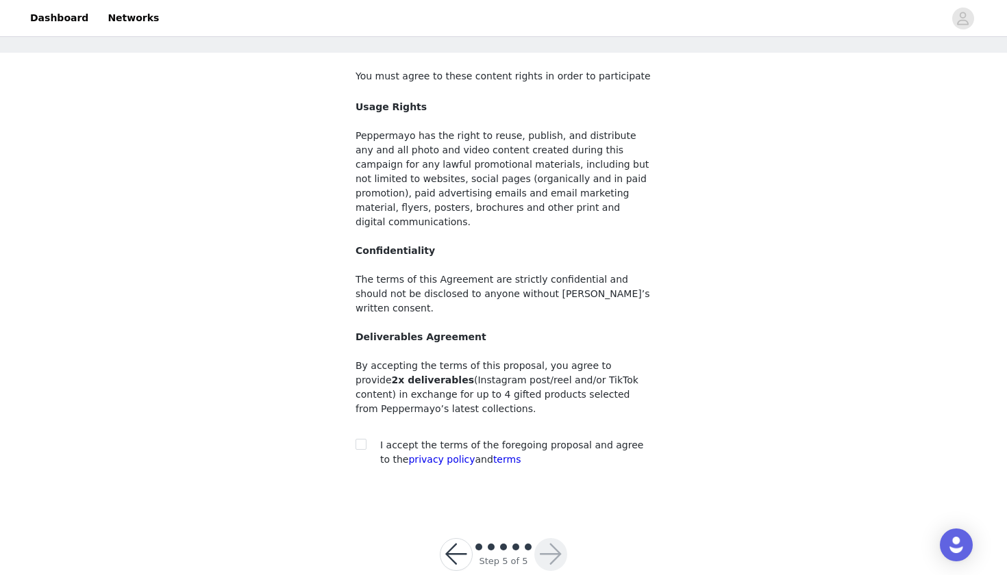
scroll to position [58, 0]
click at [362, 440] on input "checkbox" at bounding box center [361, 445] width 10 height 10
checkbox input "true"
click at [553, 539] on button "button" at bounding box center [550, 555] width 33 height 33
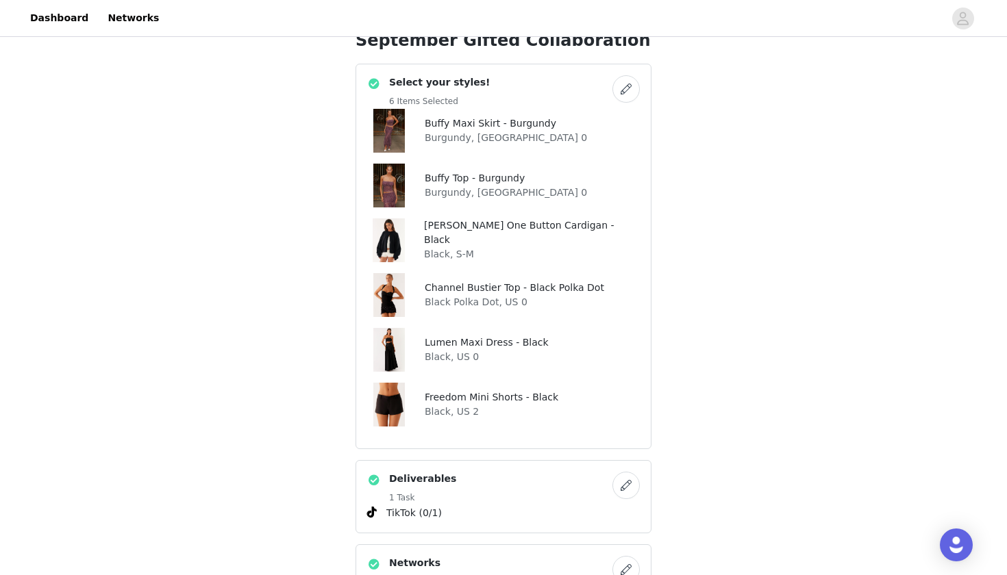
scroll to position [515, 0]
